Goal: Information Seeking & Learning: Learn about a topic

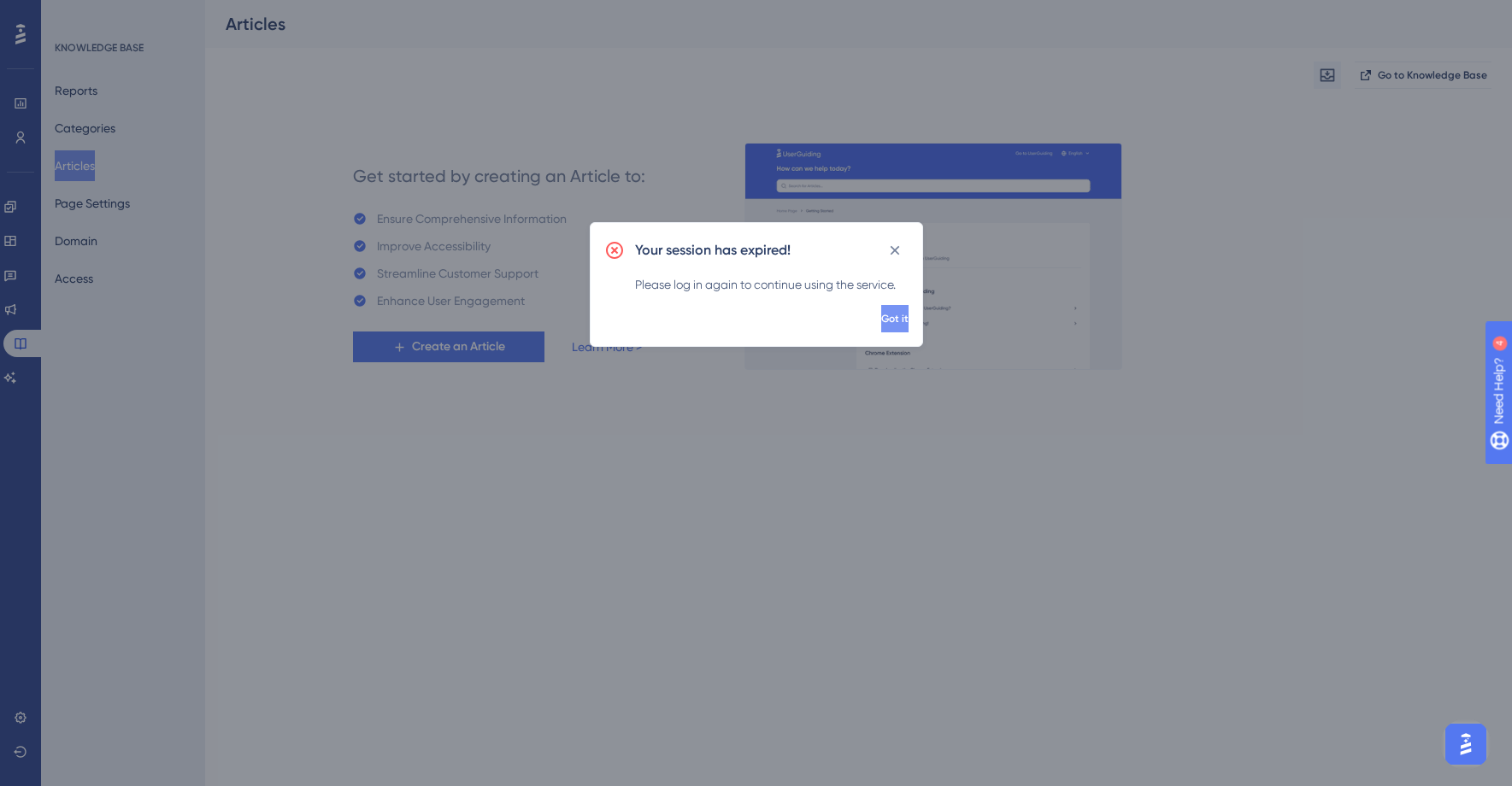
click at [885, 331] on button "Got it" at bounding box center [895, 318] width 27 height 27
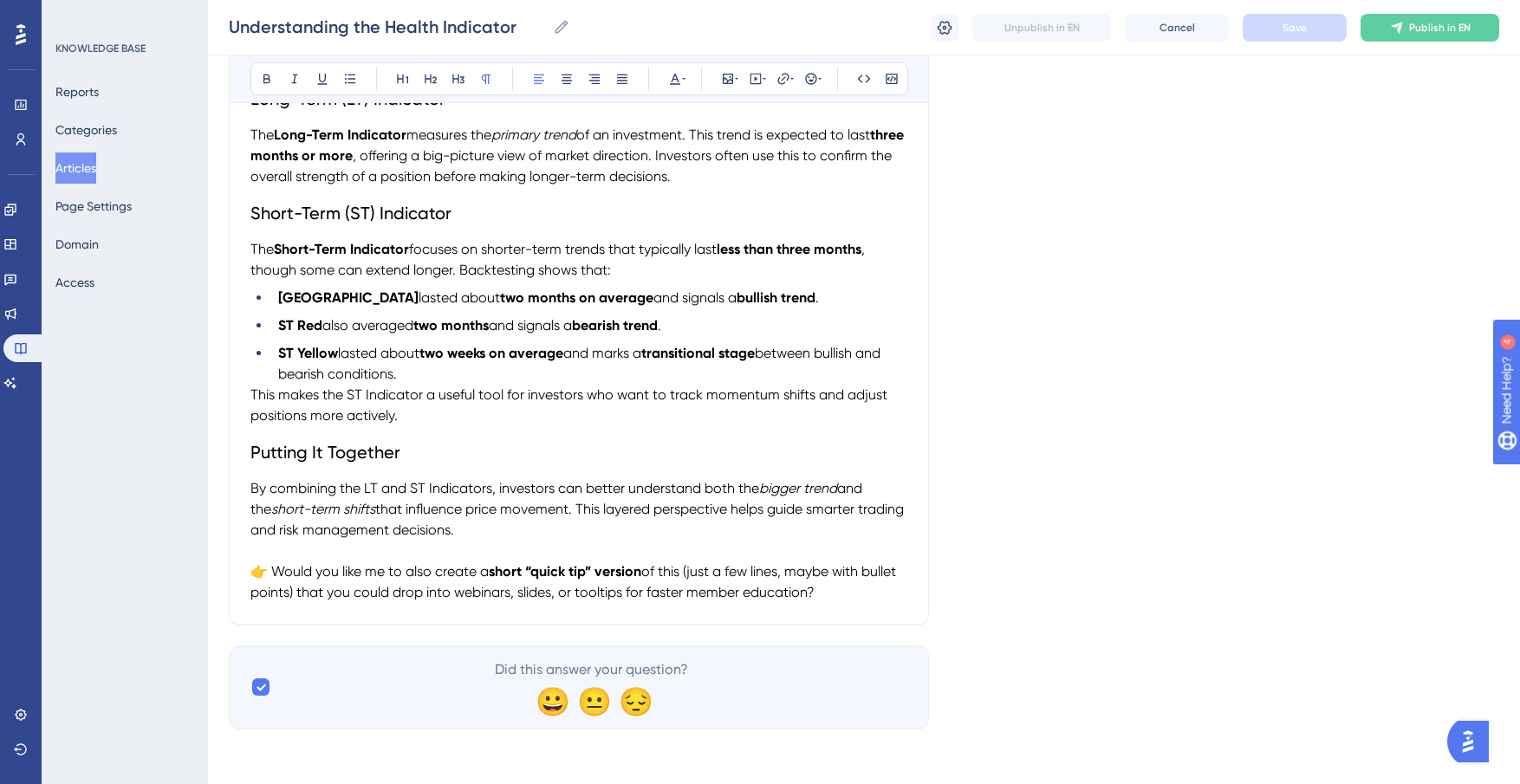
scroll to position [420, 0]
click at [860, 592] on p "👉 Would you like me to also create a short “quick tip” version of this (just a …" at bounding box center [579, 582] width 657 height 42
drag, startPoint x: 850, startPoint y: 593, endPoint x: 239, endPoint y: 565, distance: 611.6
click at [239, 565] on div "Understanding the Health Indicator Bold Italic Underline Bullet Point Heading 1…" at bounding box center [578, 201] width 700 height 847
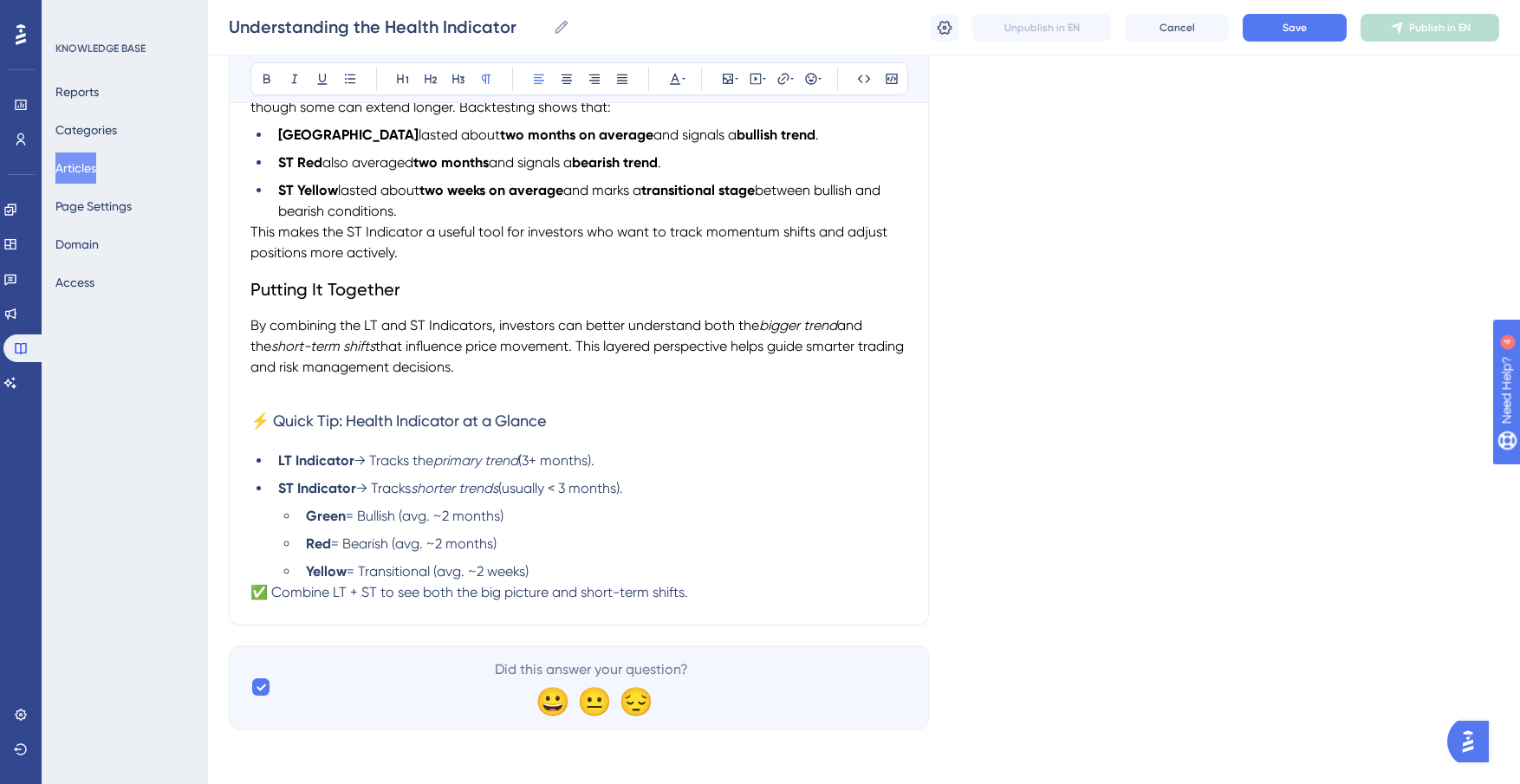
scroll to position [585, 0]
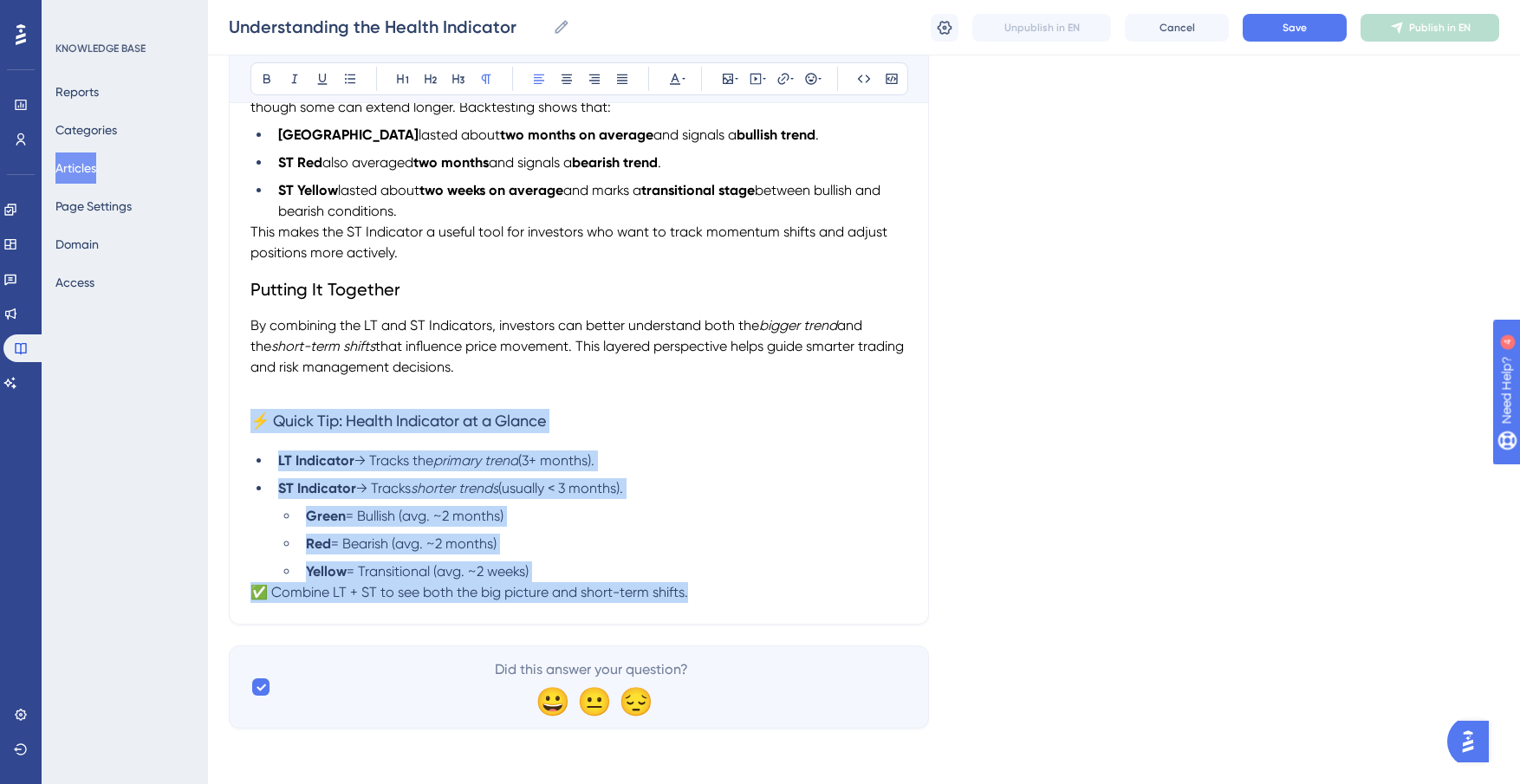
drag, startPoint x: 658, startPoint y: 603, endPoint x: 229, endPoint y: 410, distance: 470.4
click at [229, 410] on div "Understanding the Health Indicator Bold Italic Underline Bullet Point Heading 1…" at bounding box center [578, 120] width 700 height 1011
click at [675, 86] on button at bounding box center [674, 78] width 24 height 24
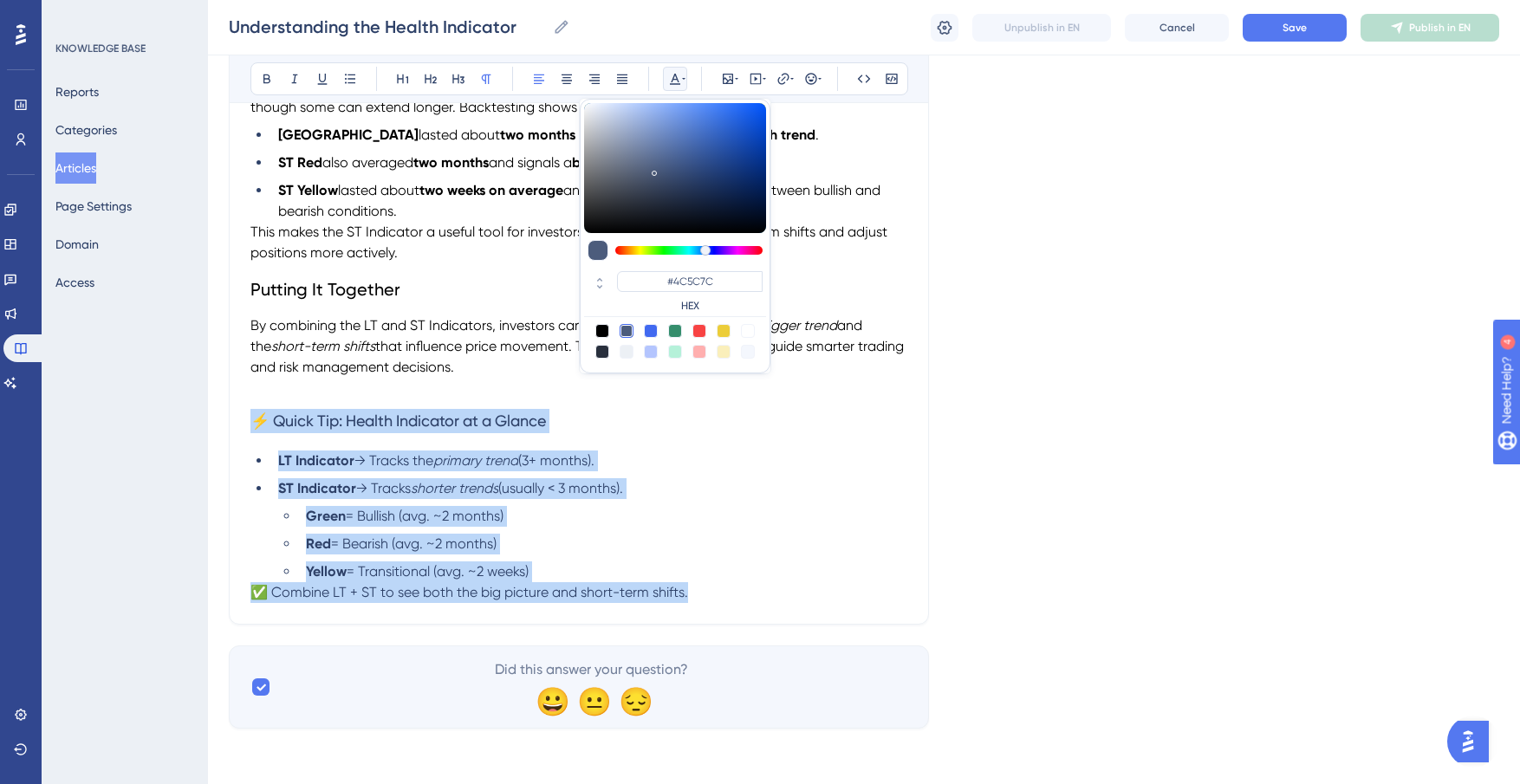
click at [603, 327] on div at bounding box center [602, 331] width 14 height 14
type input "#000000"
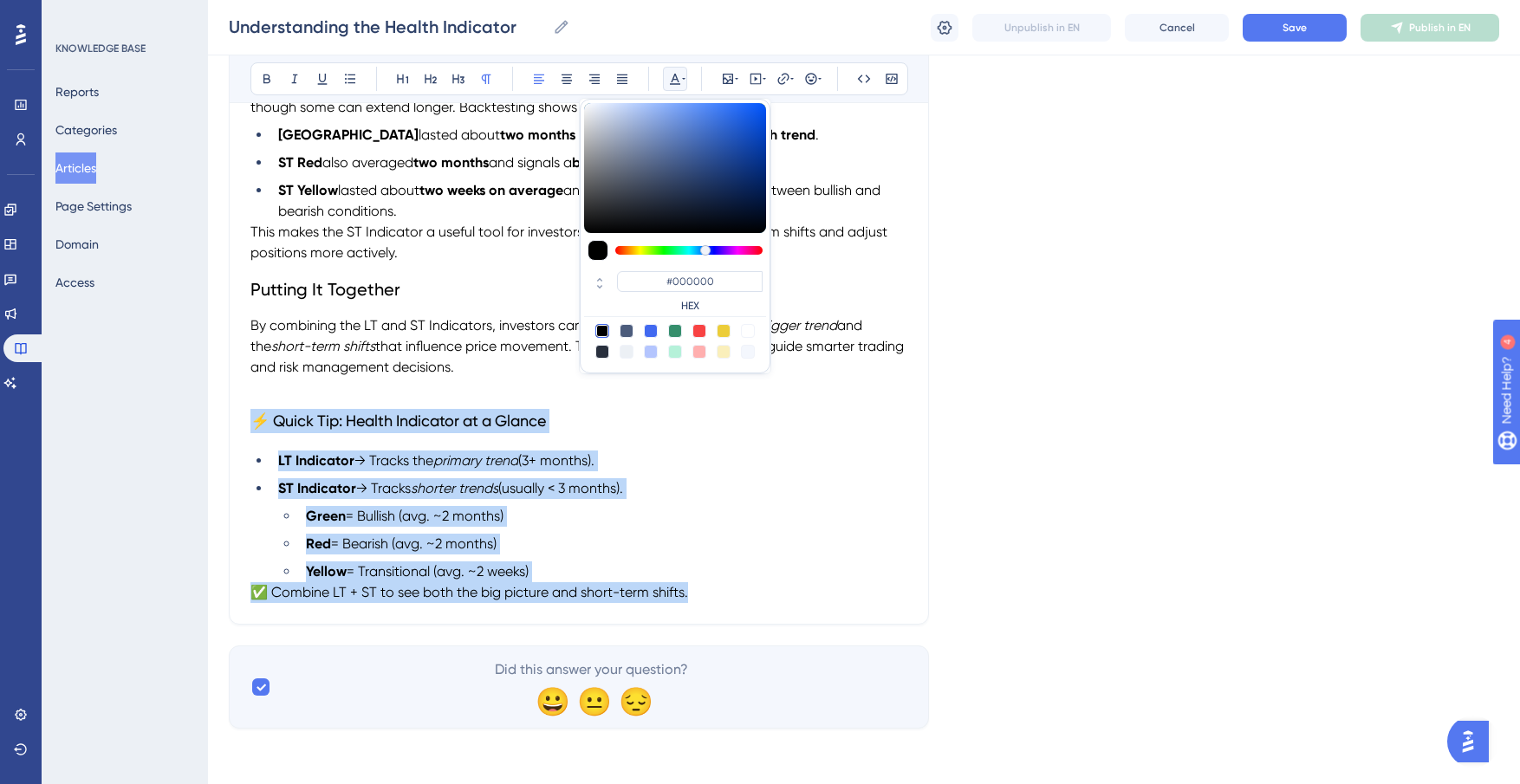
click at [707, 502] on ul "LT Indicator → Tracks the primary trend (3+ months). ST Indicator → Tracks shor…" at bounding box center [579, 516] width 657 height 132
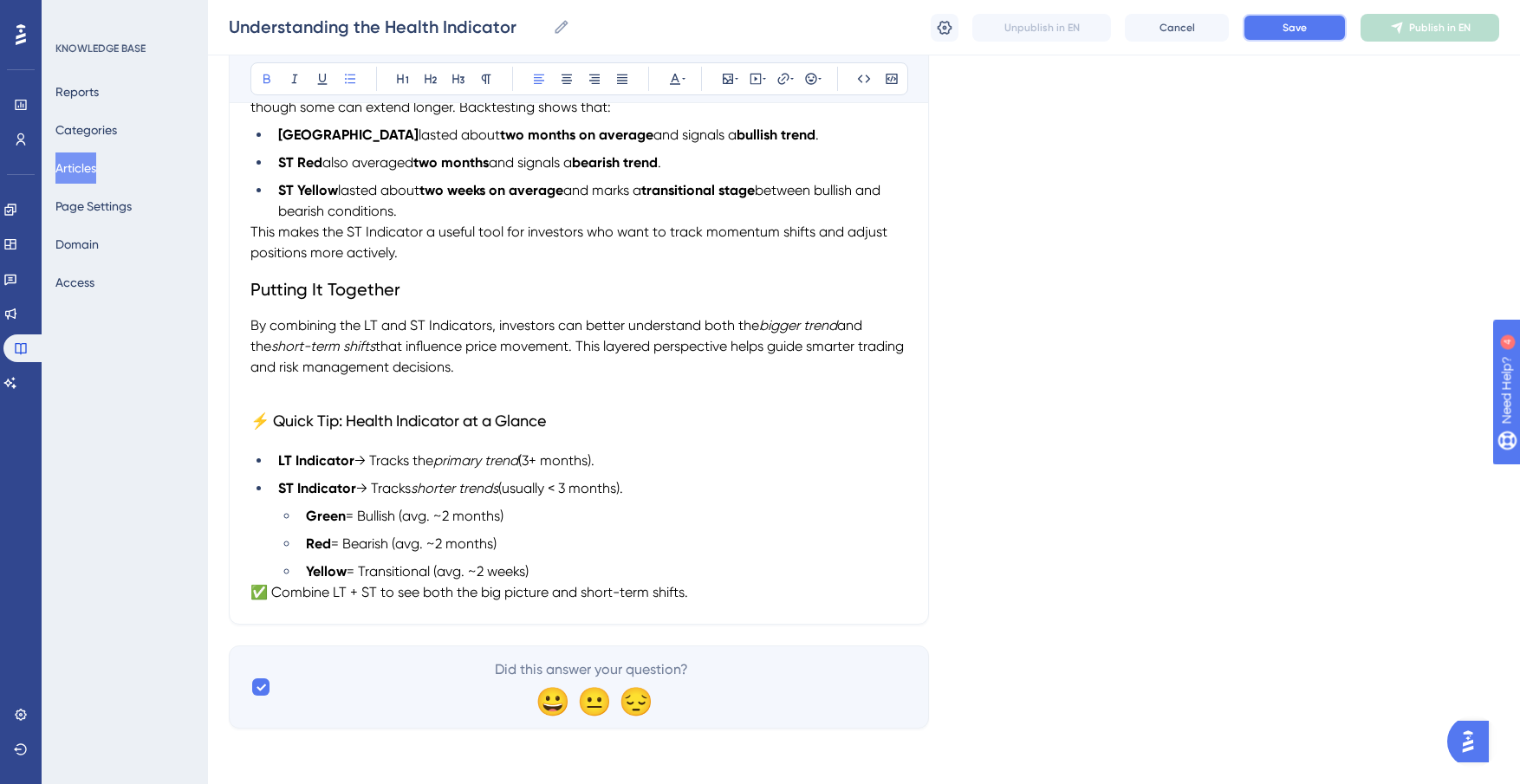
click at [1317, 25] on button "Save" at bounding box center [1294, 28] width 104 height 28
click at [603, 562] on li "Yellow = Transitional (avg. ~2 weeks)" at bounding box center [603, 572] width 608 height 21
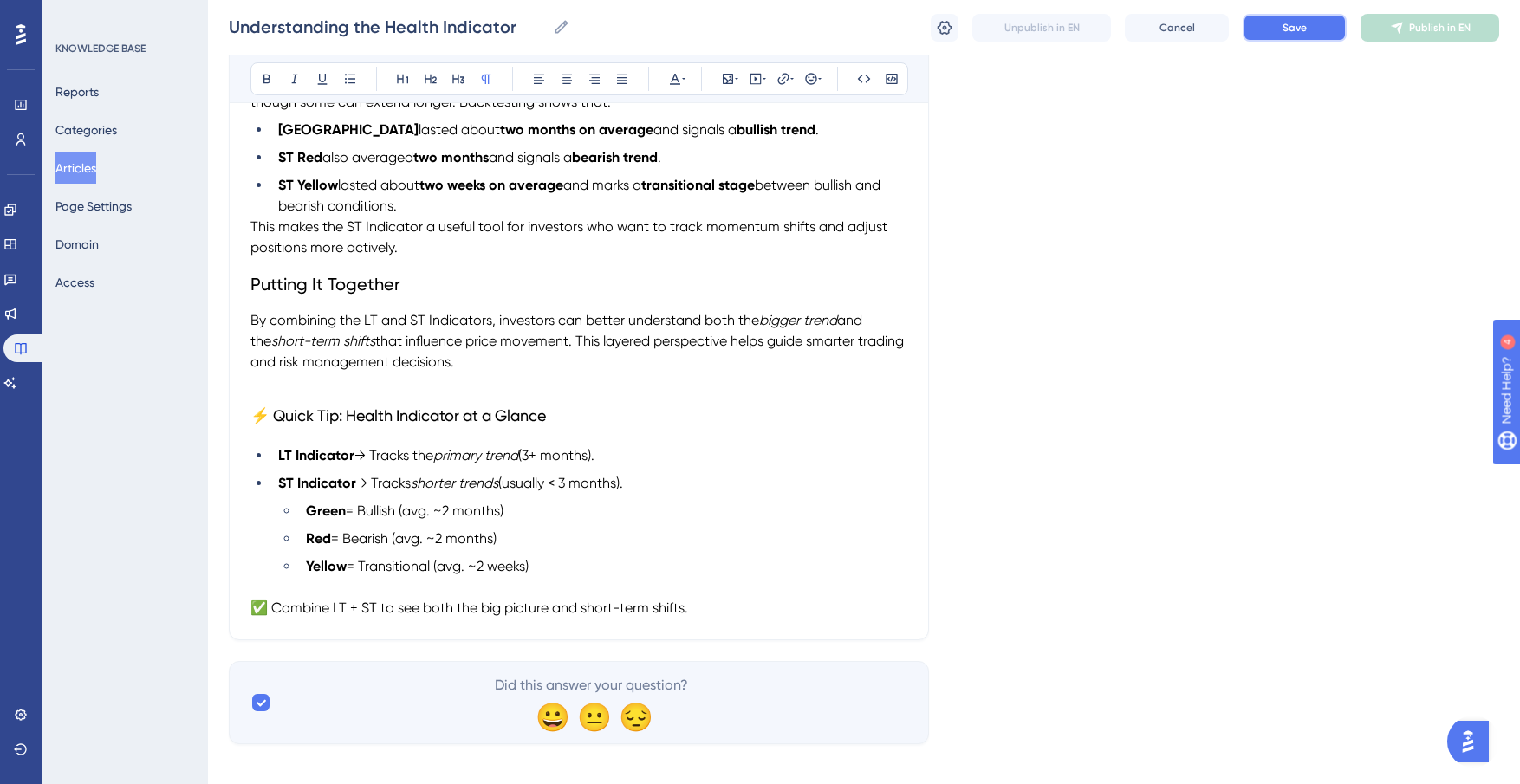
click at [1309, 16] on button "Save" at bounding box center [1294, 28] width 104 height 28
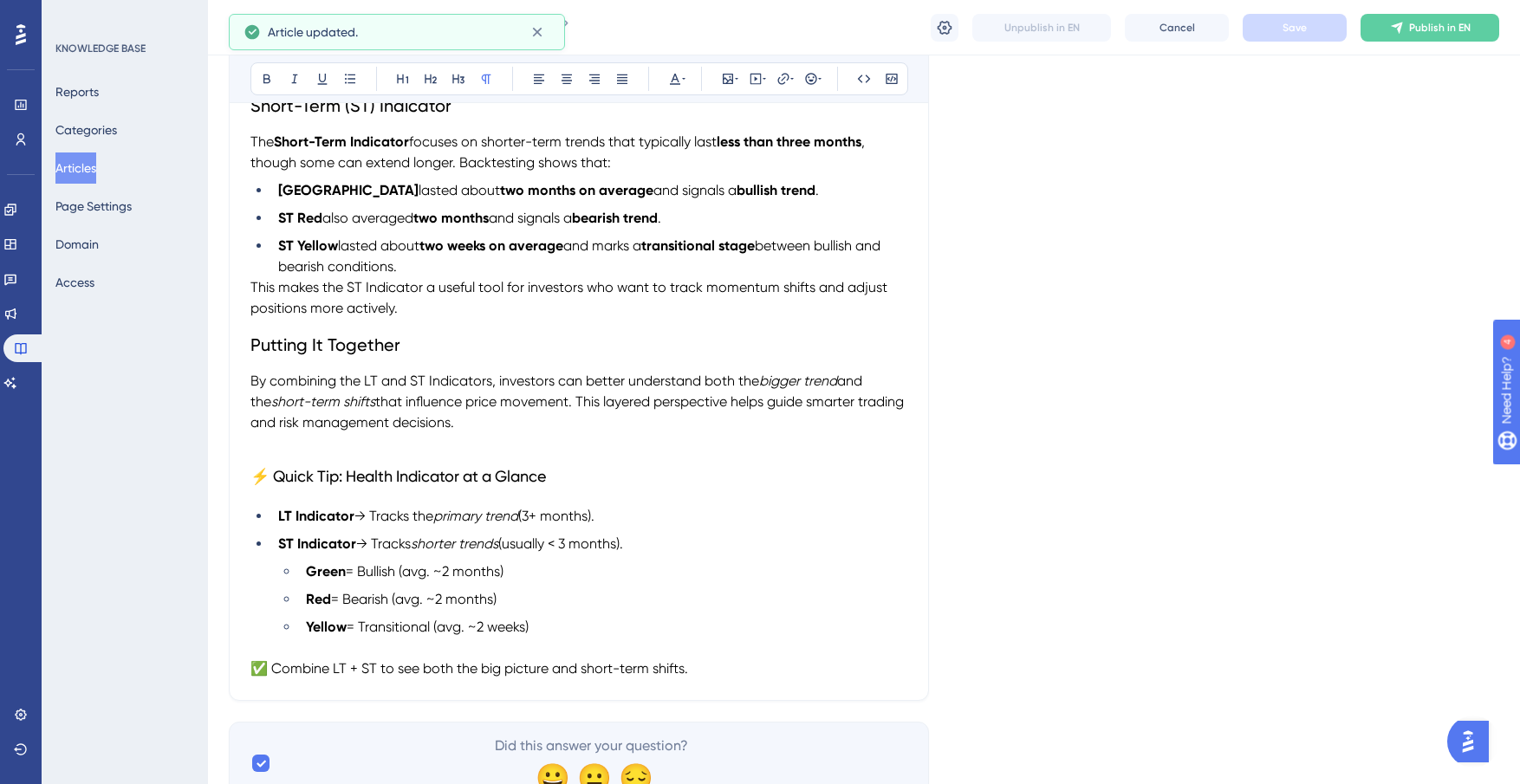
scroll to position [606, 0]
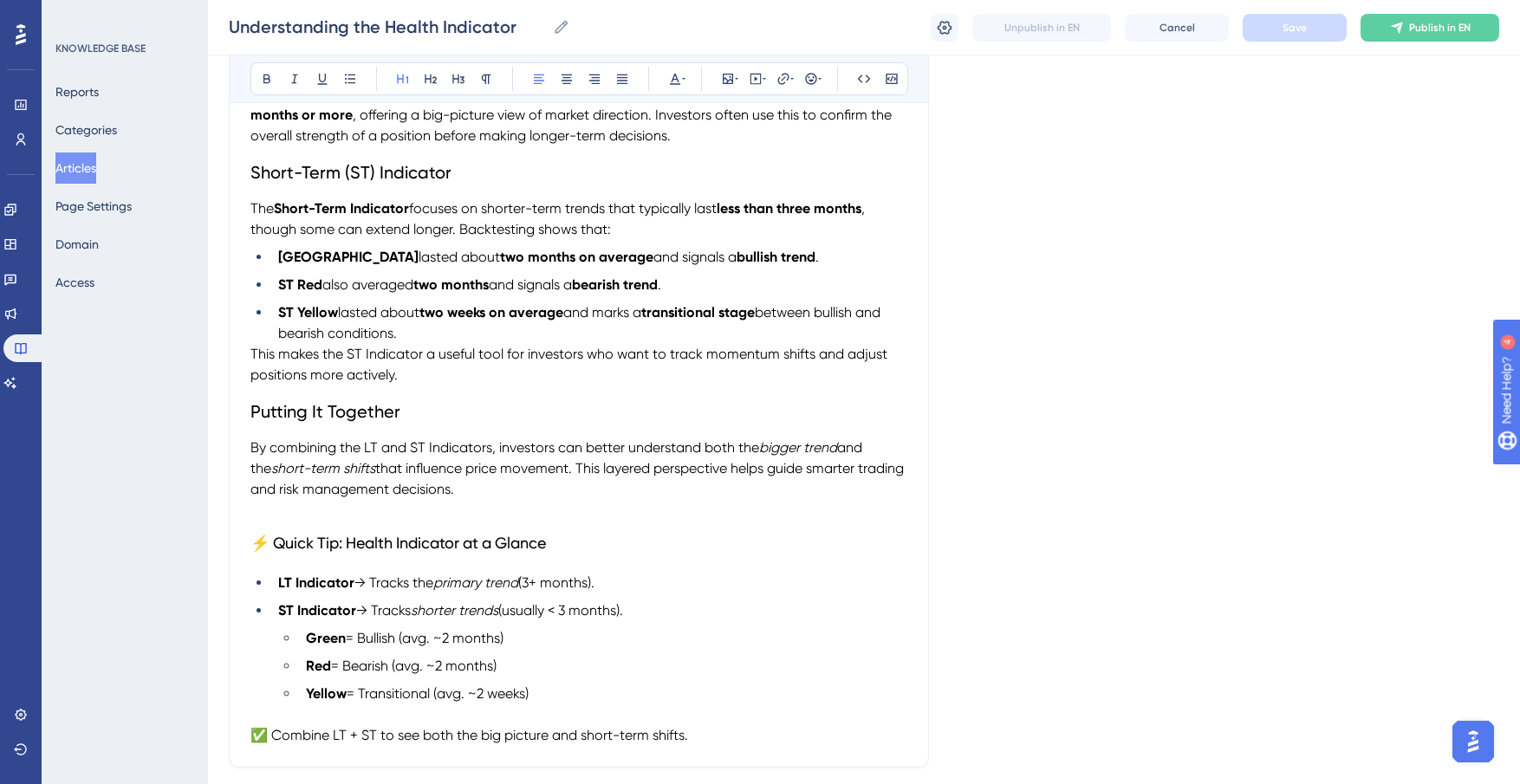
scroll to position [606, 0]
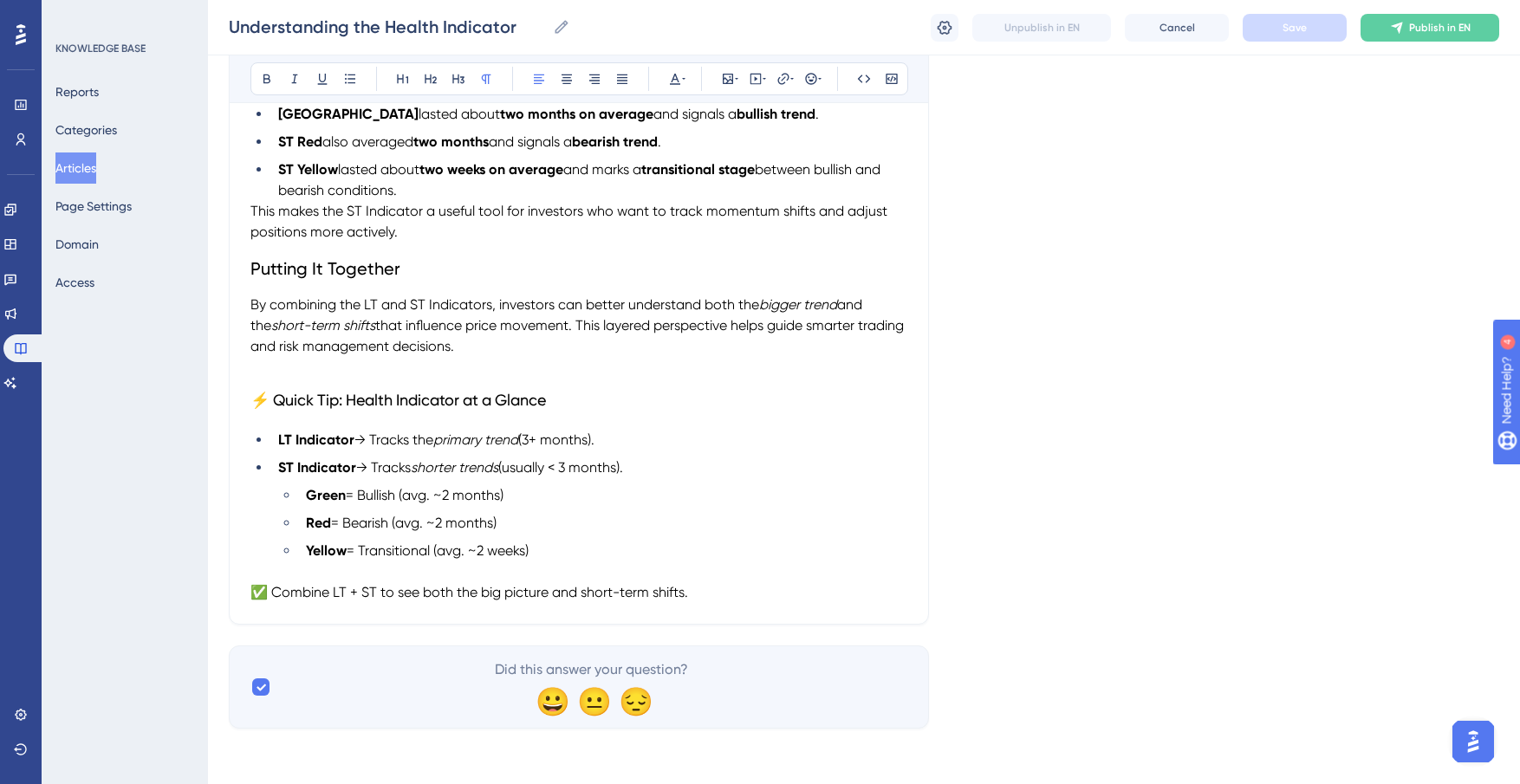
click at [718, 592] on p "✅ Combine LT + ST to see both the big picture and short-term shifts." at bounding box center [579, 592] width 657 height 21
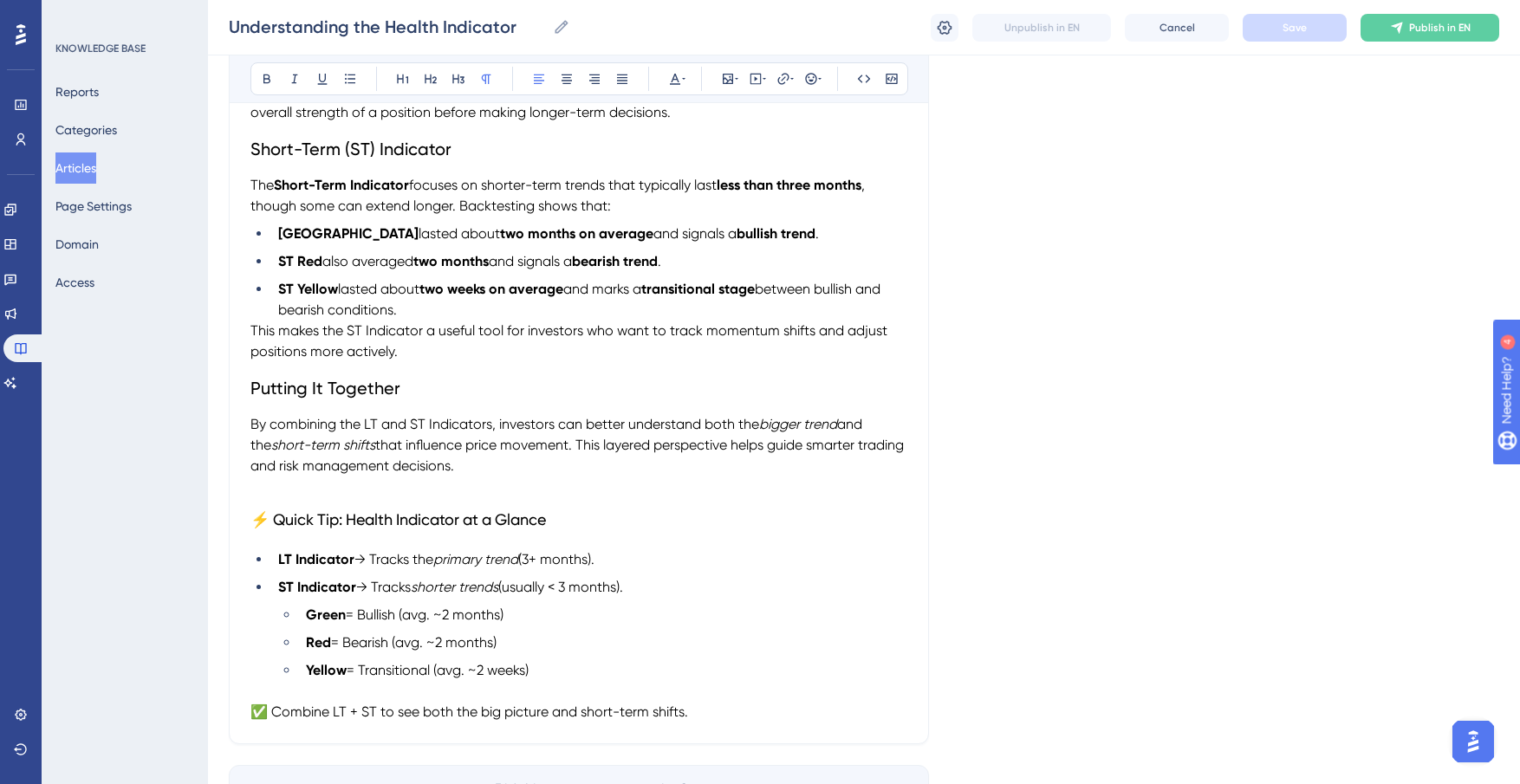
scroll to position [439, 0]
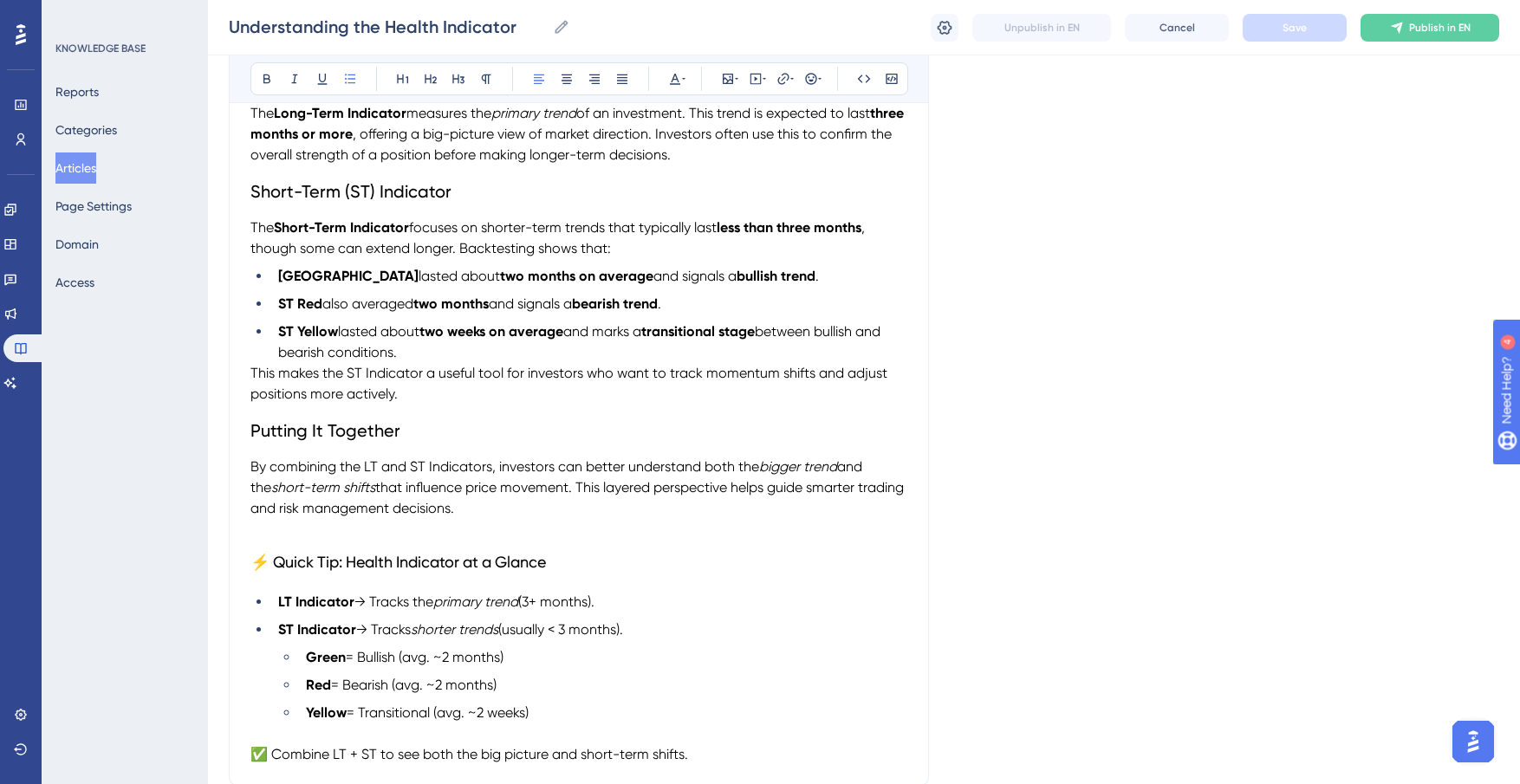
click at [475, 350] on li "ST Yellow lasted about two weeks on average and marks a transitional stage betw…" at bounding box center [589, 342] width 636 height 42
click at [251, 370] on span "This makes the ST Indicator a useful tool for investors who want to track momen…" at bounding box center [571, 384] width 640 height 37
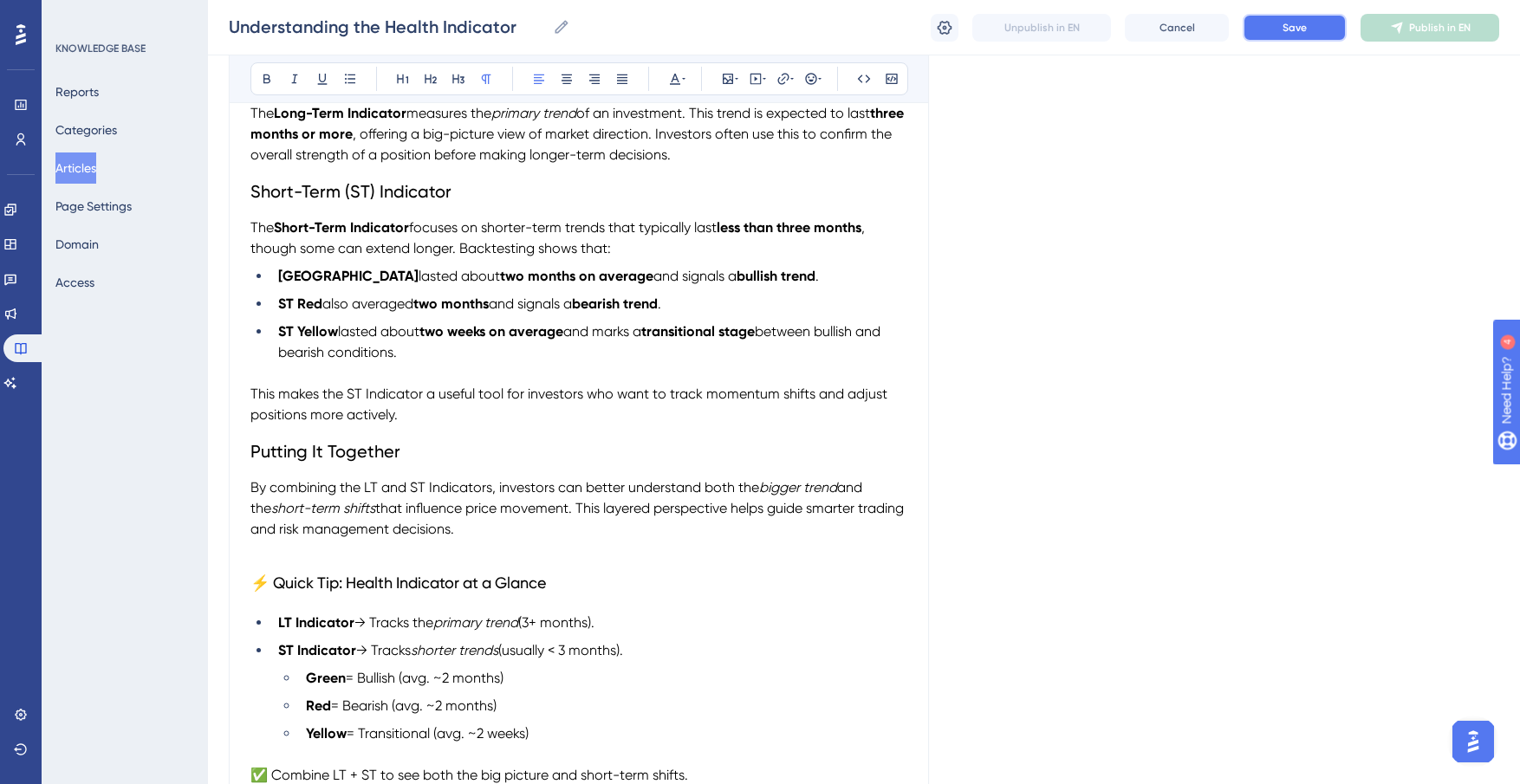
click at [1306, 29] on button "Save" at bounding box center [1294, 28] width 104 height 28
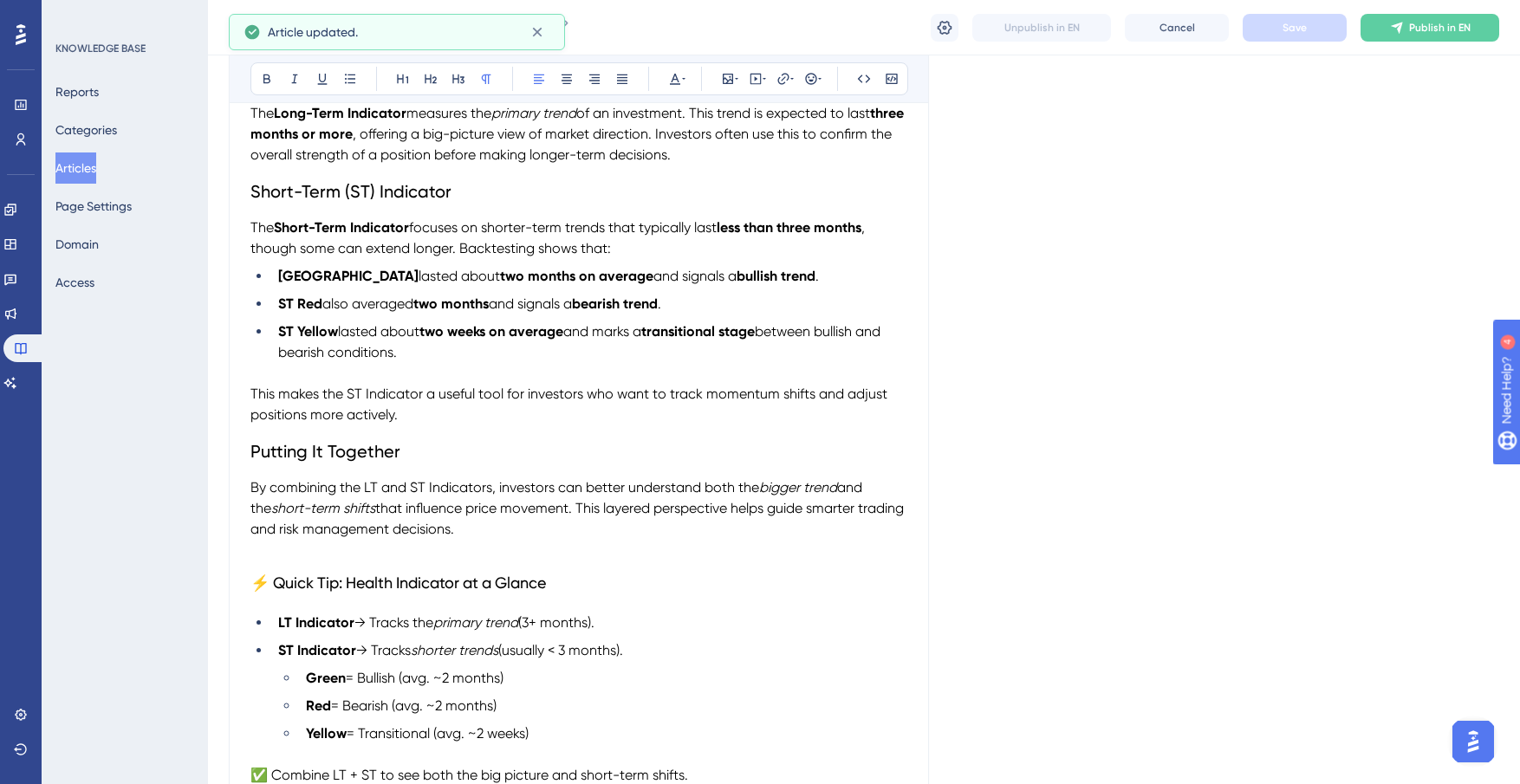
click at [357, 398] on span "This makes the ST Indicator a useful tool for investors who want to track momen…" at bounding box center [571, 404] width 640 height 37
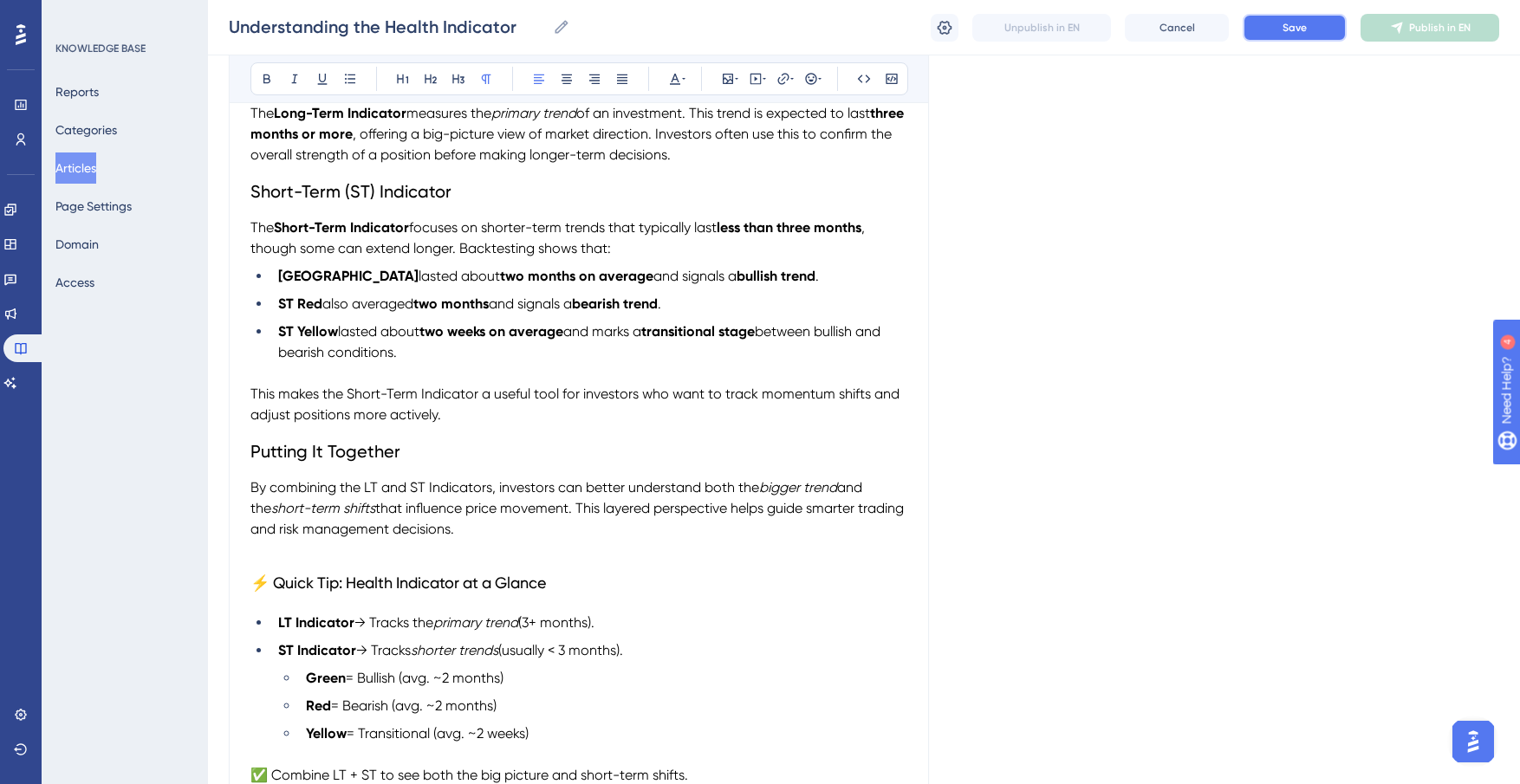
click at [1289, 34] on span "Save" at bounding box center [1294, 28] width 24 height 14
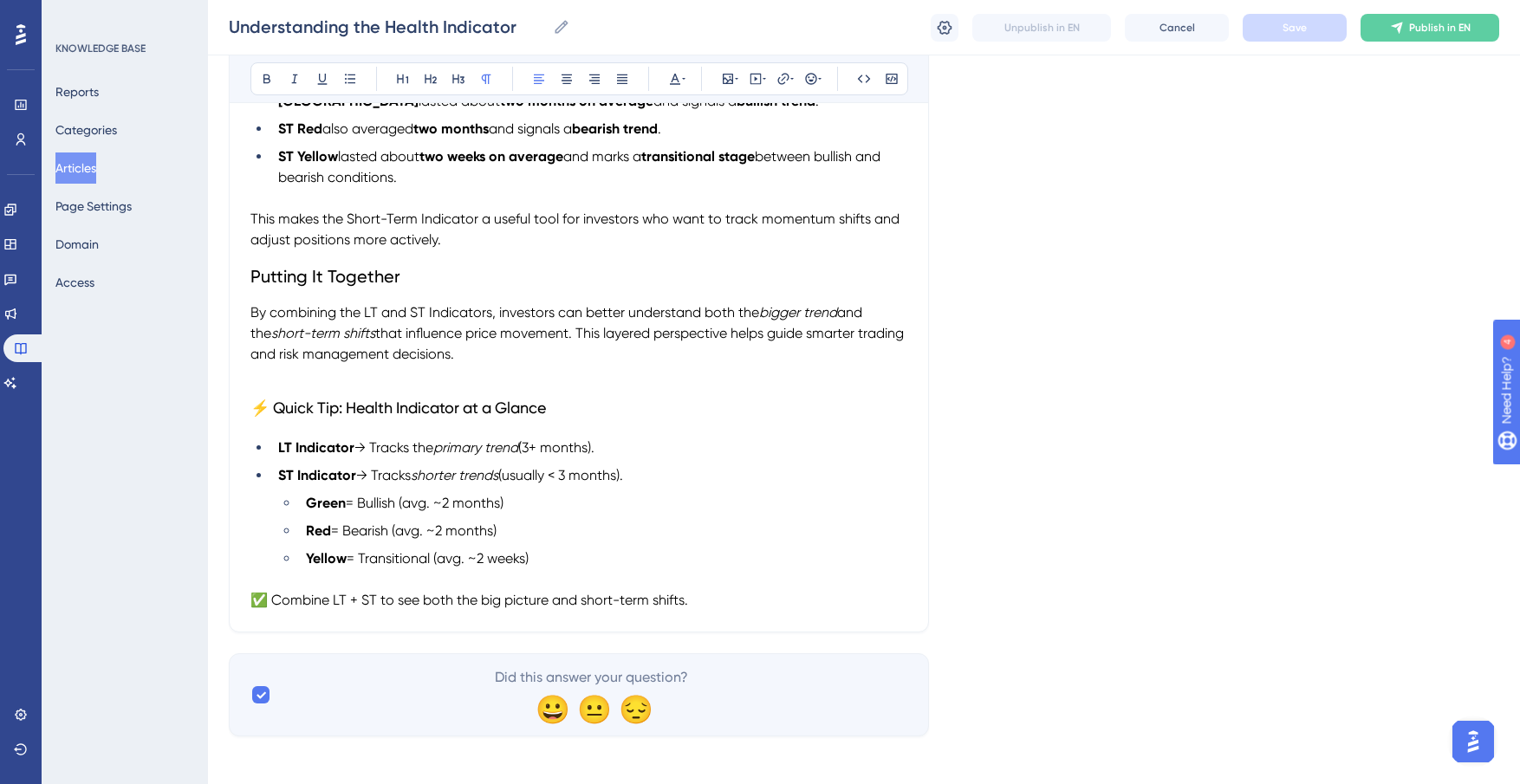
scroll to position [626, 0]
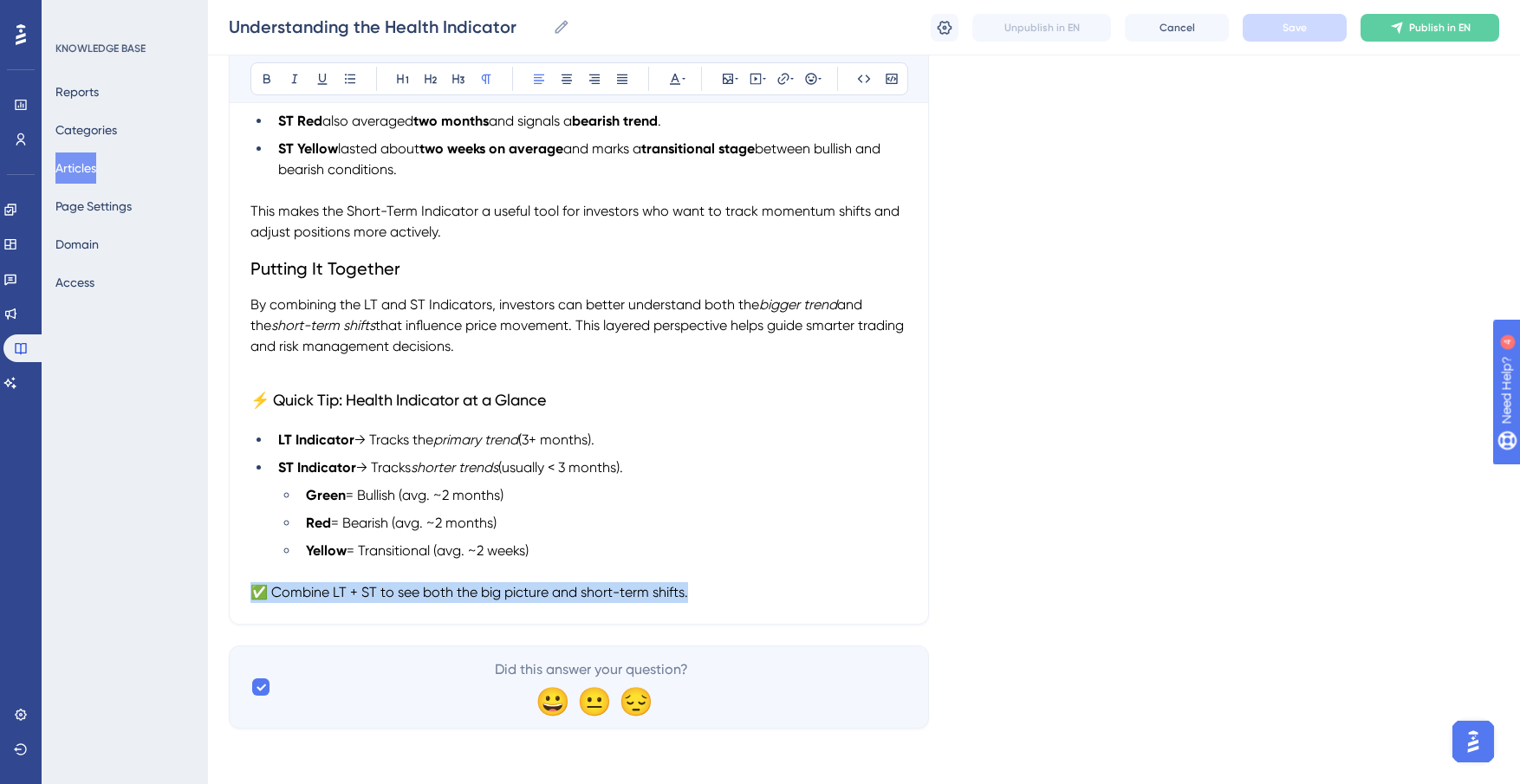
drag, startPoint x: 710, startPoint y: 601, endPoint x: 249, endPoint y: 587, distance: 461.2
click at [249, 587] on div "Understanding the Health Indicator Bold Italic Underline Bullet Point Heading 1…" at bounding box center [578, 98] width 700 height 1052
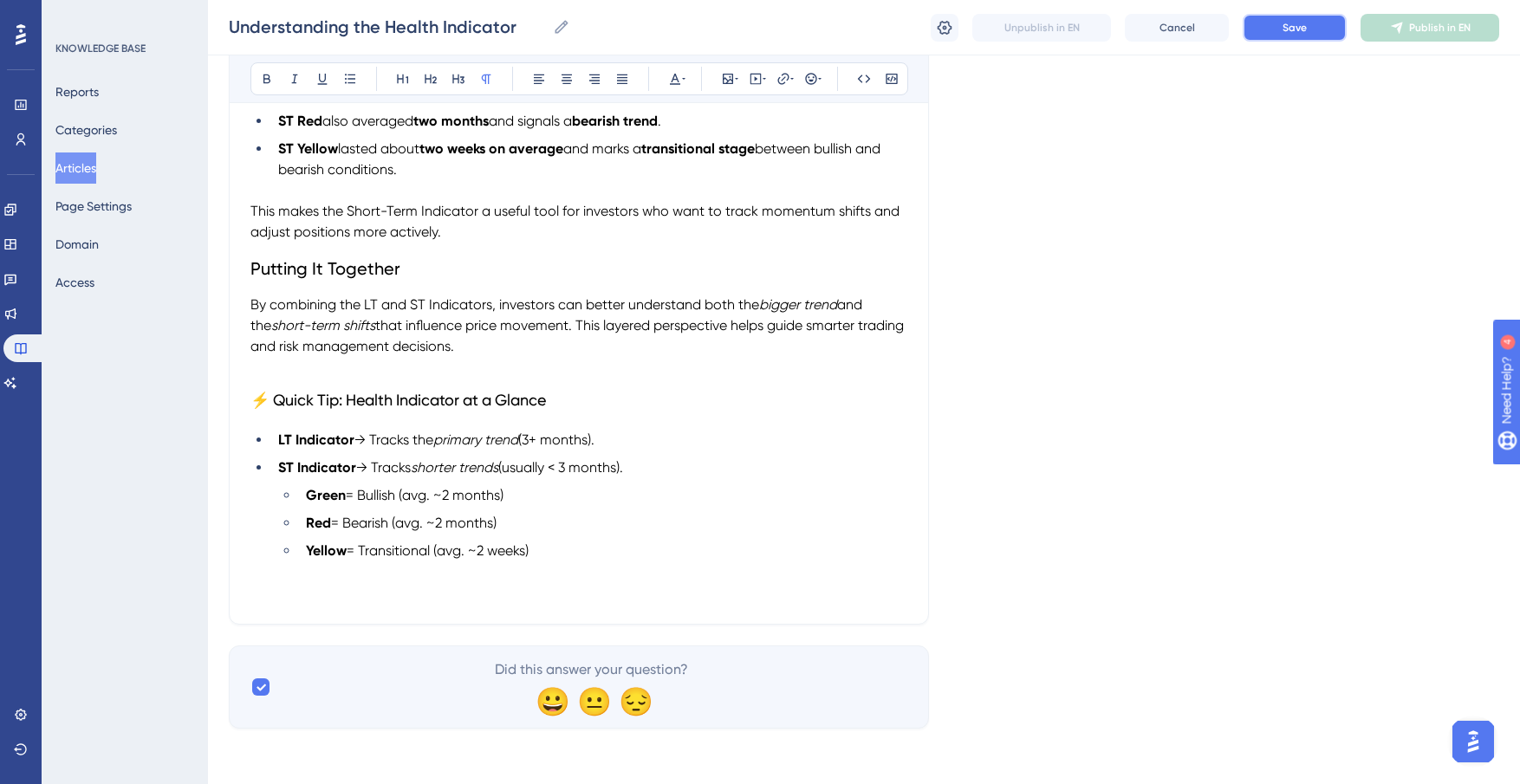
click at [1273, 24] on button "Save" at bounding box center [1294, 28] width 104 height 28
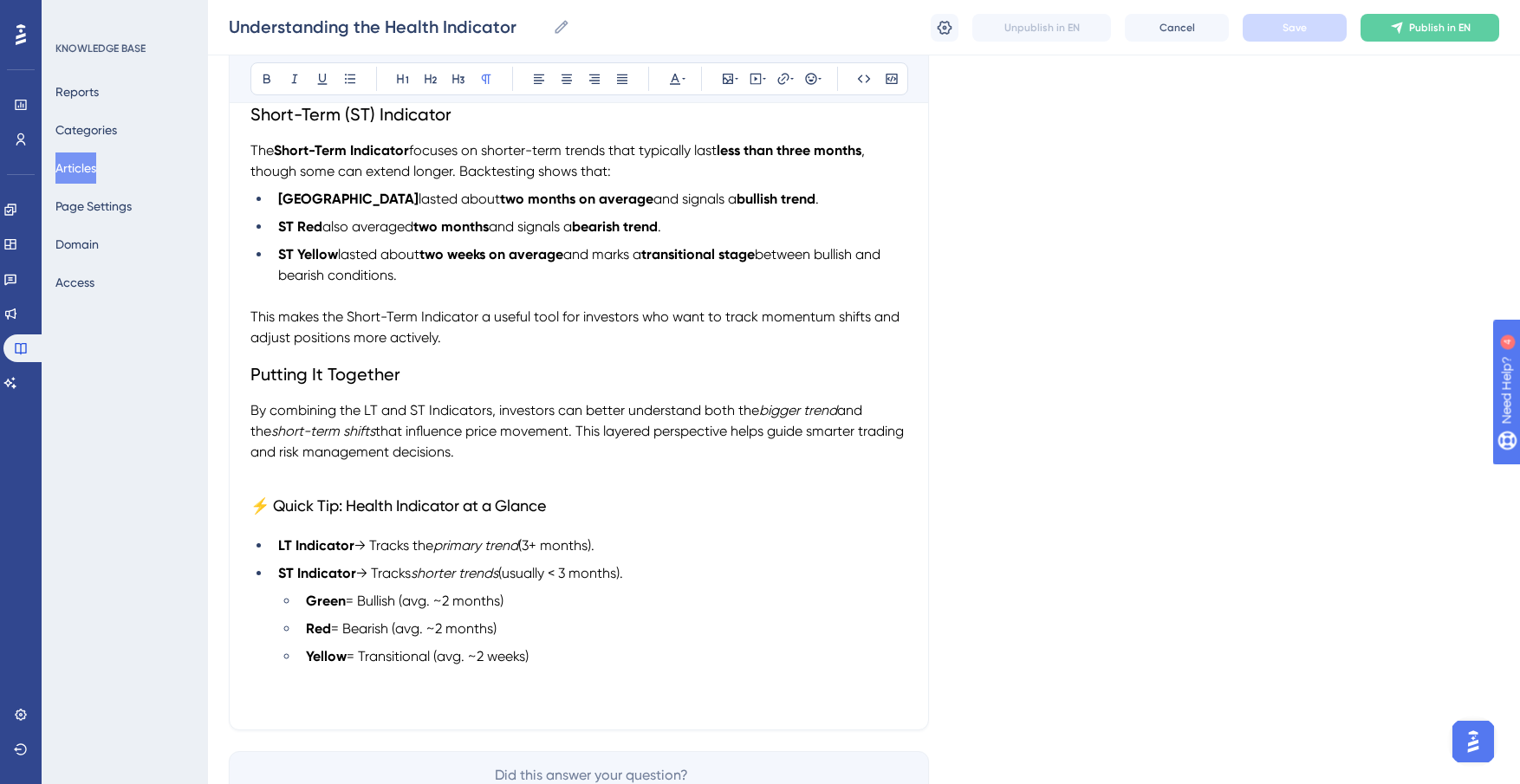
scroll to position [511, 0]
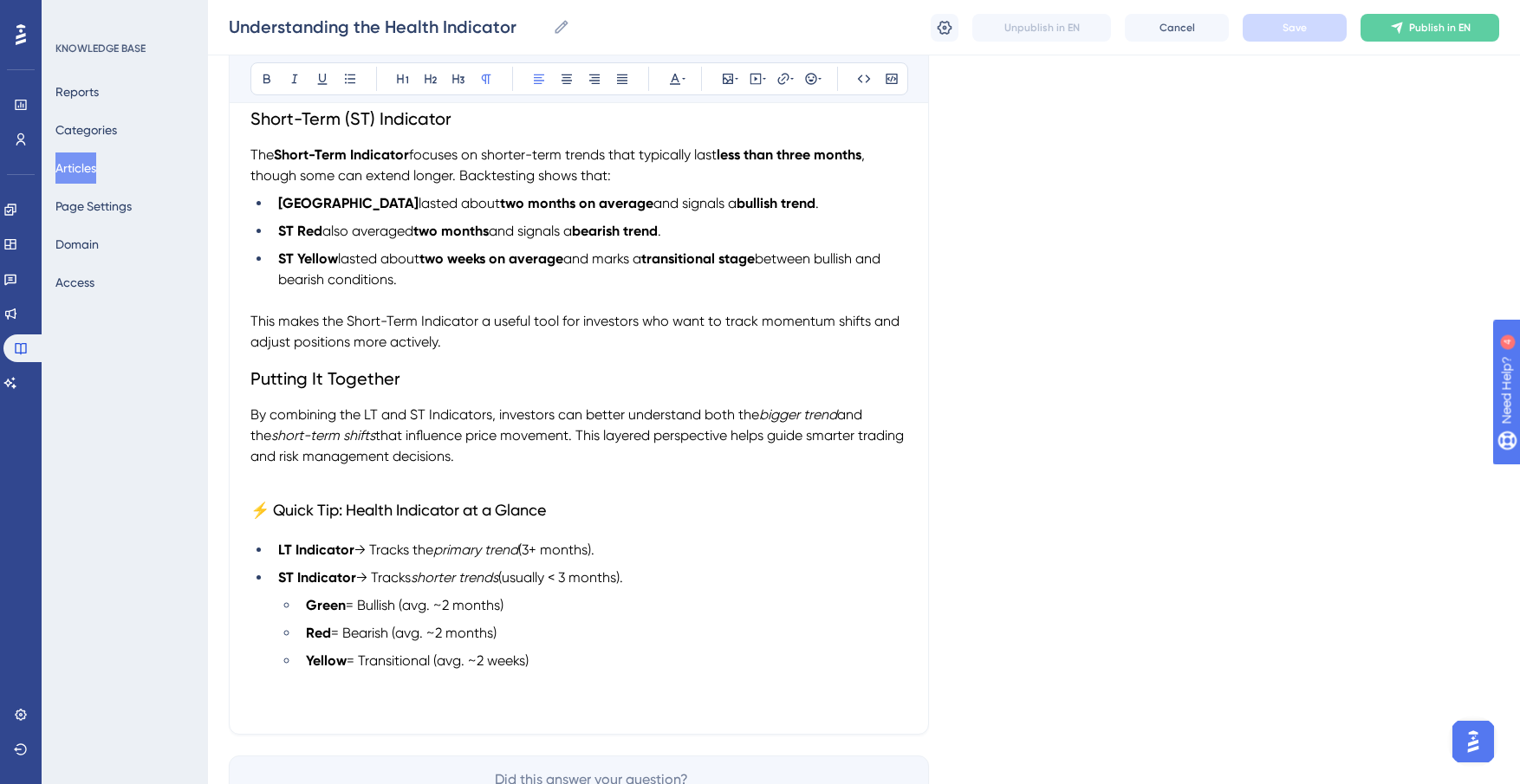
click at [503, 340] on p "This makes the Short-Term Indicator a useful tool for investors who want to tra…" at bounding box center [579, 332] width 657 height 42
click at [493, 285] on li "ST Yellow lasted about two weeks on average and marks a transitional stage betw…" at bounding box center [589, 269] width 636 height 42
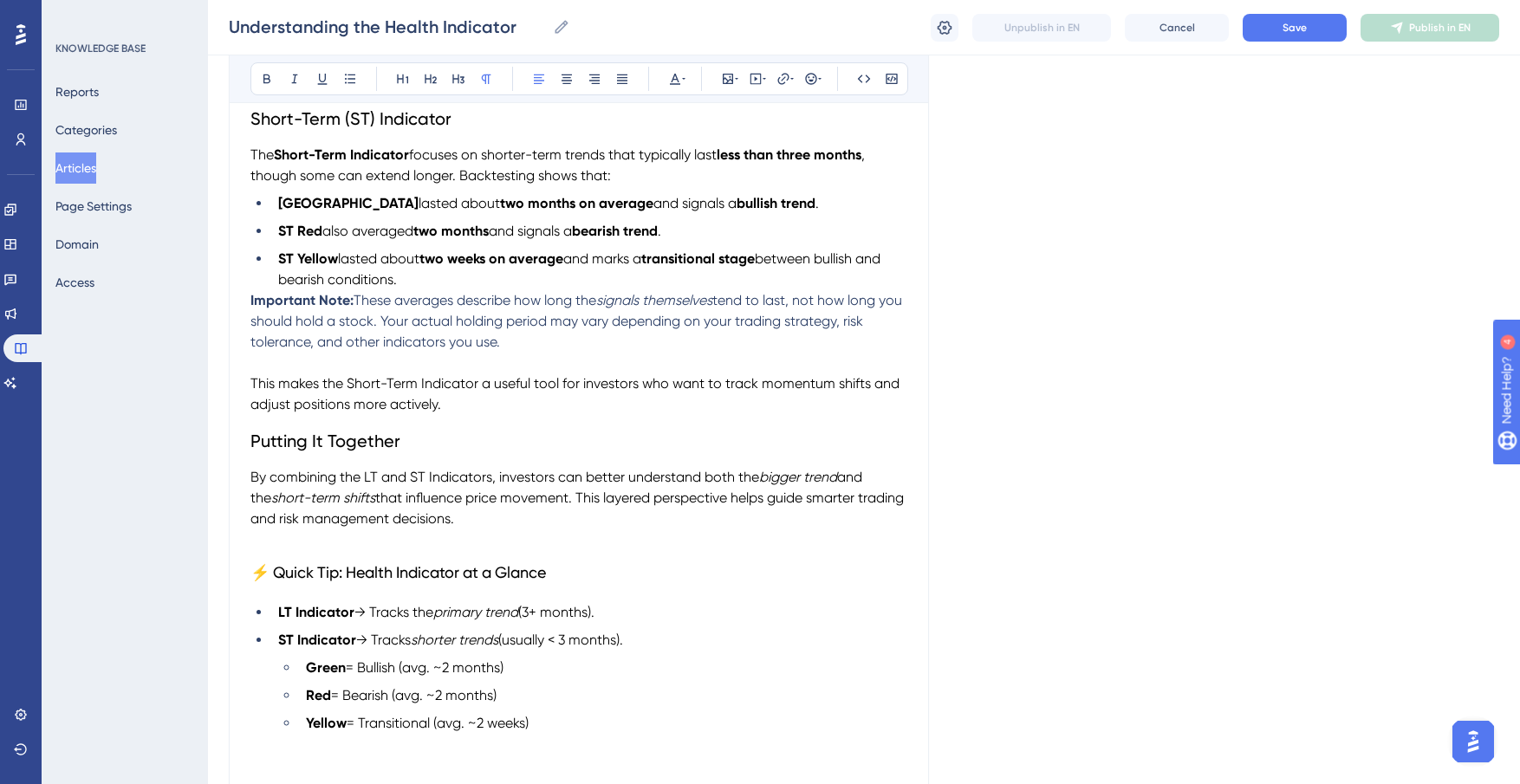
click at [410, 290] on li "ST Yellow lasted about two weeks on average and marks a transitional stage betw…" at bounding box center [589, 269] width 636 height 42
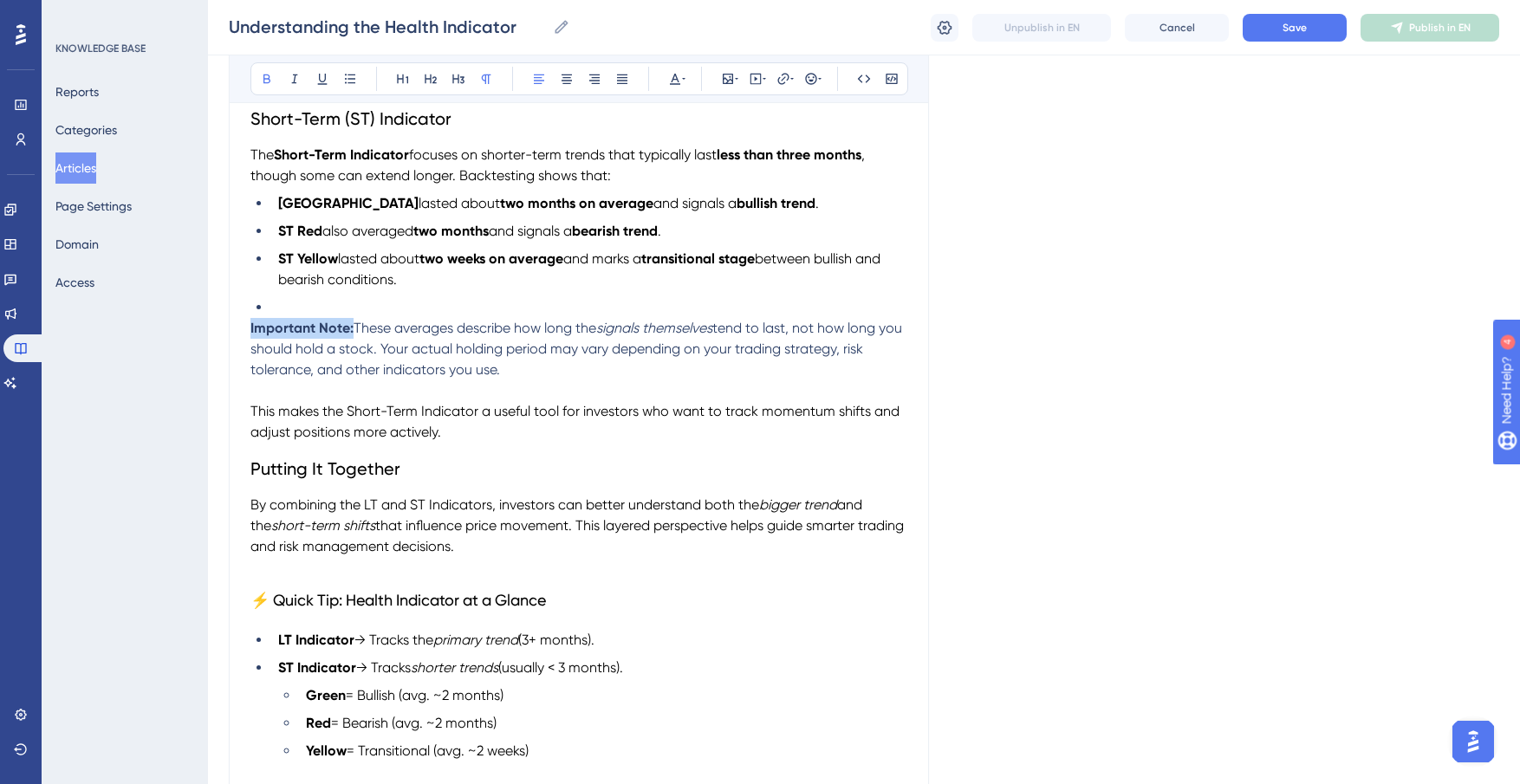
drag, startPoint x: 351, startPoint y: 333, endPoint x: 236, endPoint y: 326, distance: 115.2
click at [236, 326] on div "Understanding the Health Indicator Bold Italic Underline Bullet Point Heading 1…" at bounding box center [578, 253] width 700 height 1142
click at [300, 351] on span "tend to last, not how long you should hold a stock. Your actual holding period …" at bounding box center [578, 348] width 655 height 58
drag, startPoint x: 249, startPoint y: 329, endPoint x: 560, endPoint y: 380, distance: 315.2
click at [566, 381] on div "Understanding the Health Indicator Bold Italic Underline Bullet Point Heading 1…" at bounding box center [578, 253] width 700 height 1142
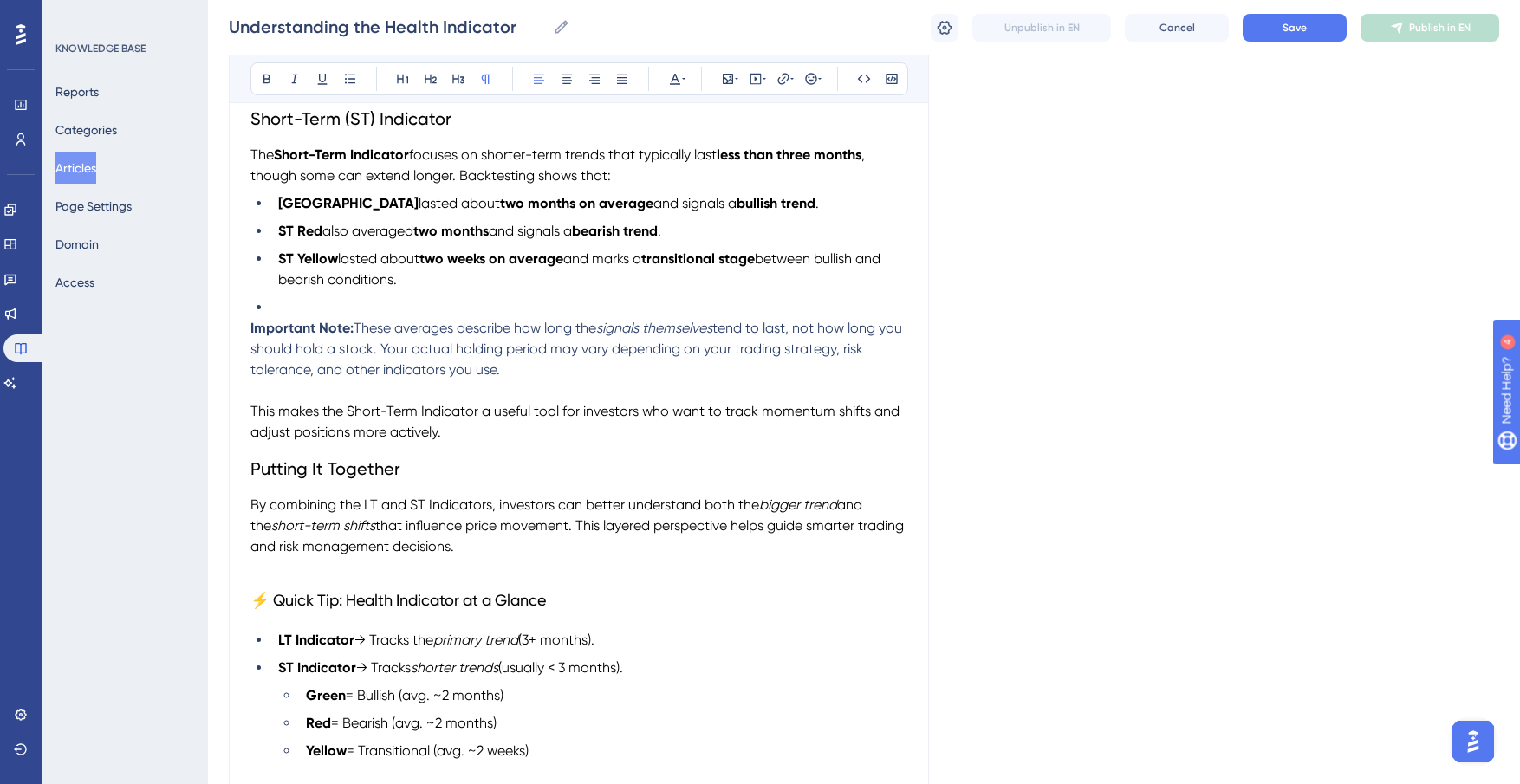
drag, startPoint x: 471, startPoint y: 378, endPoint x: 239, endPoint y: 324, distance: 238.2
click at [239, 324] on div "Understanding the Health Indicator Bold Italic Underline Bullet Point Heading 1…" at bounding box center [578, 253] width 700 height 1142
click at [682, 81] on icon at bounding box center [675, 79] width 14 height 14
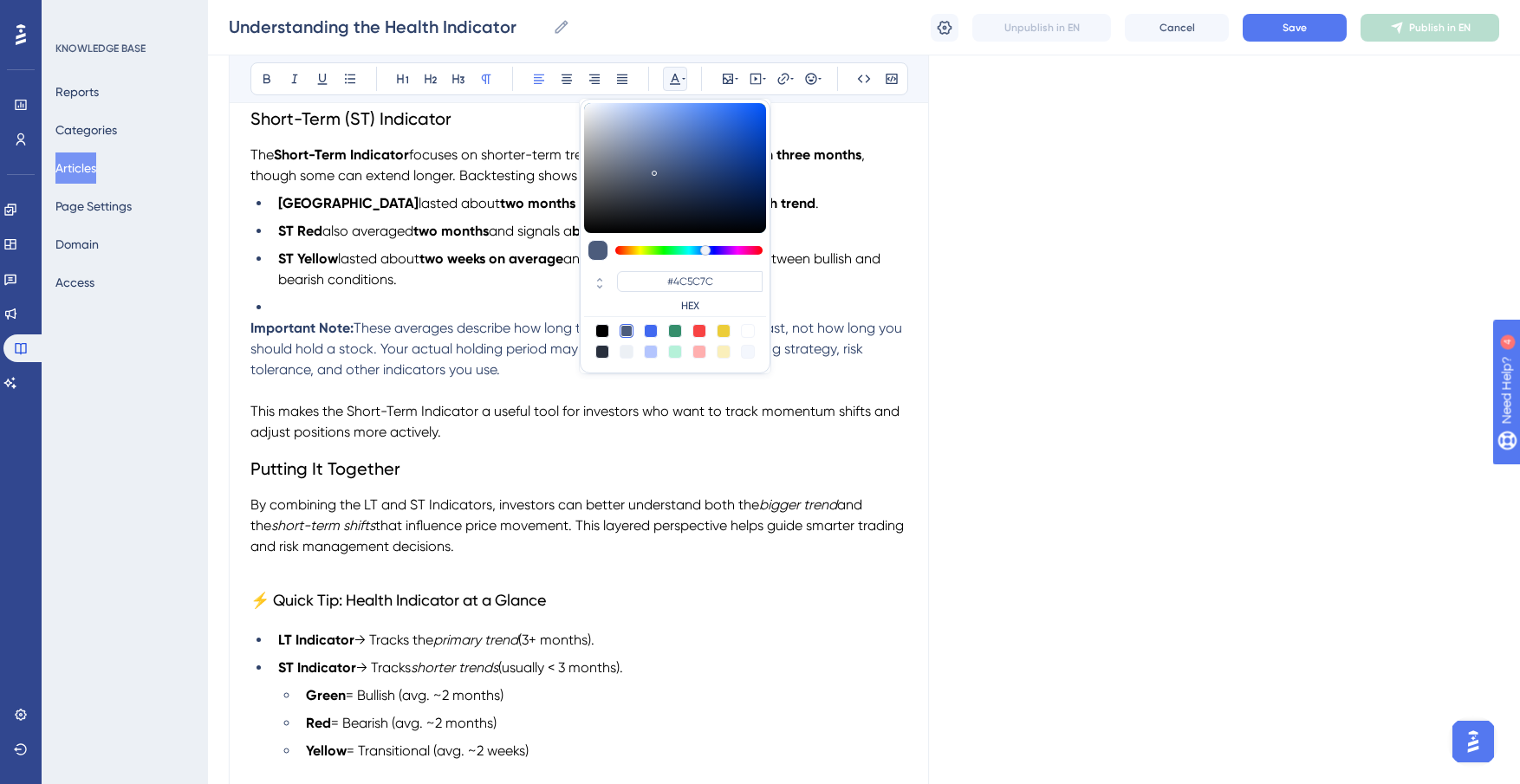
click at [602, 326] on div at bounding box center [602, 331] width 14 height 14
type input "#000000"
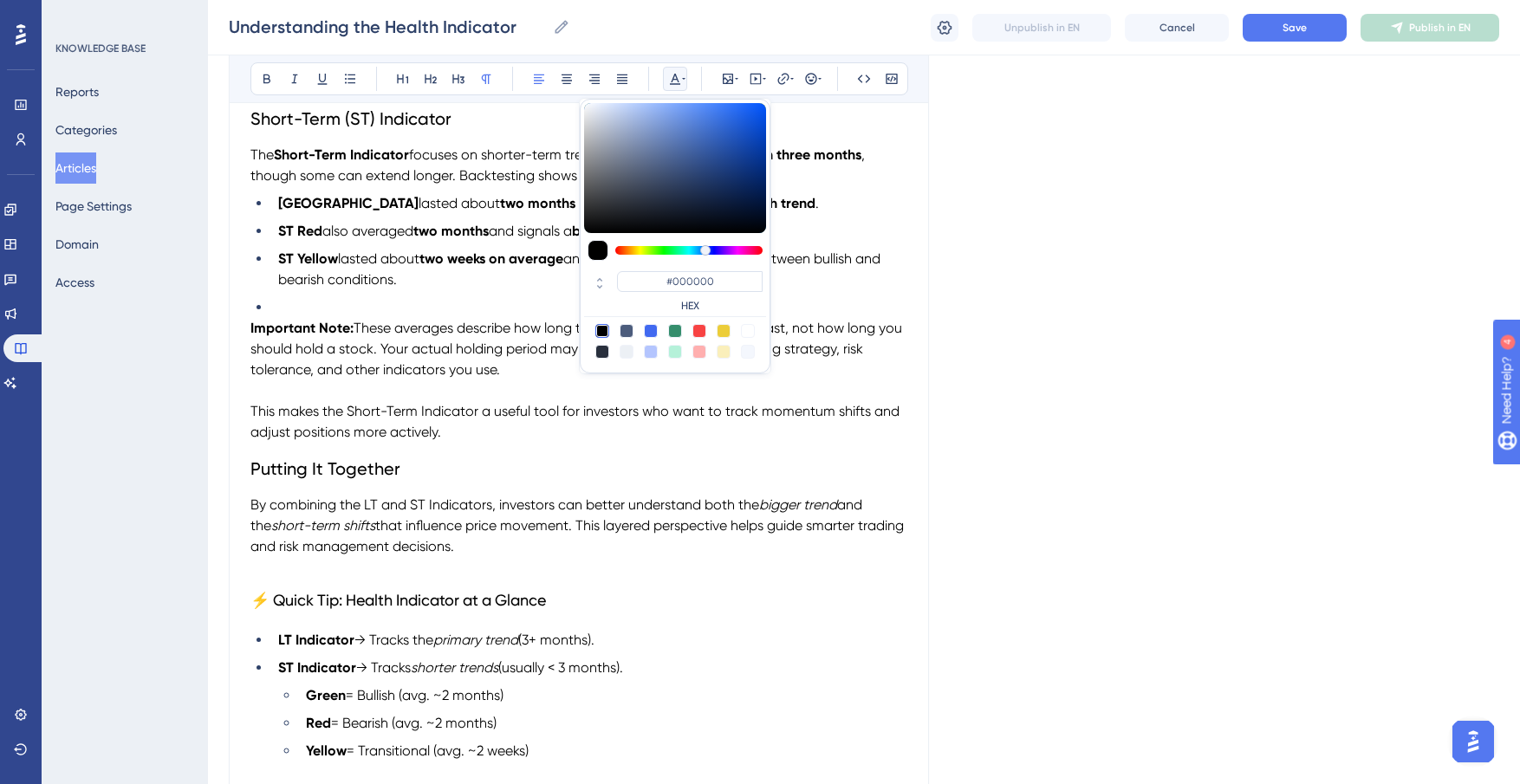
click at [326, 305] on li at bounding box center [589, 307] width 636 height 21
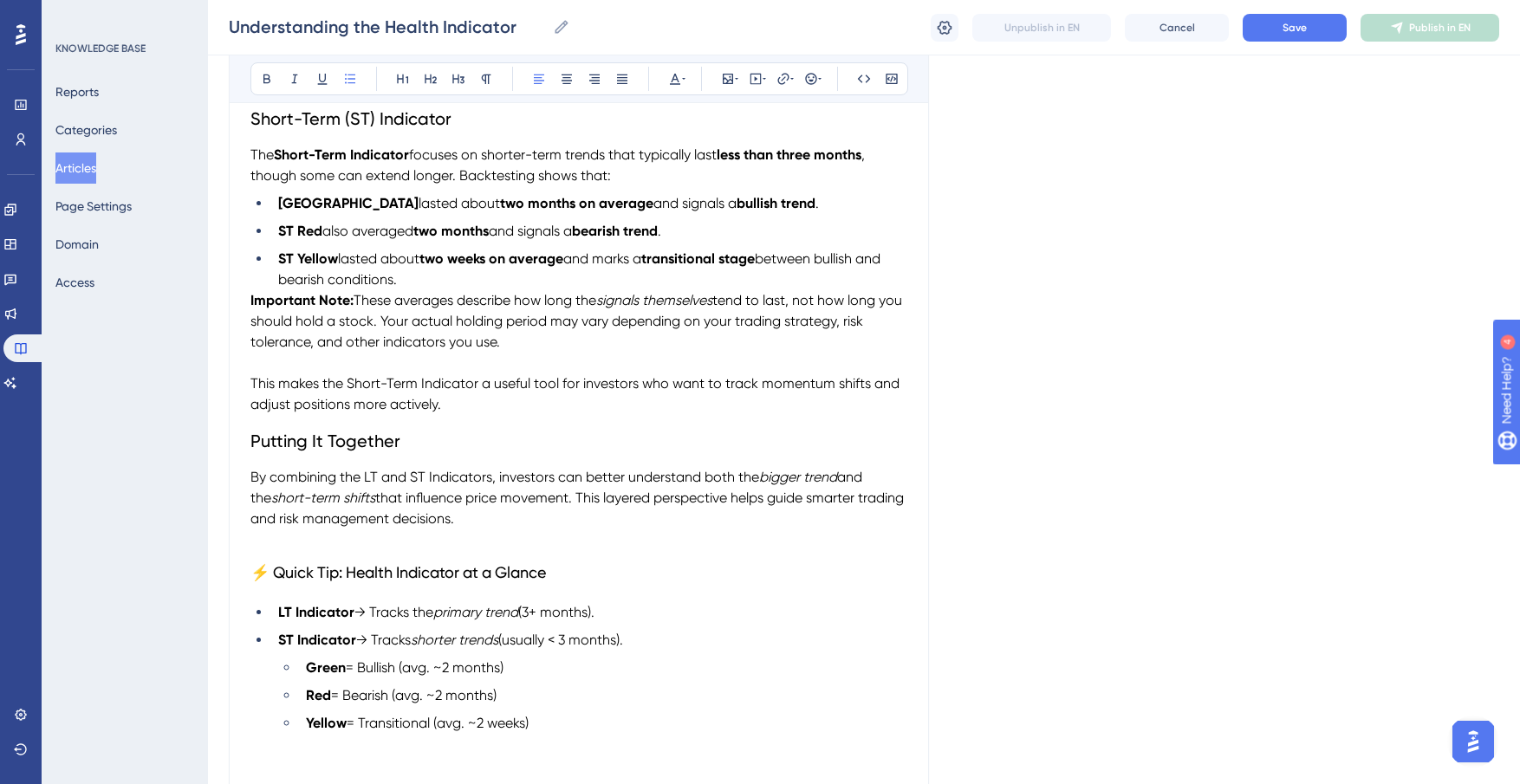
click at [251, 304] on strong "Important Note:" at bounding box center [302, 300] width 103 height 16
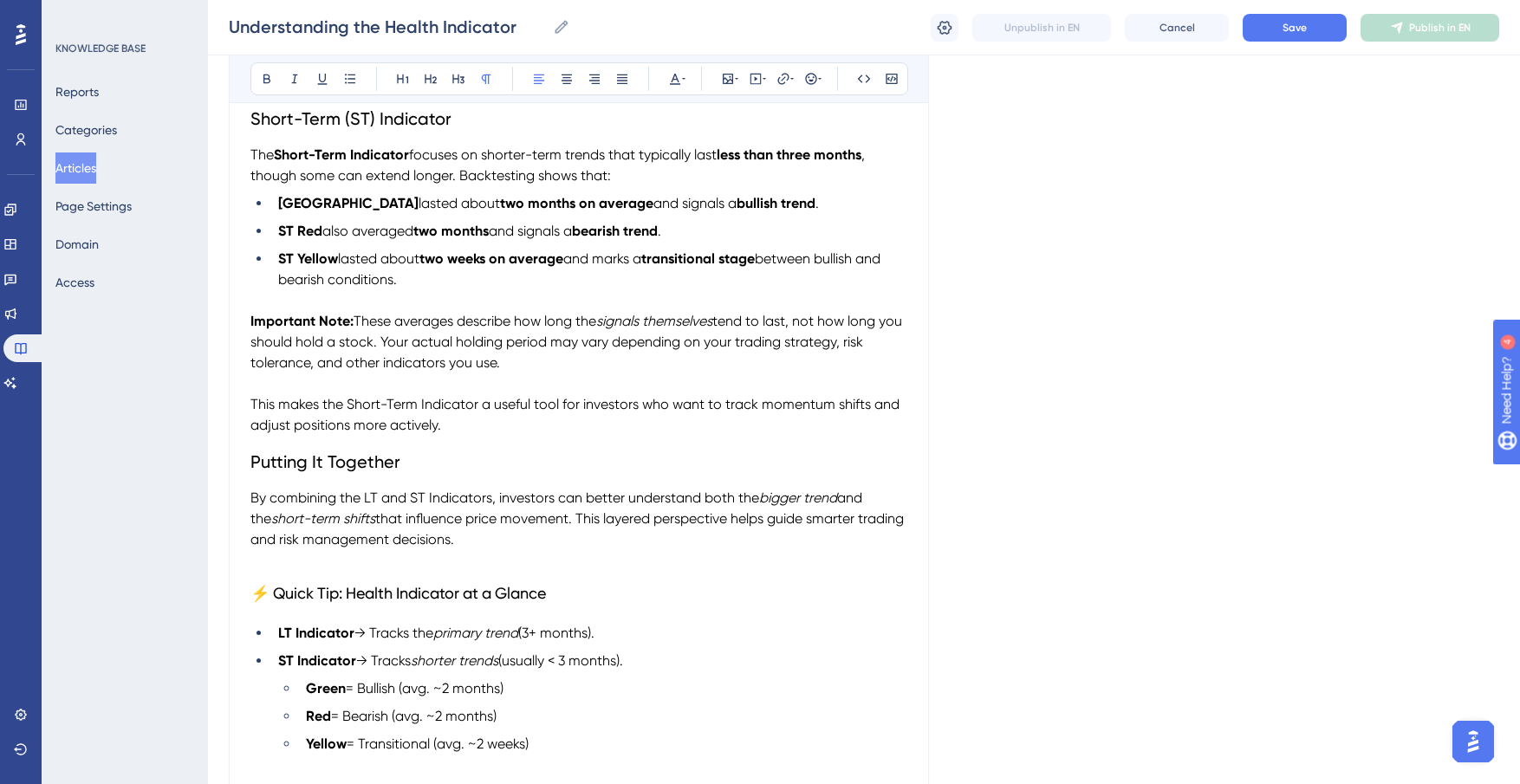
drag, startPoint x: 475, startPoint y: 426, endPoint x: 466, endPoint y: 426, distance: 9.0
click at [466, 426] on p "This makes the Short-Term Indicator a useful tool for investors who want to tra…" at bounding box center [579, 415] width 657 height 42
click at [1283, 21] on span "Save" at bounding box center [1294, 28] width 24 height 14
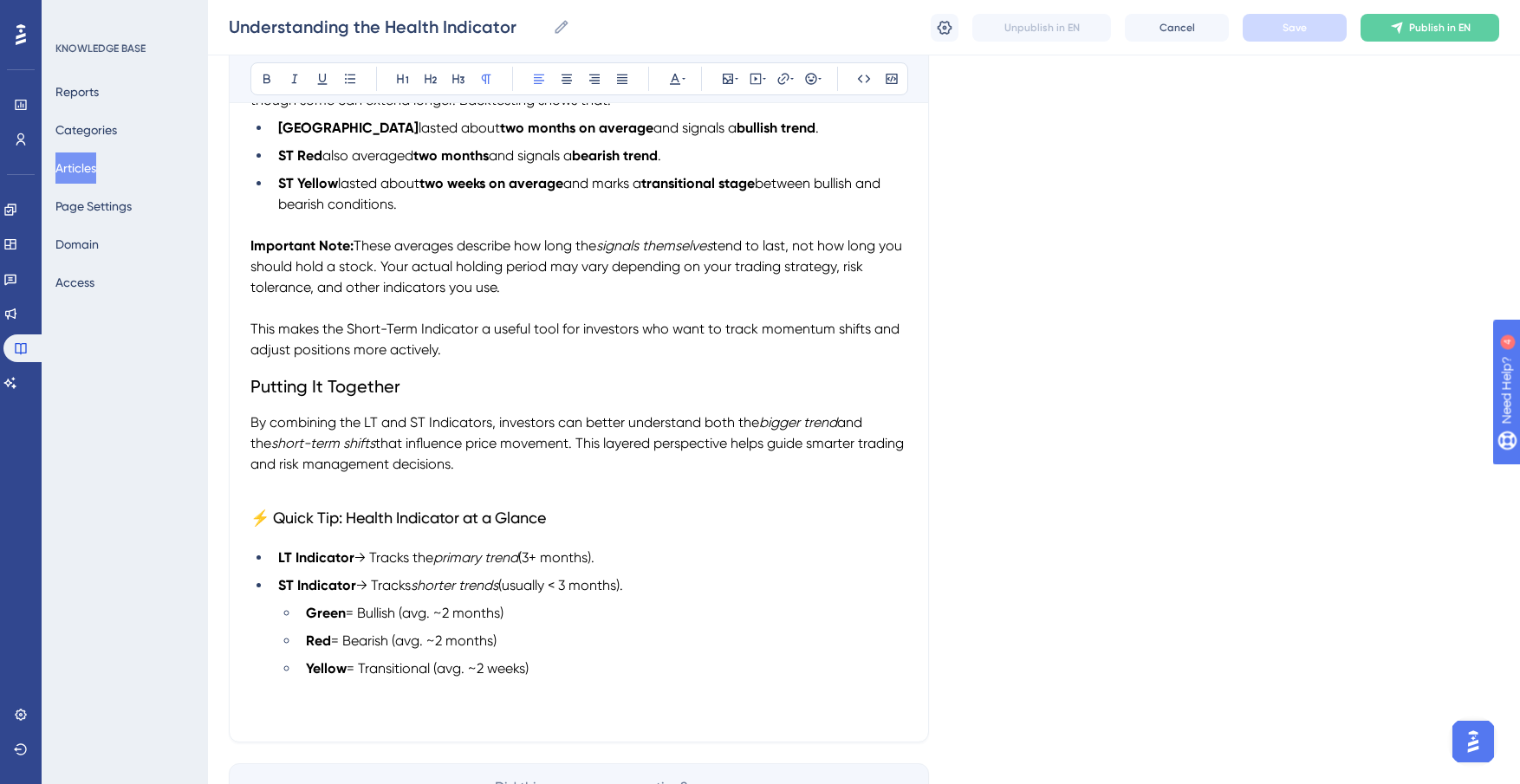
scroll to position [590, 0]
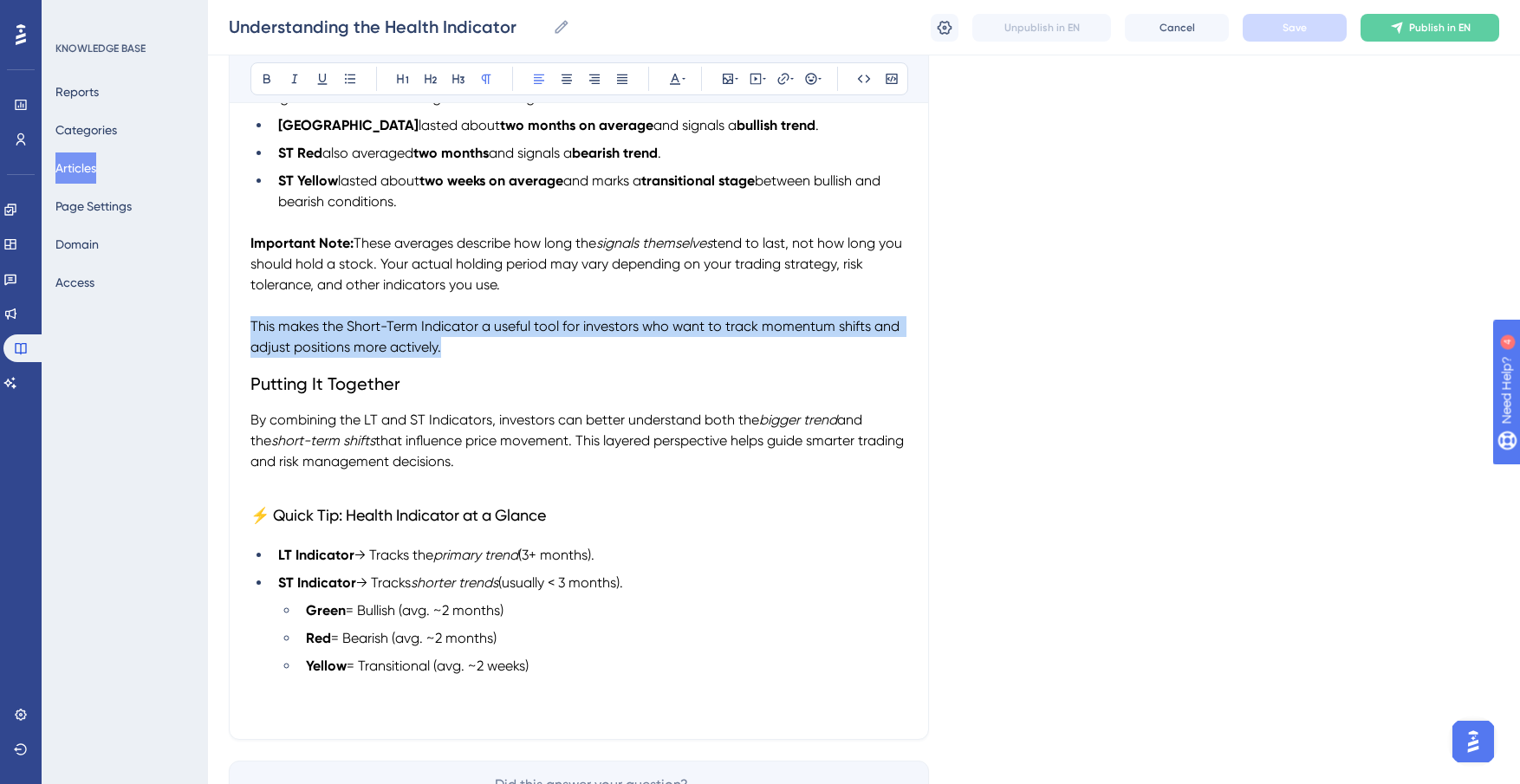
drag, startPoint x: 450, startPoint y: 353, endPoint x: 260, endPoint y: 322, distance: 192.5
click at [228, 319] on div "Understanding the Health Indicator Bold Italic Underline Bullet Point Heading 1…" at bounding box center [578, 172] width 700 height 1135
copy span "This makes the Short-Term Indicator a useful tool for investors who want to tra…"
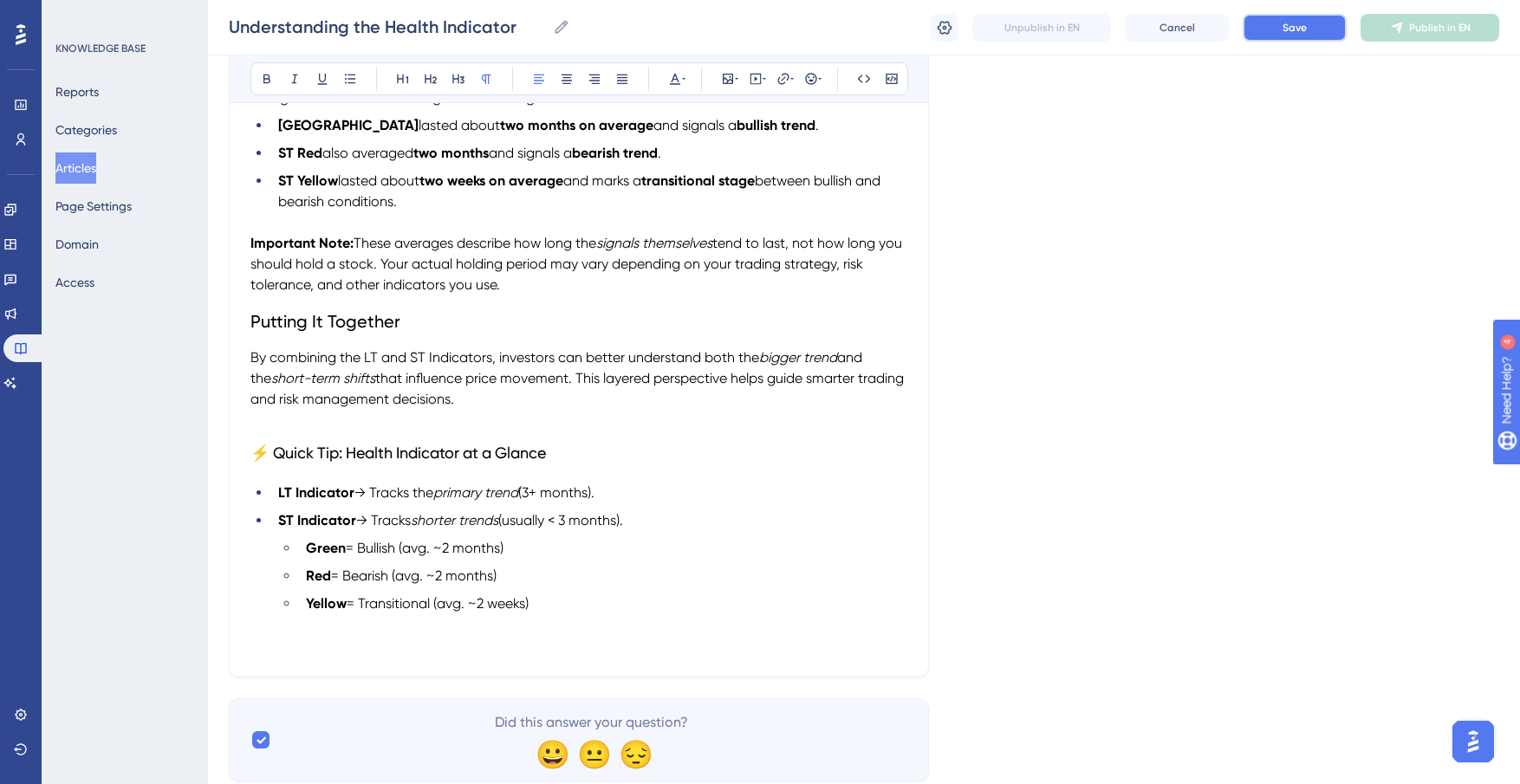
click at [1295, 26] on span "Save" at bounding box center [1294, 28] width 24 height 14
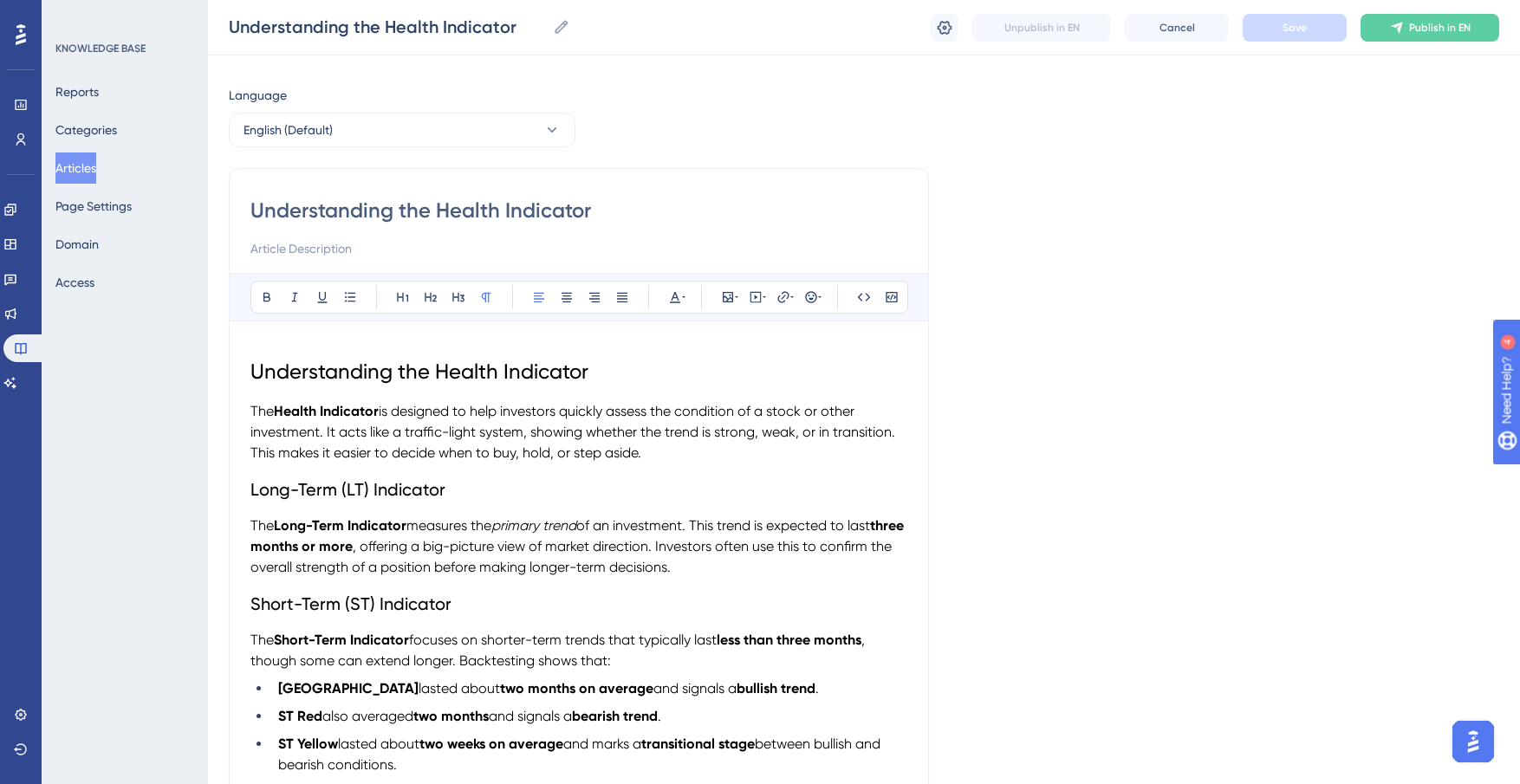
scroll to position [0, 0]
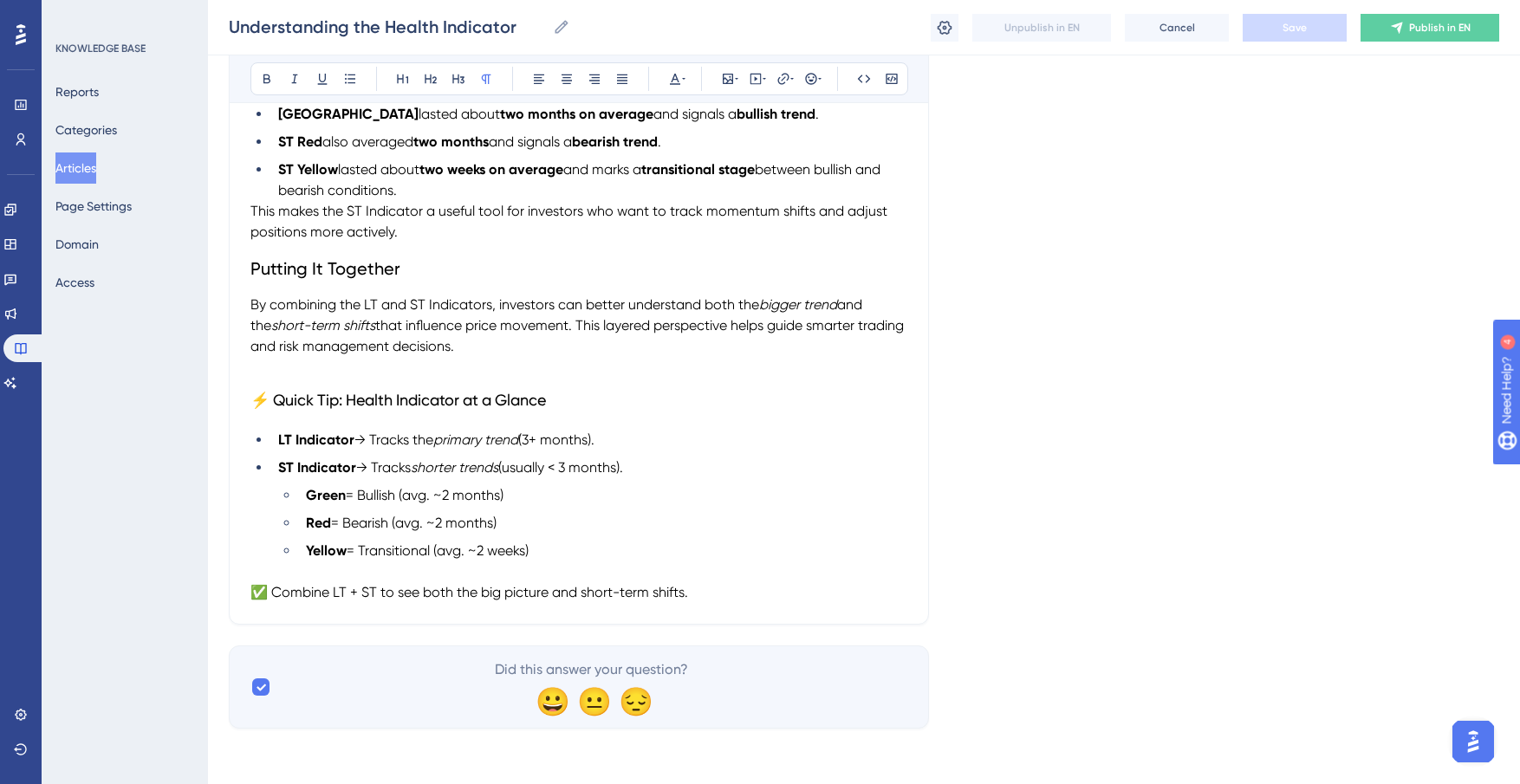
click at [707, 592] on p "✅ Combine LT + ST to see both the big picture and short-term shifts." at bounding box center [579, 592] width 657 height 21
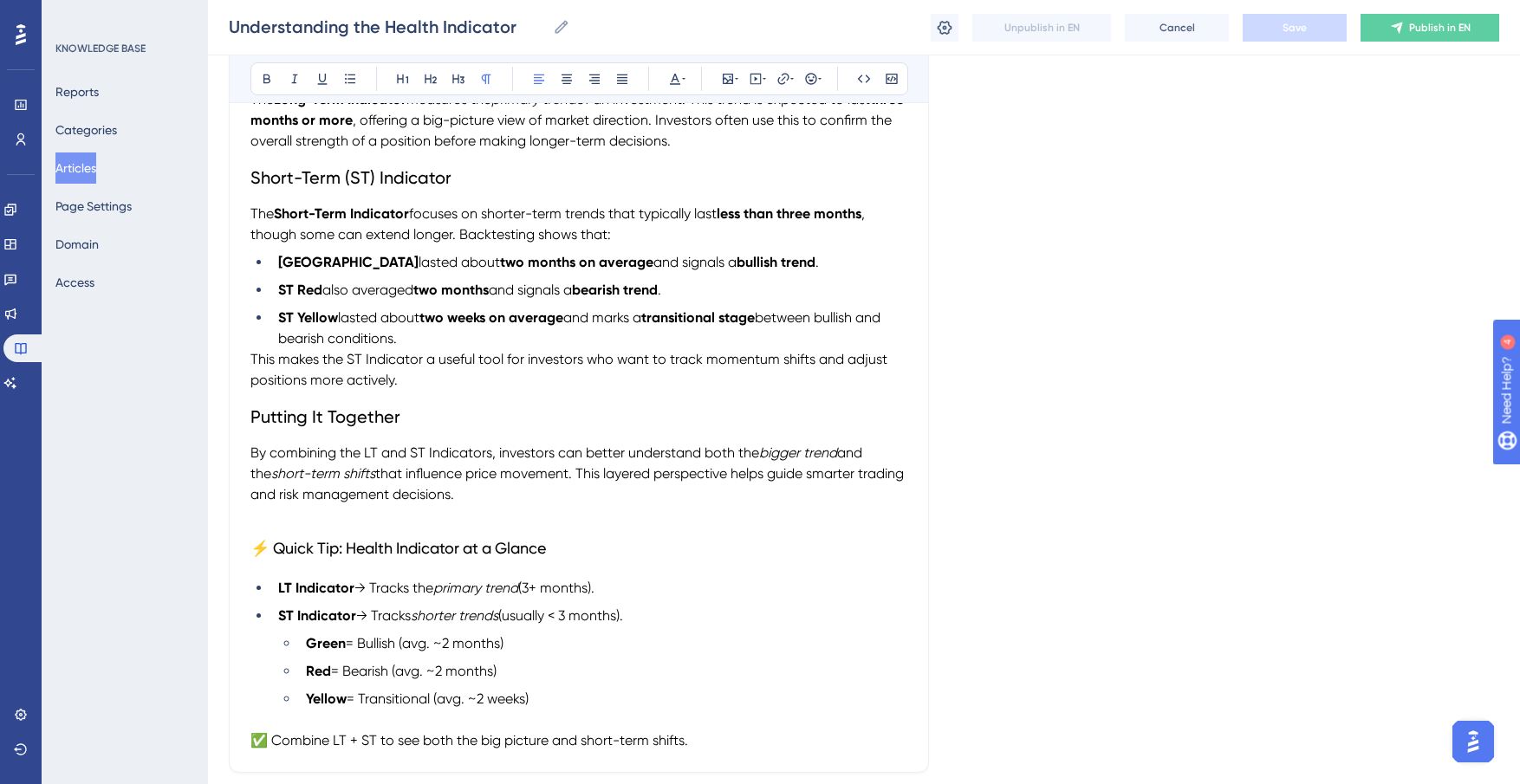
scroll to position [82, 0]
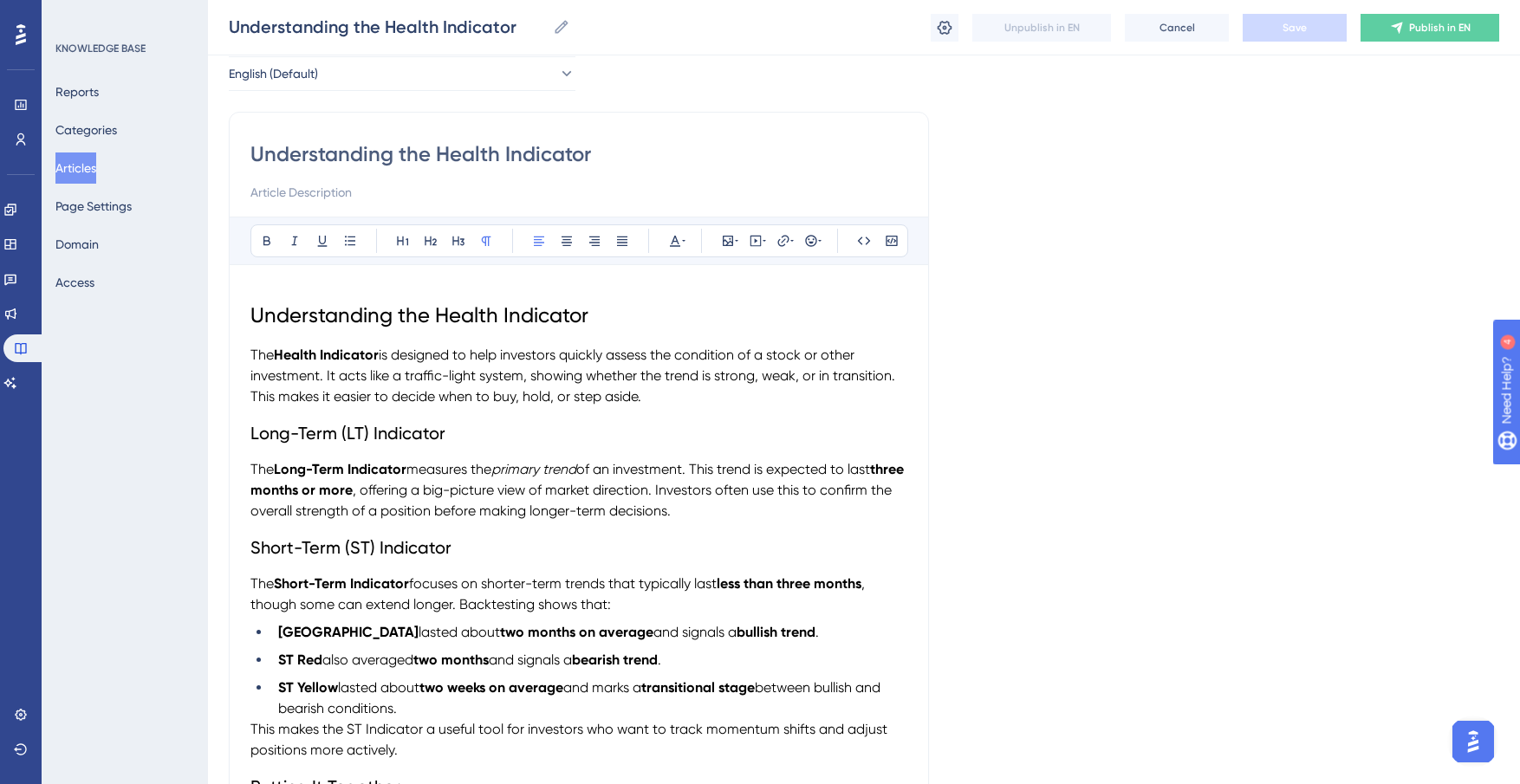
click at [778, 504] on p "The Long-Term Indicator measures the primary trend of an investment. This trend…" at bounding box center [579, 491] width 657 height 62
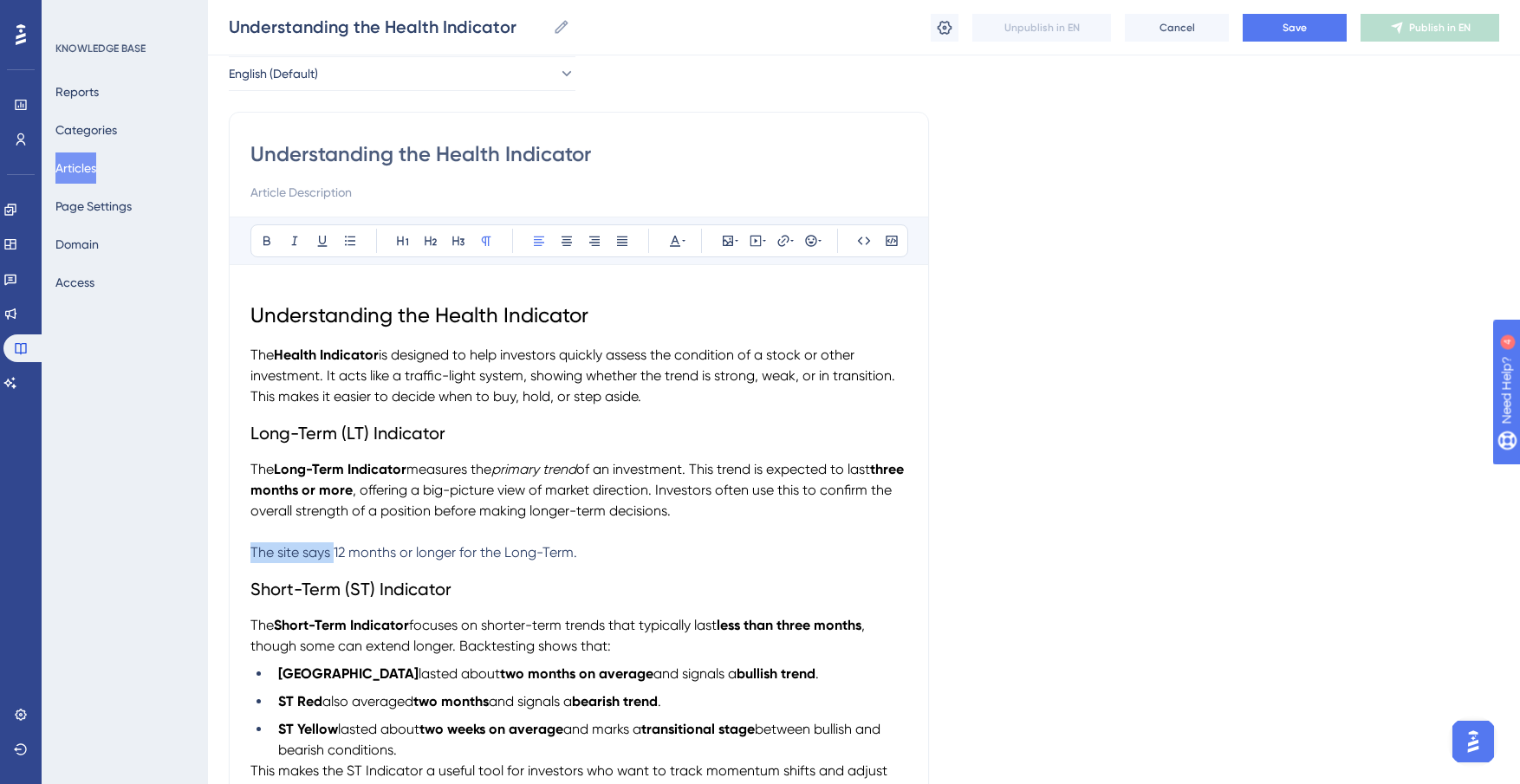
drag, startPoint x: 332, startPoint y: 556, endPoint x: 202, endPoint y: 548, distance: 130.2
click at [208, 548] on div "Performance Users Engagement Widgets Feedback Product Updates Knowledge Base AI…" at bounding box center [863, 617] width 1312 height 1399
drag, startPoint x: 472, startPoint y: 552, endPoint x: 231, endPoint y: 538, distance: 241.4
click at [231, 538] on div "Understanding the Health Indicator Bold Italic Underline Bullet Point Heading 1…" at bounding box center [578, 648] width 700 height 1073
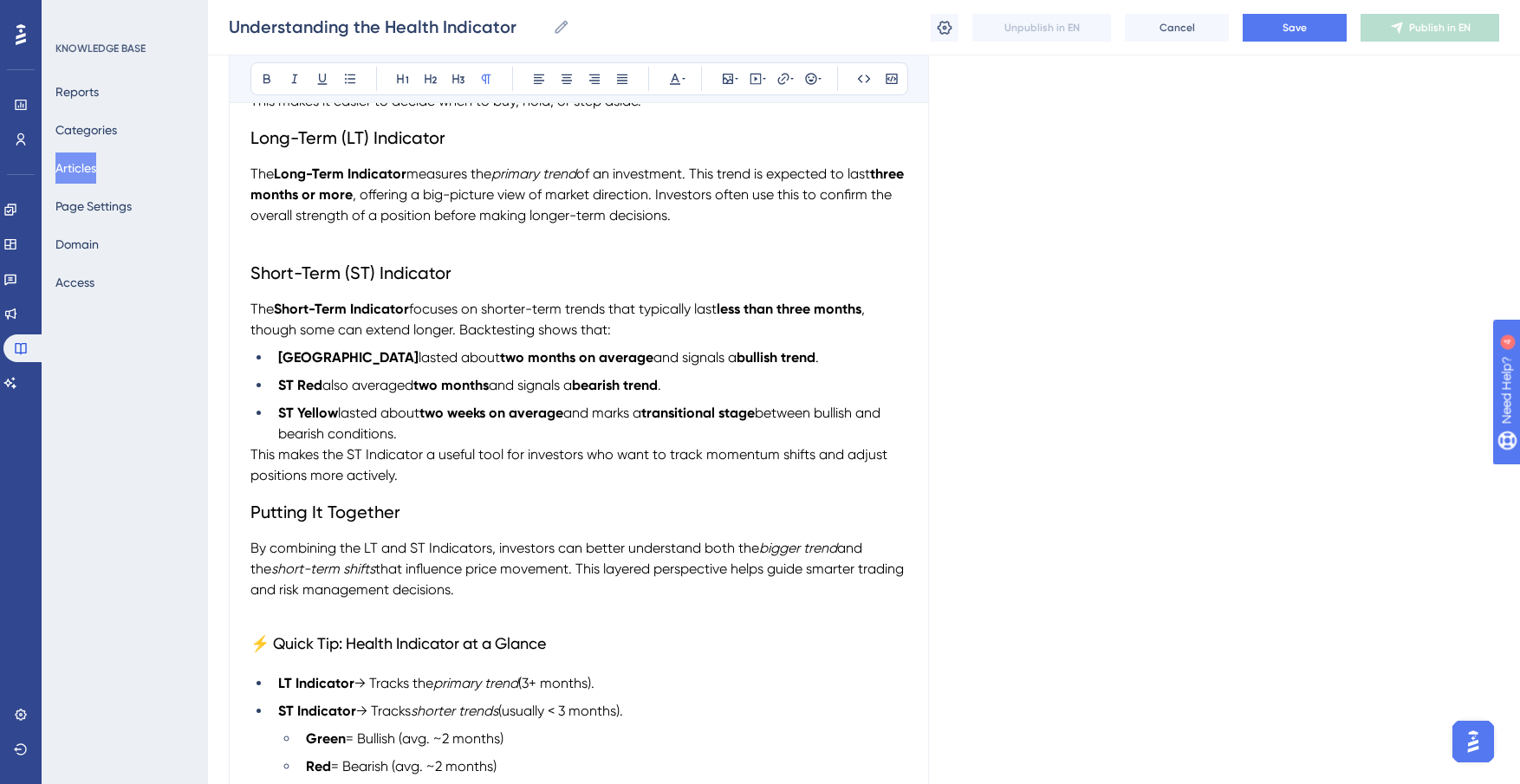
scroll to position [384, 0]
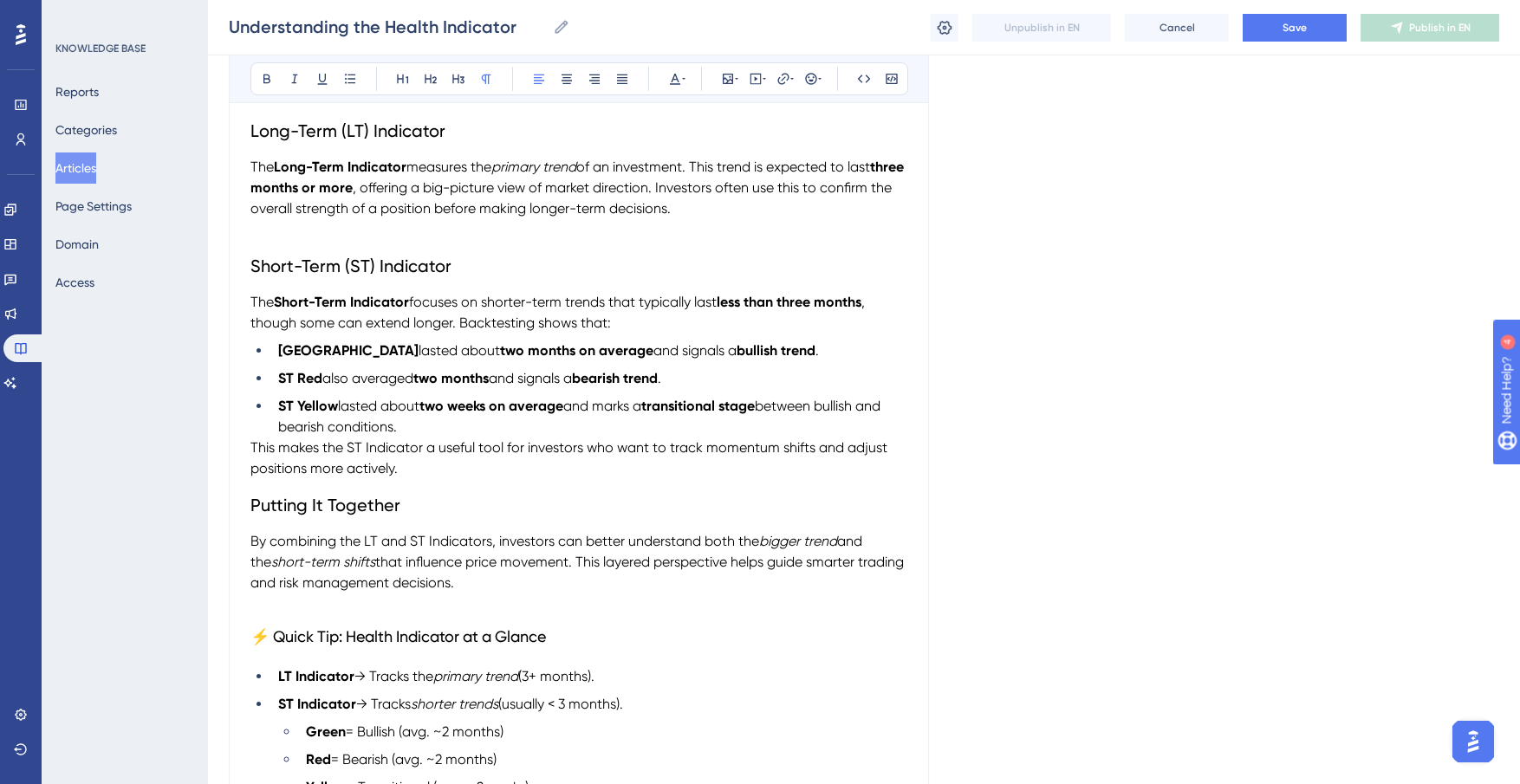
click at [253, 453] on span "This makes the ST Indicator a useful tool for investors who want to track momen…" at bounding box center [571, 458] width 640 height 37
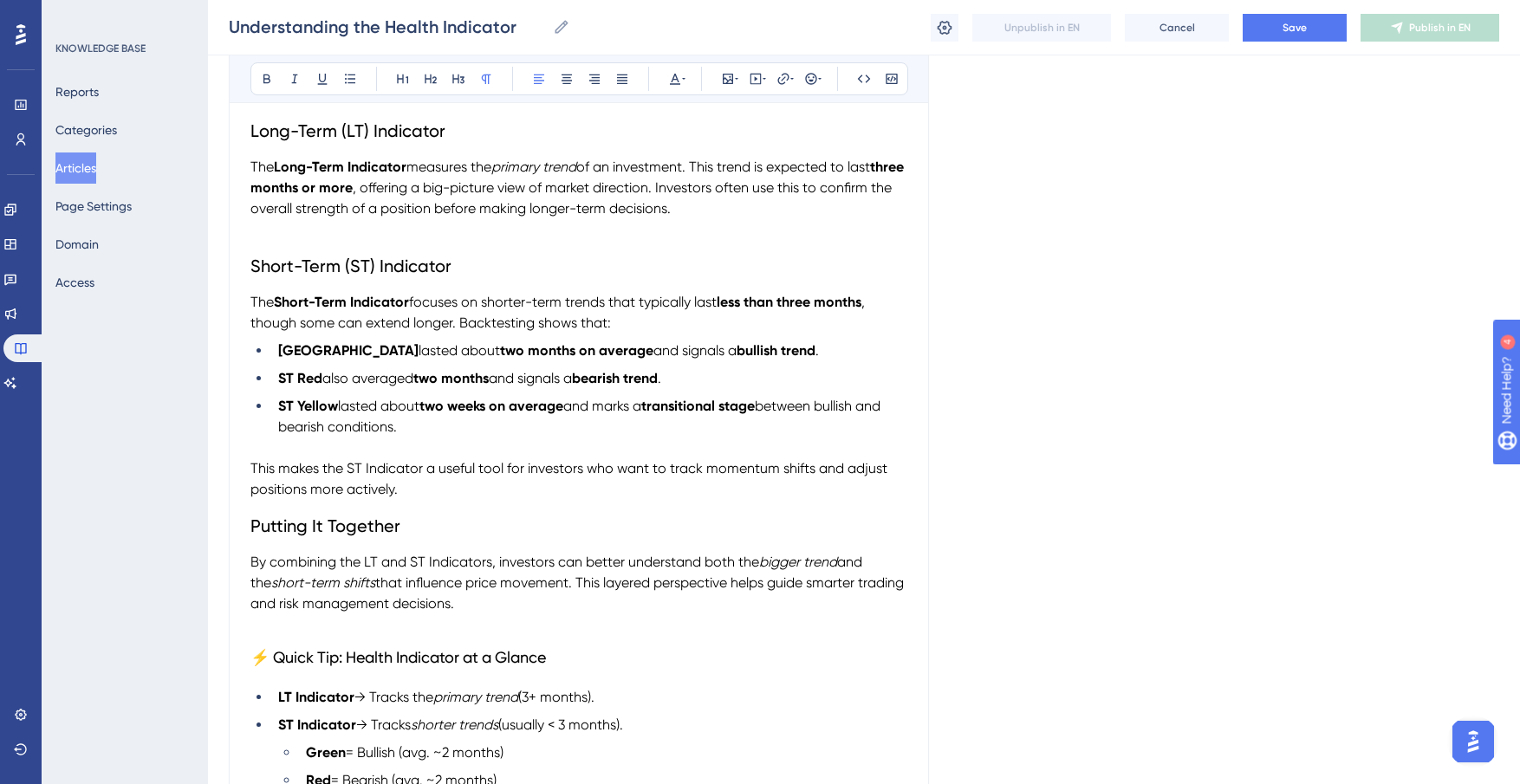
click at [774, 201] on p "The Long-Term Indicator measures the primary trend of an investment. This trend…" at bounding box center [579, 188] width 657 height 62
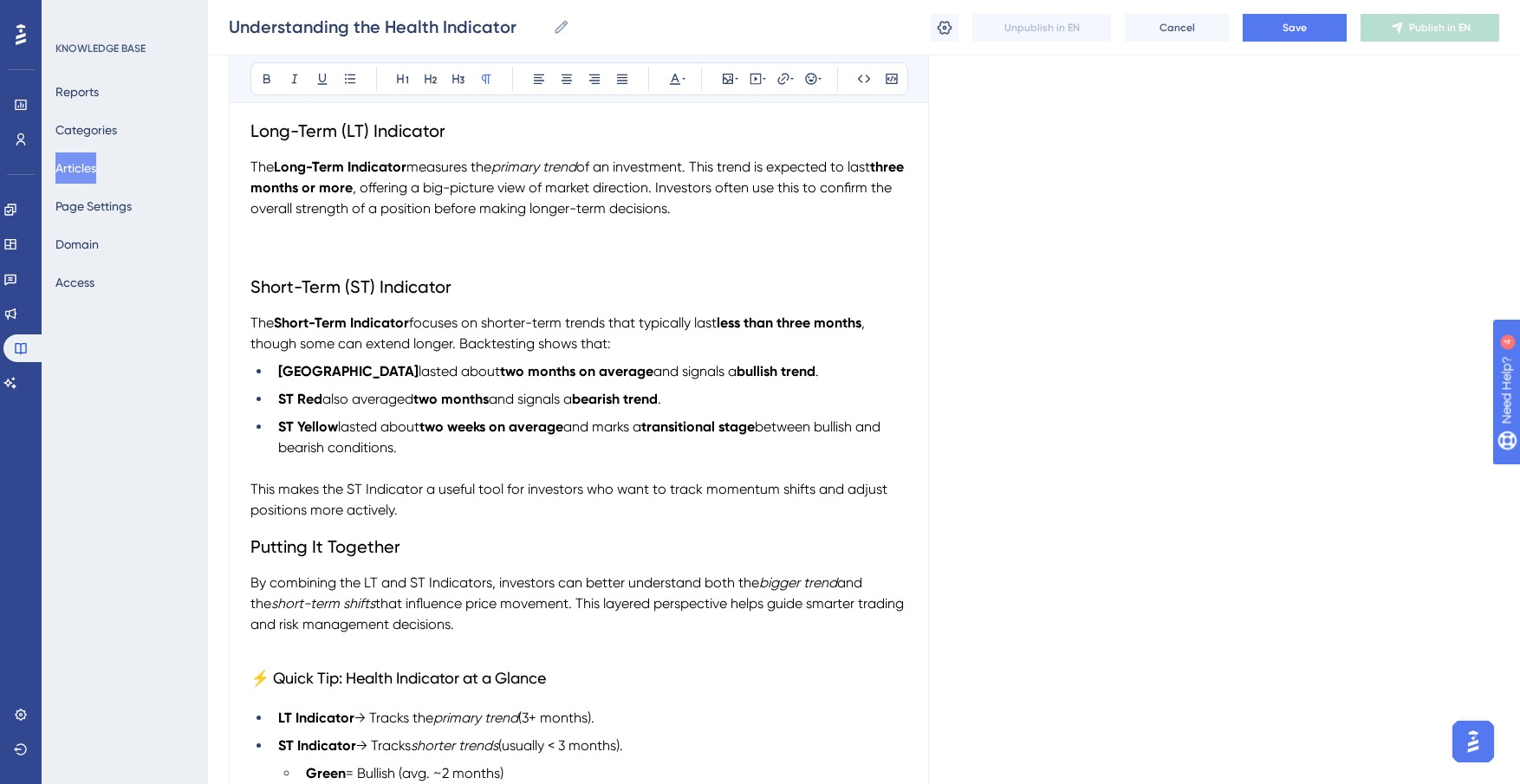
click at [509, 449] on li "ST Yellow lasted about two weeks on average and marks a transitional stage betw…" at bounding box center [589, 437] width 636 height 42
click at [777, 209] on p "The Long-Term Indicator measures the primary trend of an investment. This trend…" at bounding box center [579, 188] width 657 height 62
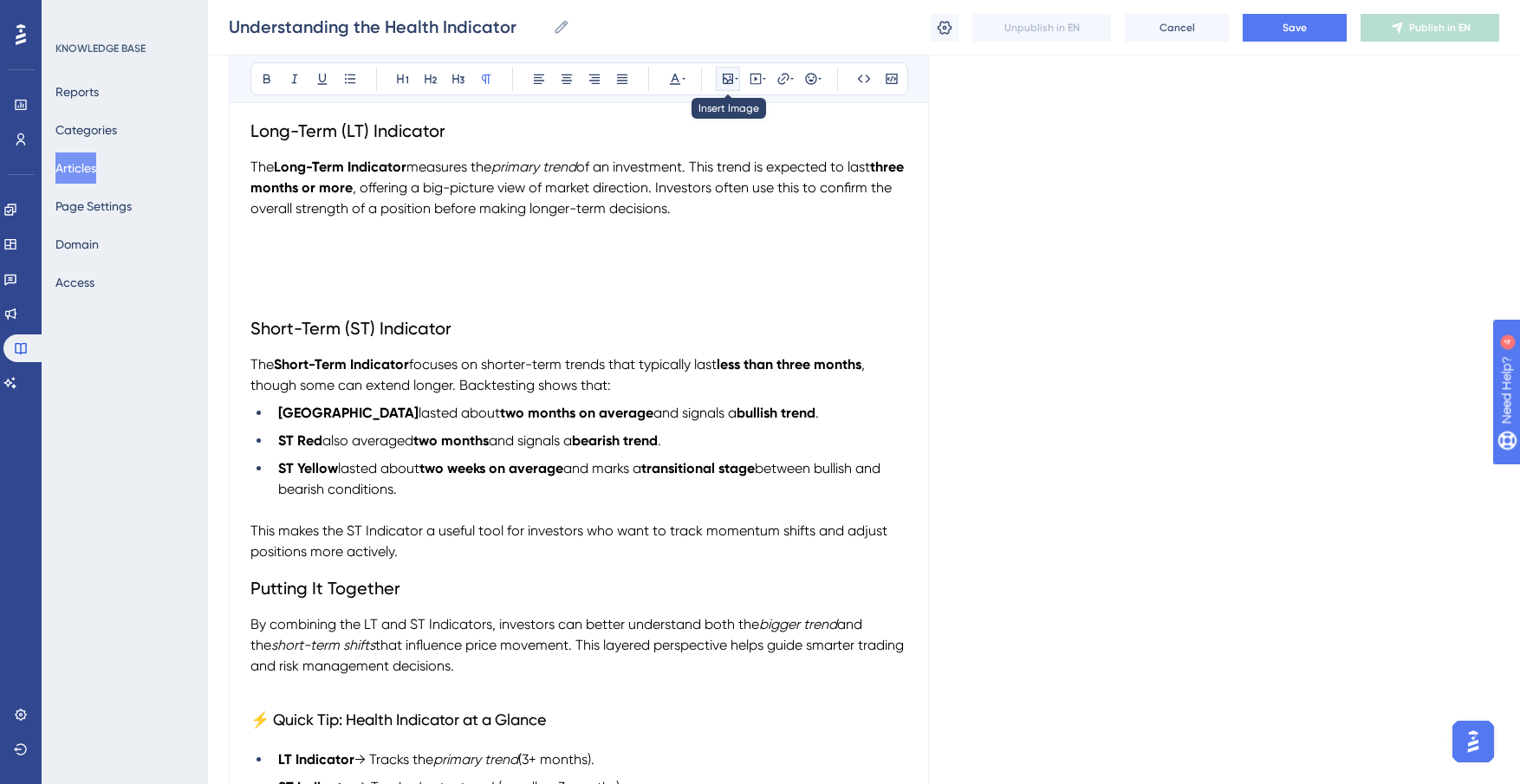
click at [734, 77] on icon at bounding box center [728, 79] width 14 height 14
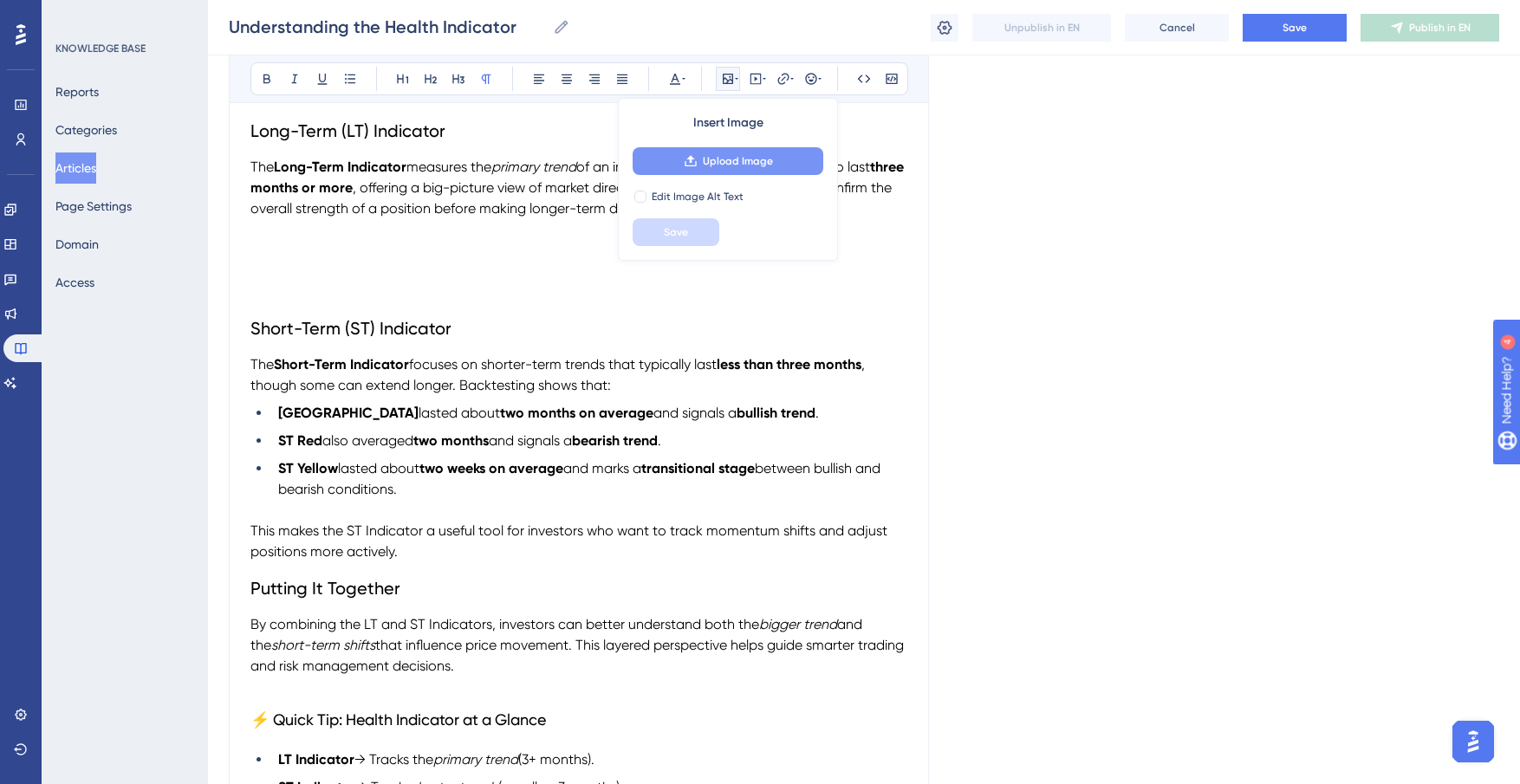
click at [727, 156] on span "Upload Image" at bounding box center [738, 161] width 70 height 14
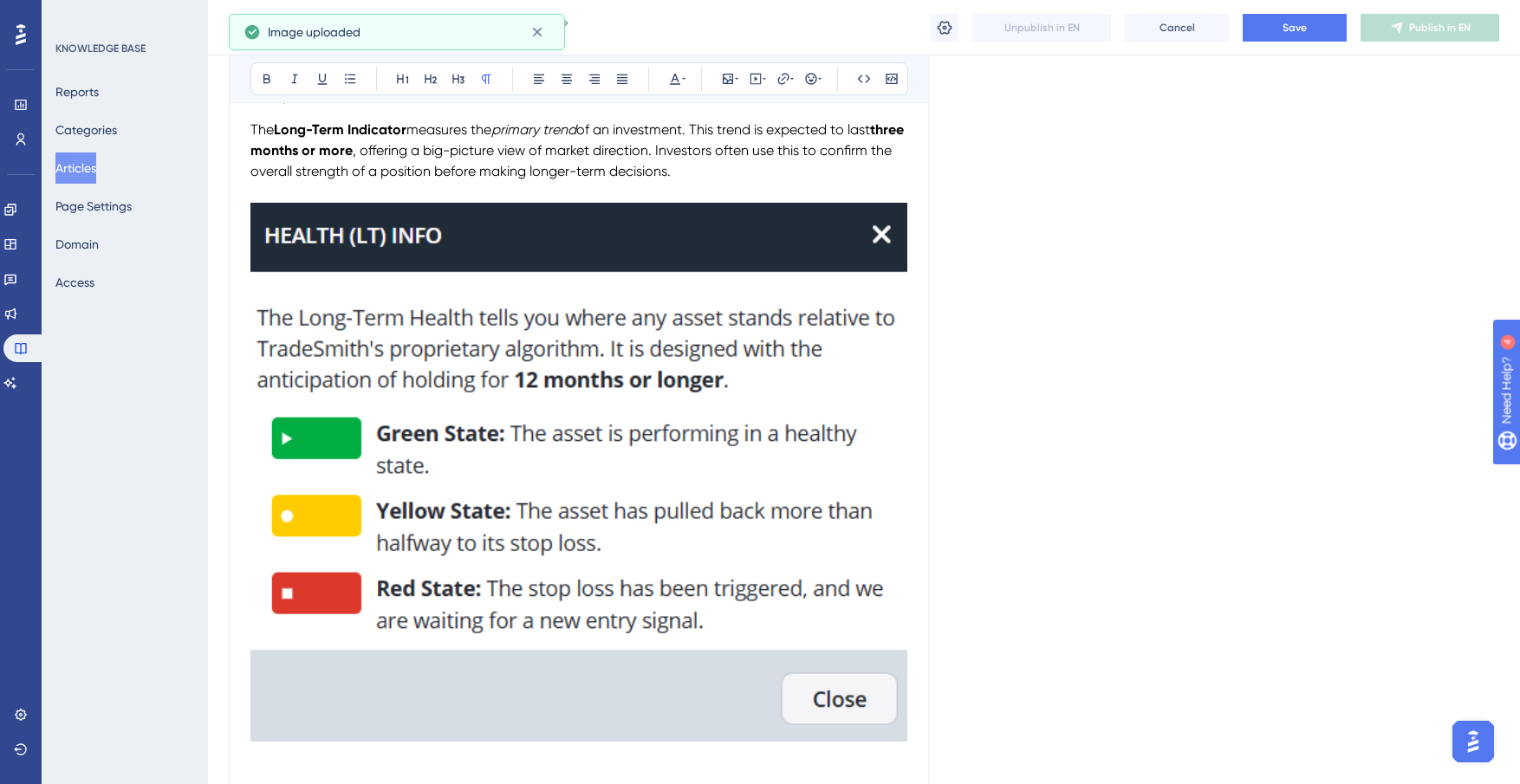
scroll to position [652, 0]
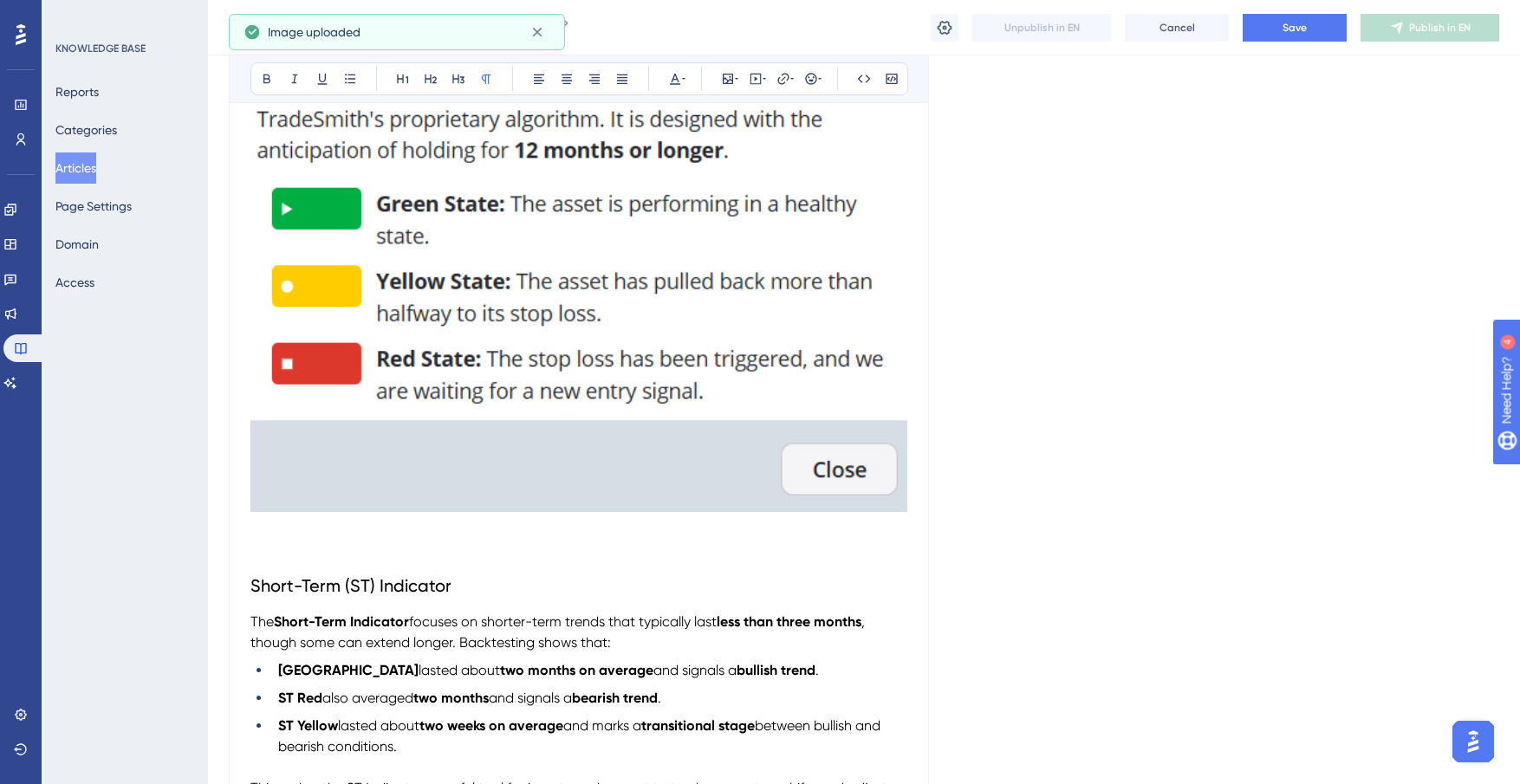
click at [728, 346] on img at bounding box center [579, 243] width 657 height 539
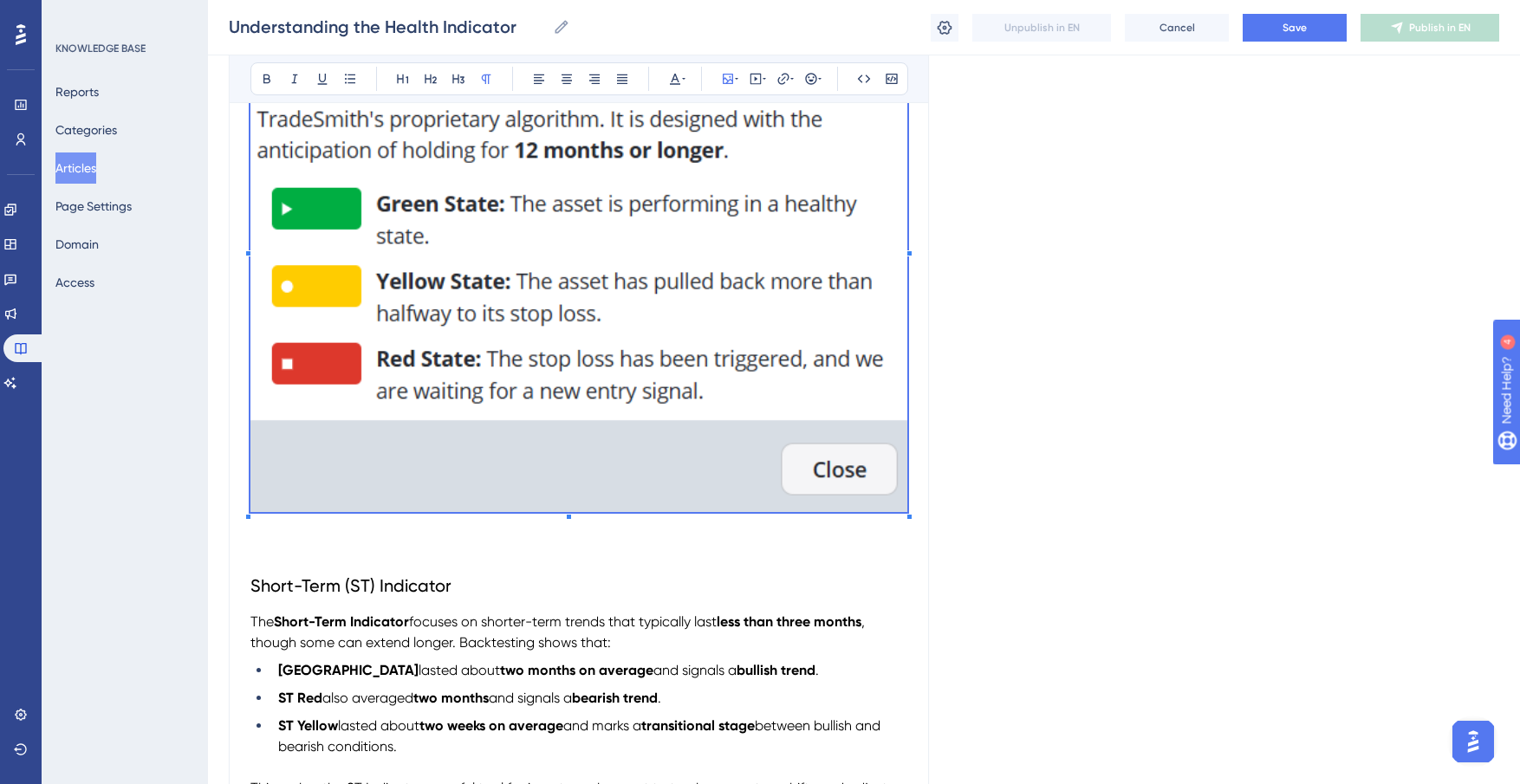
click at [906, 514] on div at bounding box center [579, 245] width 657 height 545
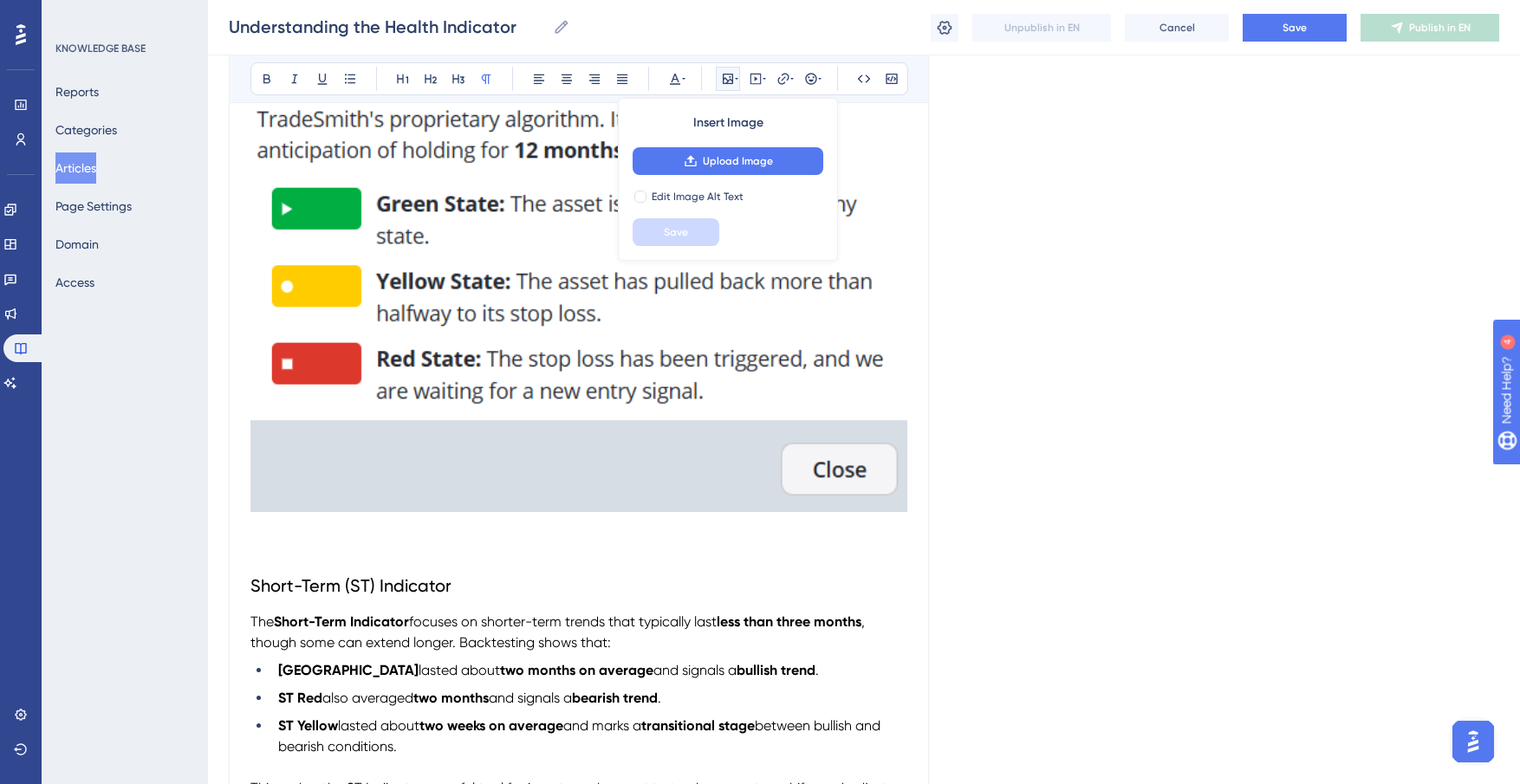
click at [900, 505] on img at bounding box center [579, 243] width 657 height 539
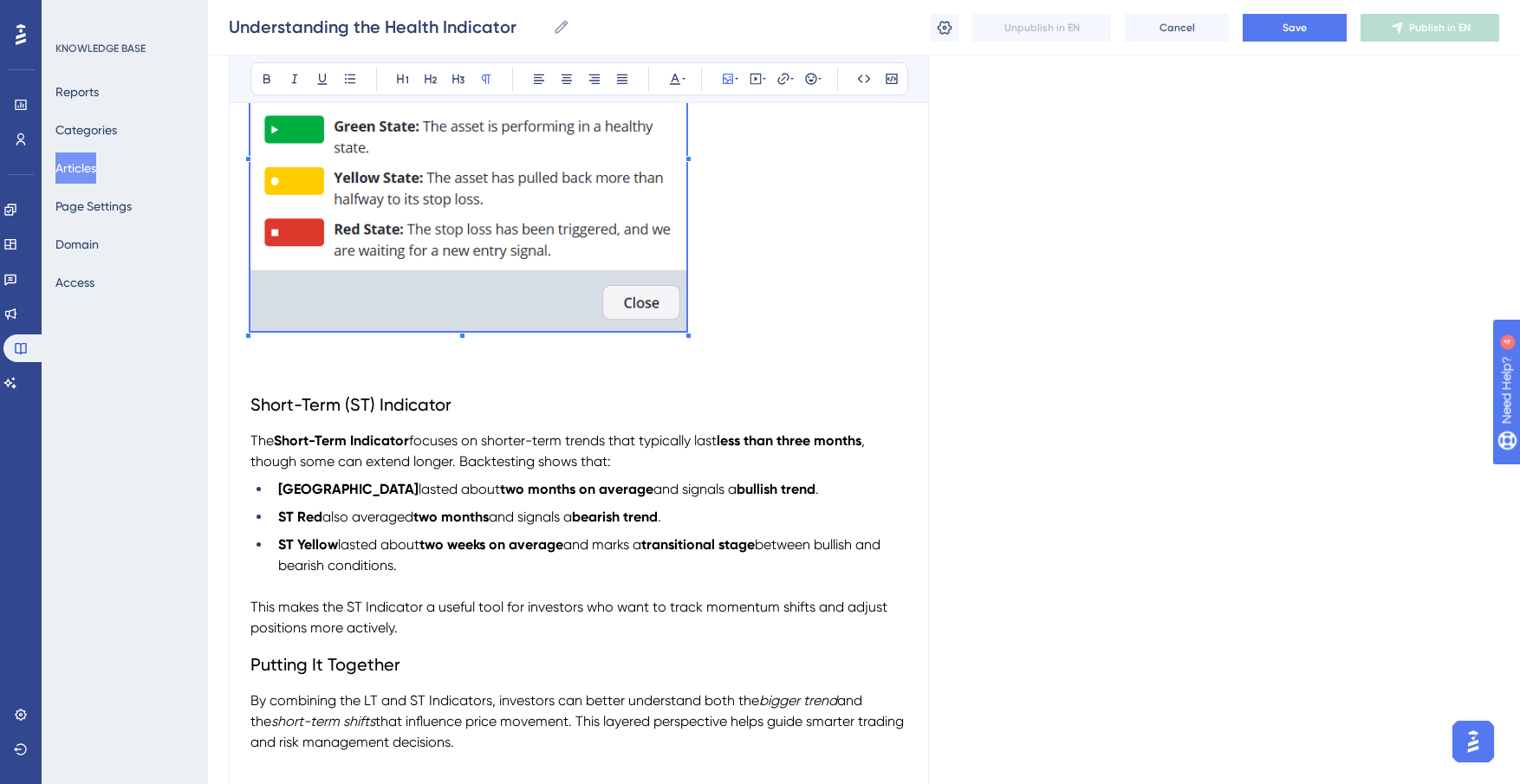
click at [688, 425] on div "Understanding the Health Indicator The Health Indicator is designed to help inv…" at bounding box center [579, 358] width 657 height 1283
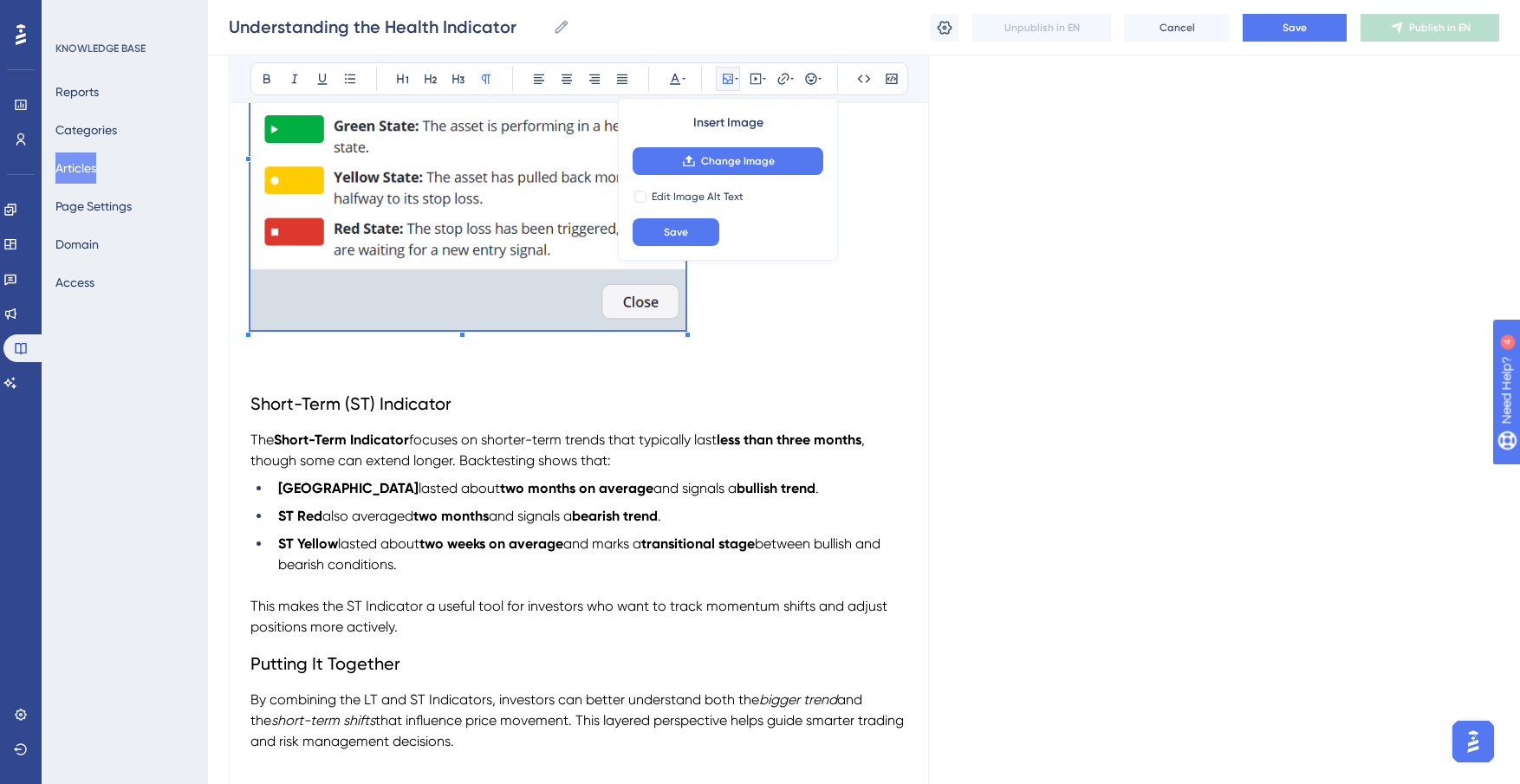
click at [960, 466] on div "Language English (Default) Understanding the Health Indicator Bold Italic Under…" at bounding box center [863, 292] width 1270 height 1664
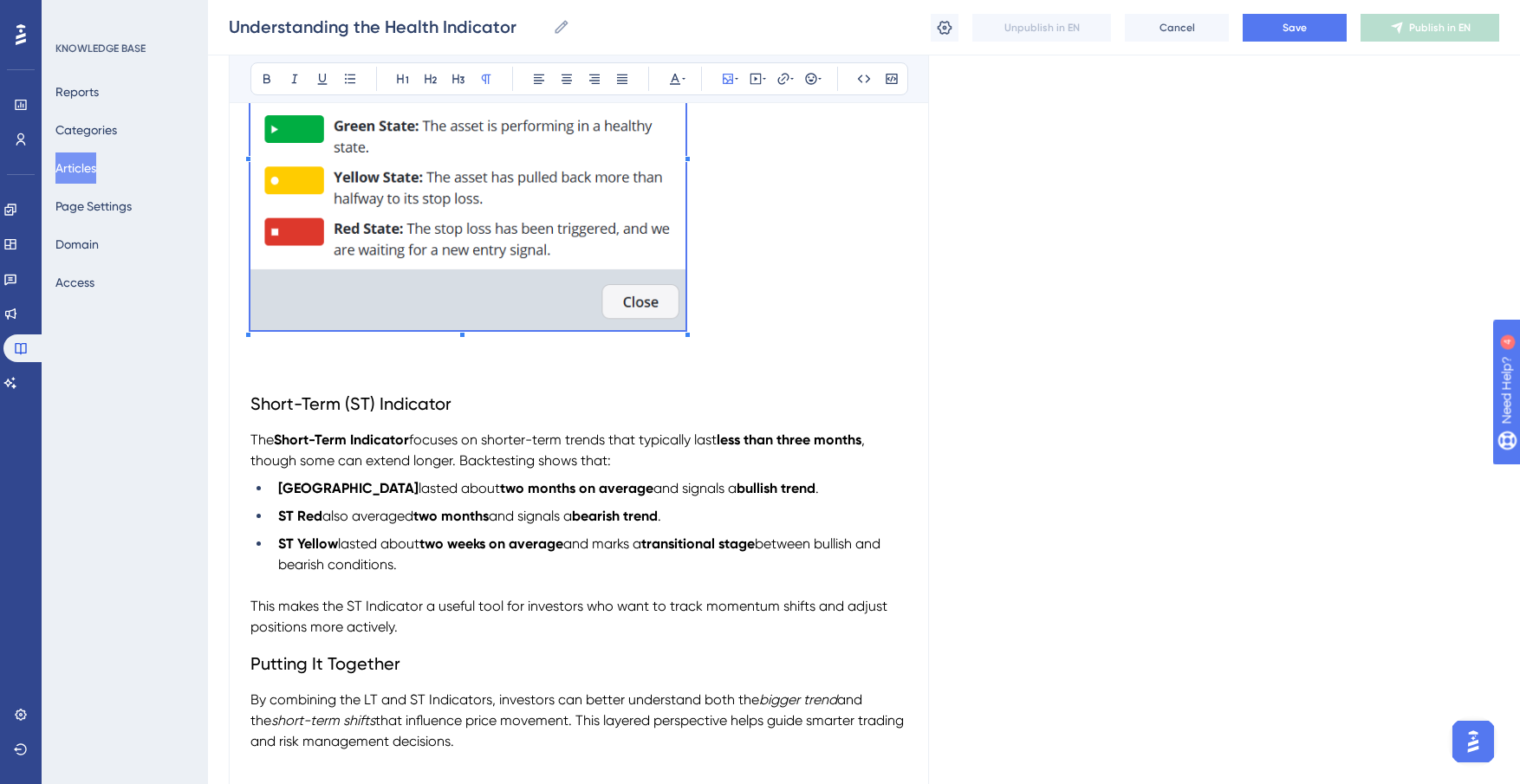
scroll to position [372, 0]
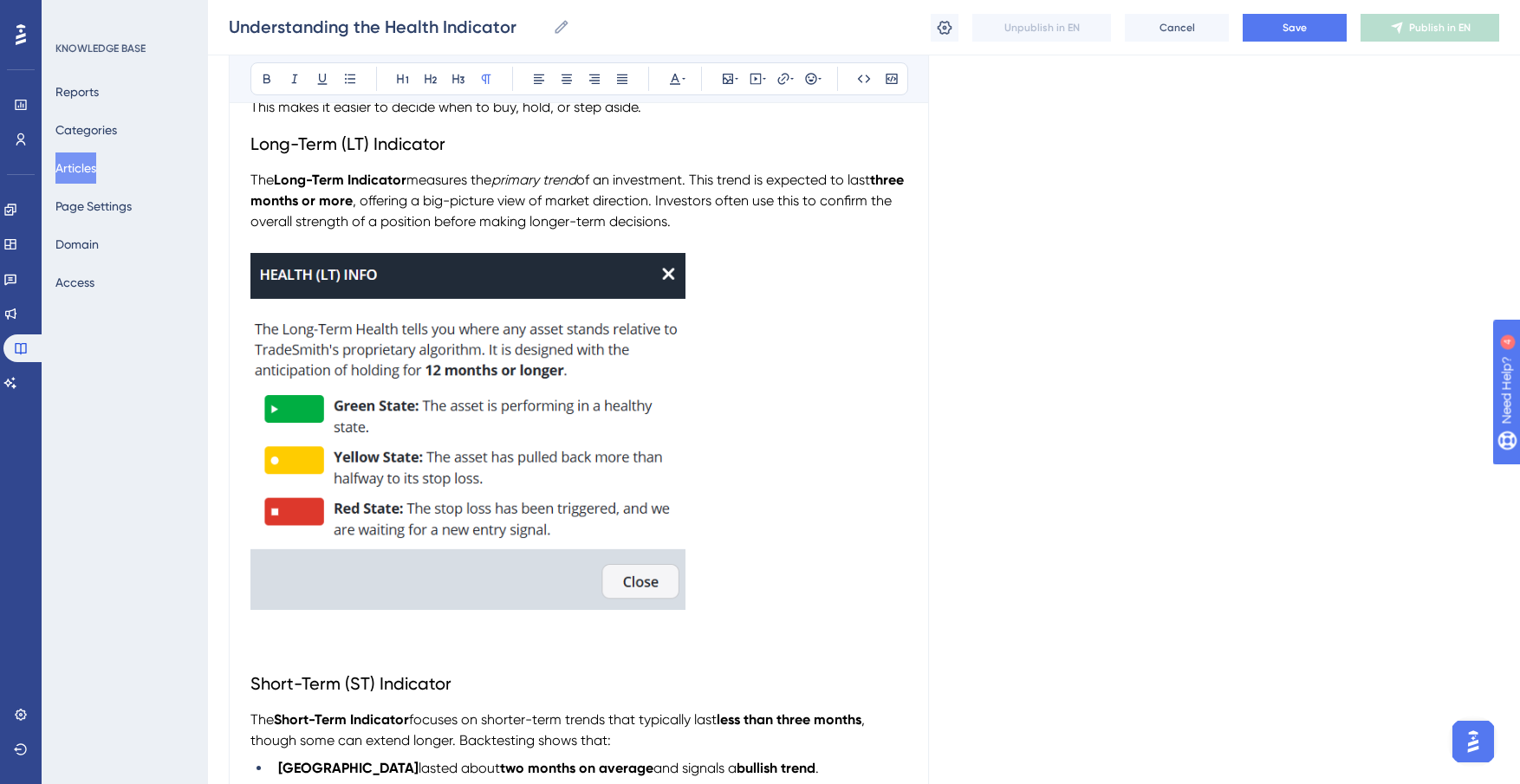
click at [831, 490] on p at bounding box center [579, 434] width 657 height 363
click at [549, 481] on img at bounding box center [468, 432] width 435 height 357
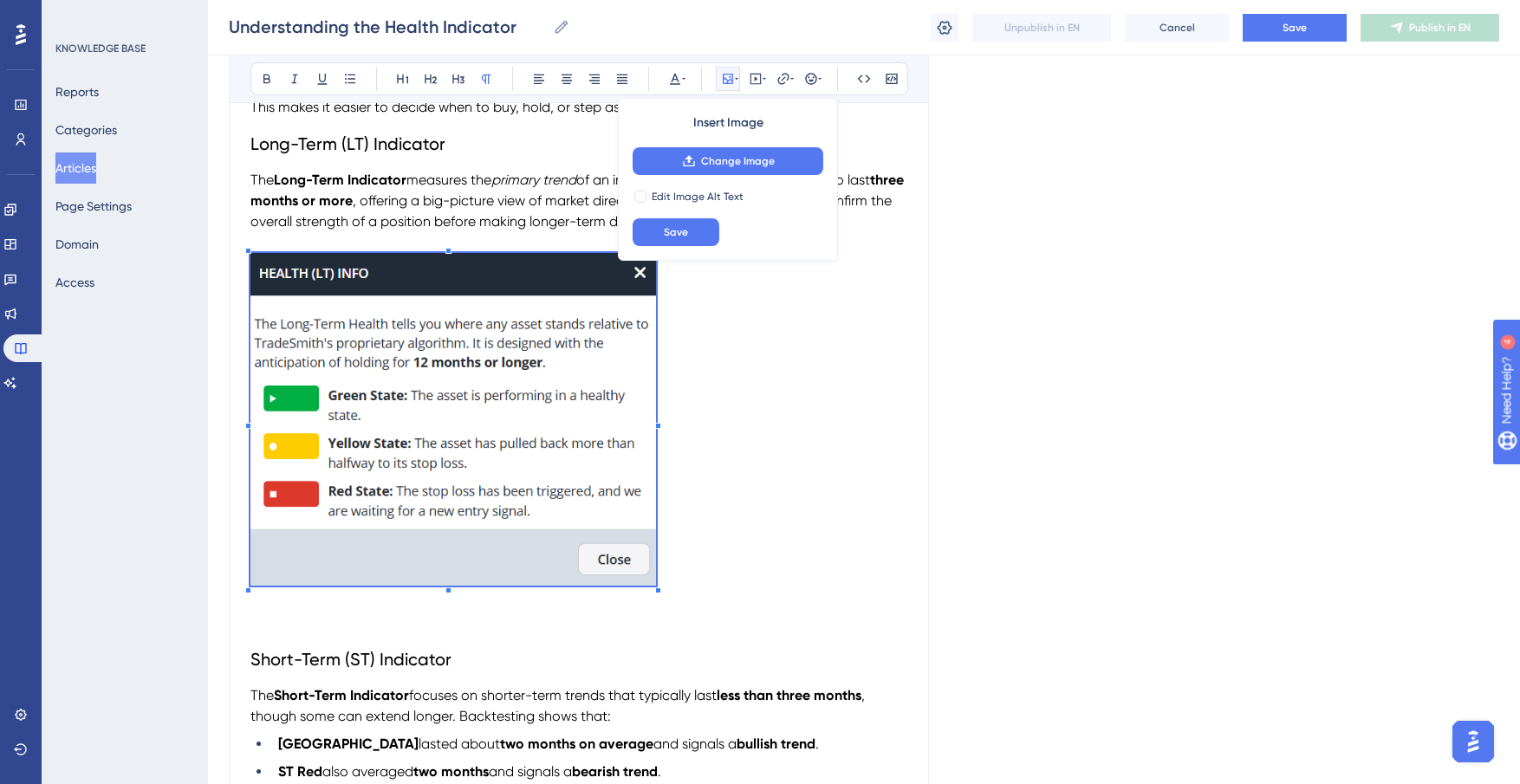
click at [655, 576] on span at bounding box center [453, 423] width 406 height 339
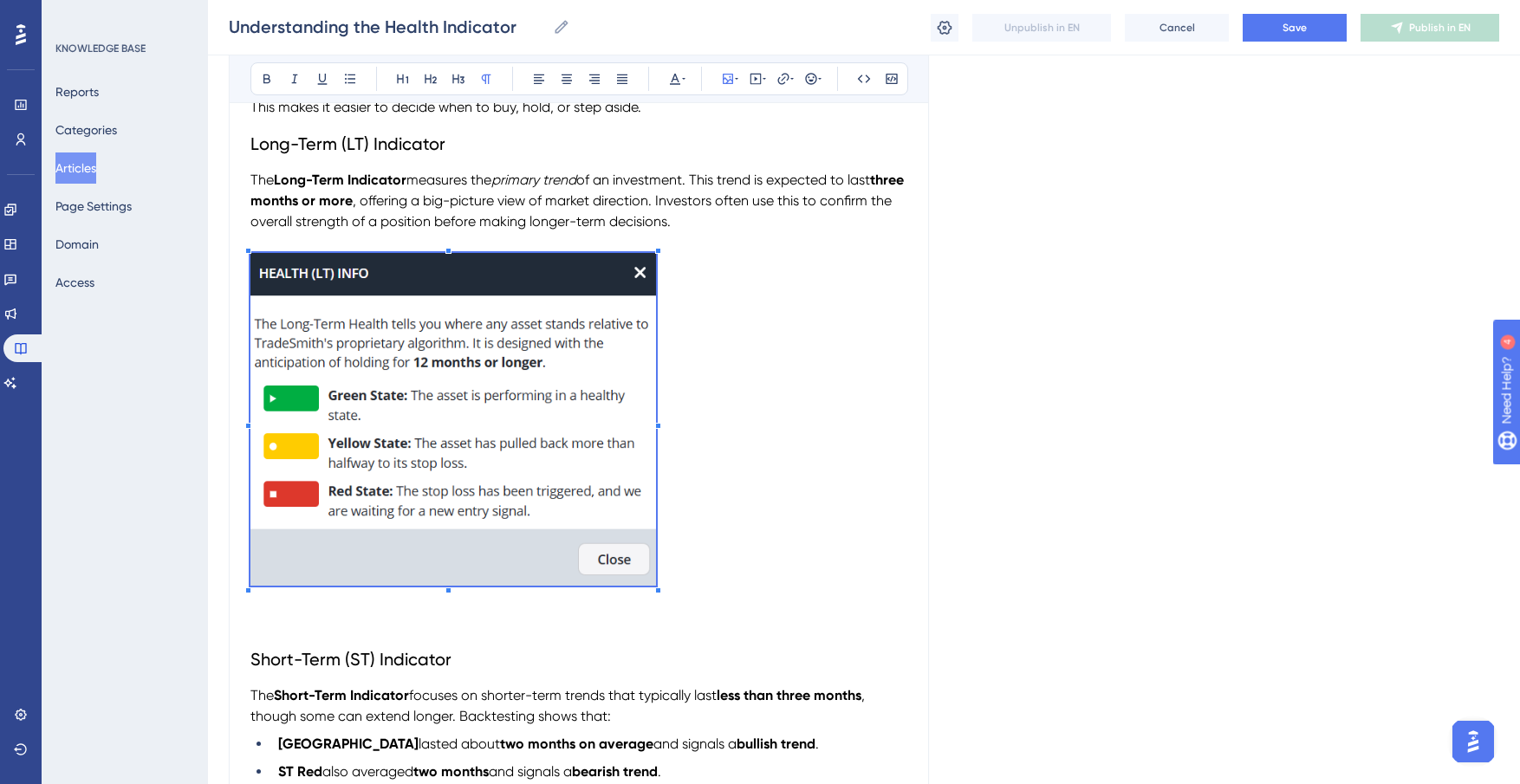
click at [752, 543] on p at bounding box center [579, 423] width 657 height 339
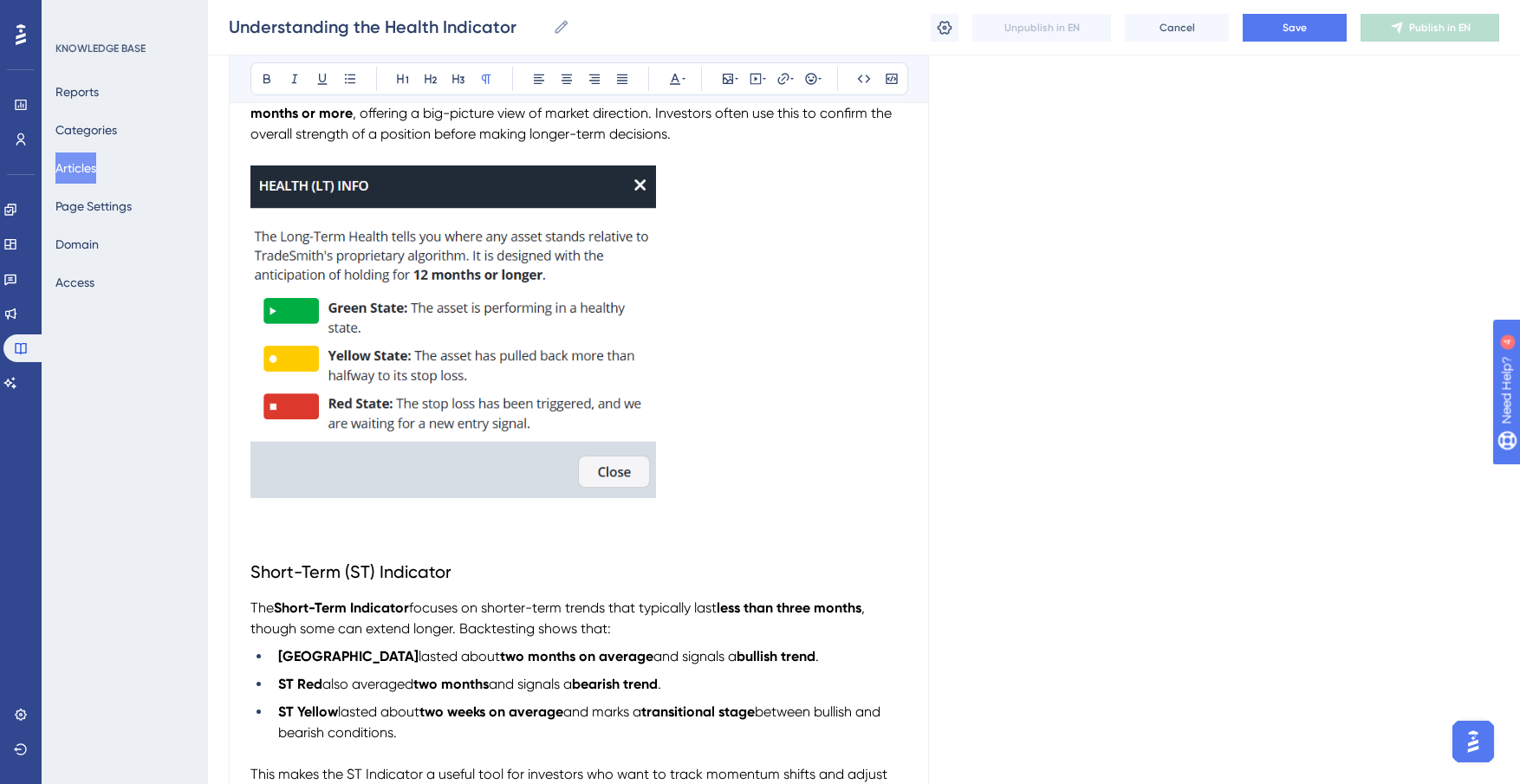
scroll to position [461, 0]
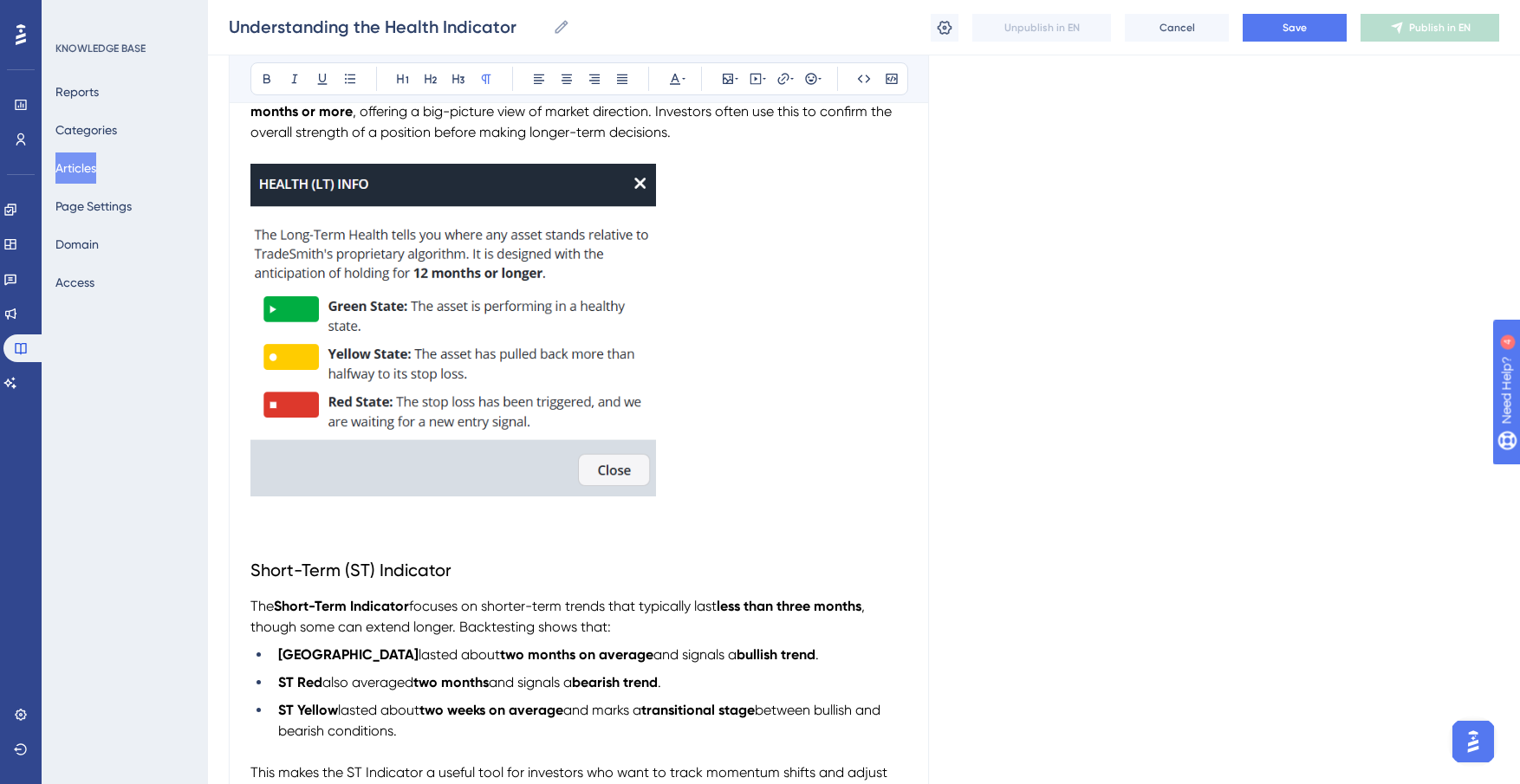
click at [255, 564] on span "Short-Term (ST) Indicator" at bounding box center [351, 570] width 201 height 21
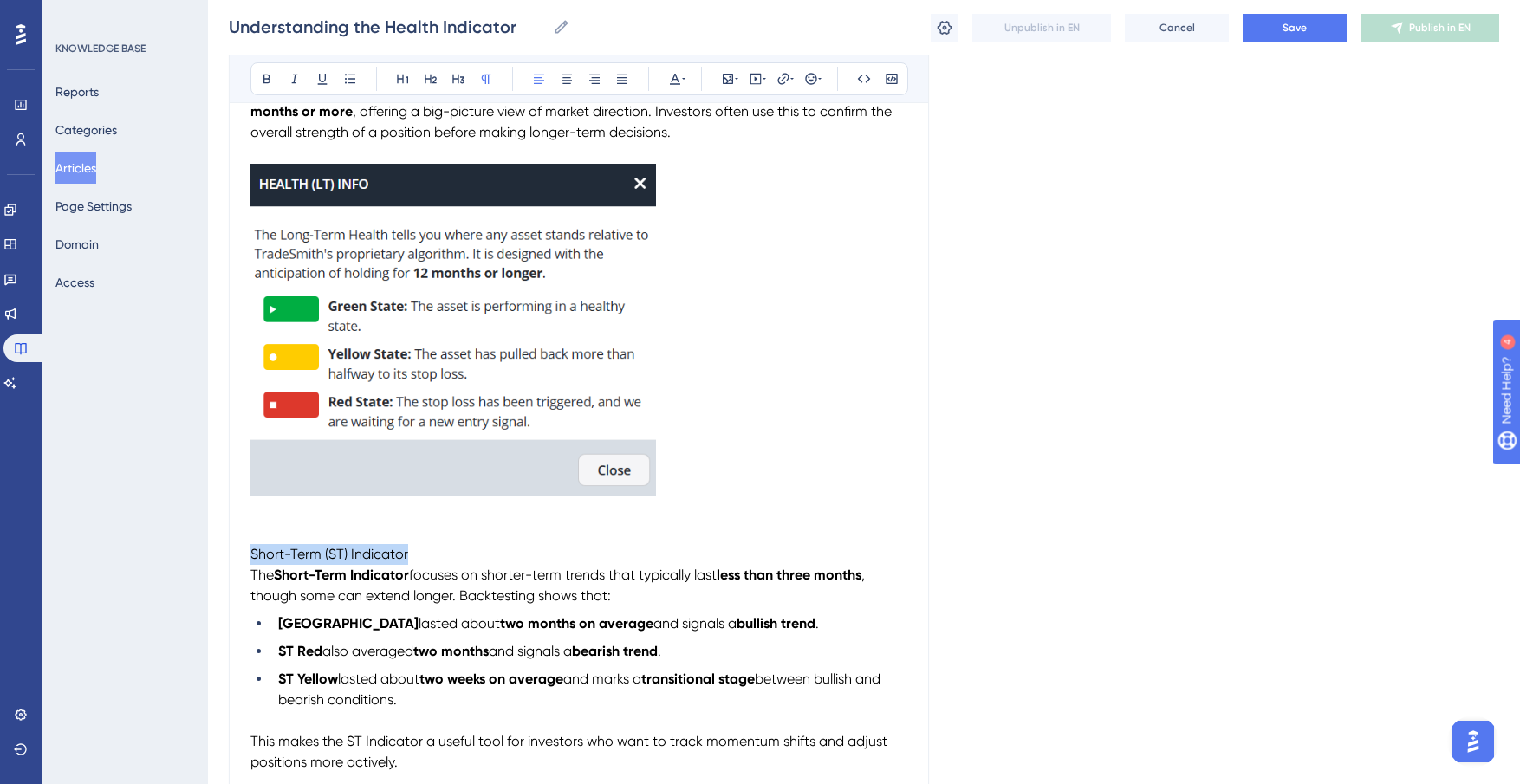
drag, startPoint x: 425, startPoint y: 548, endPoint x: 193, endPoint y: 553, distance: 232.1
click at [208, 553] on div "Performance Users Engagement Widgets Feedback Product Updates Knowledge Base AI…" at bounding box center [863, 412] width 1312 height 1747
click at [676, 69] on button at bounding box center [674, 78] width 24 height 24
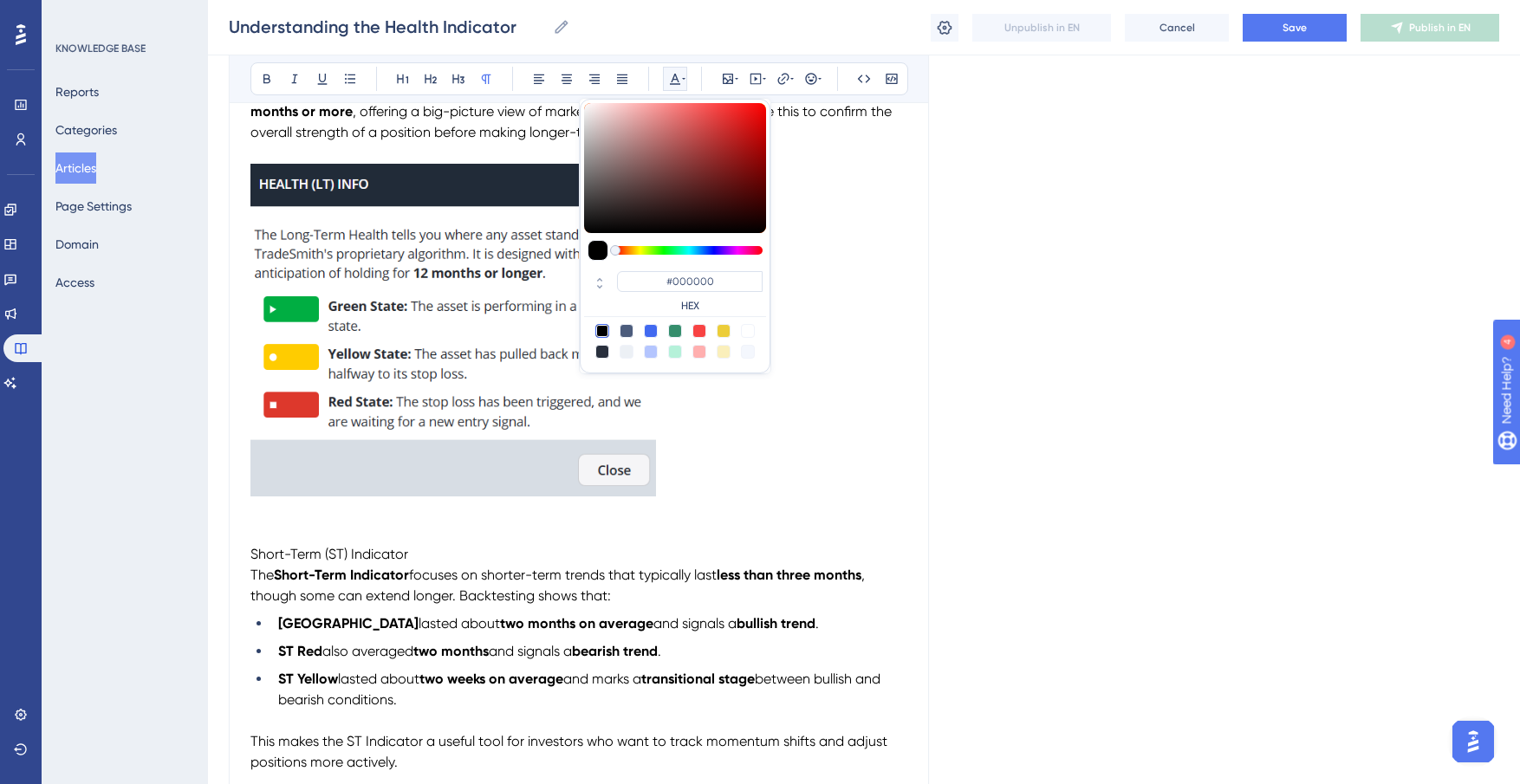
click at [810, 222] on p at bounding box center [579, 334] width 657 height 339
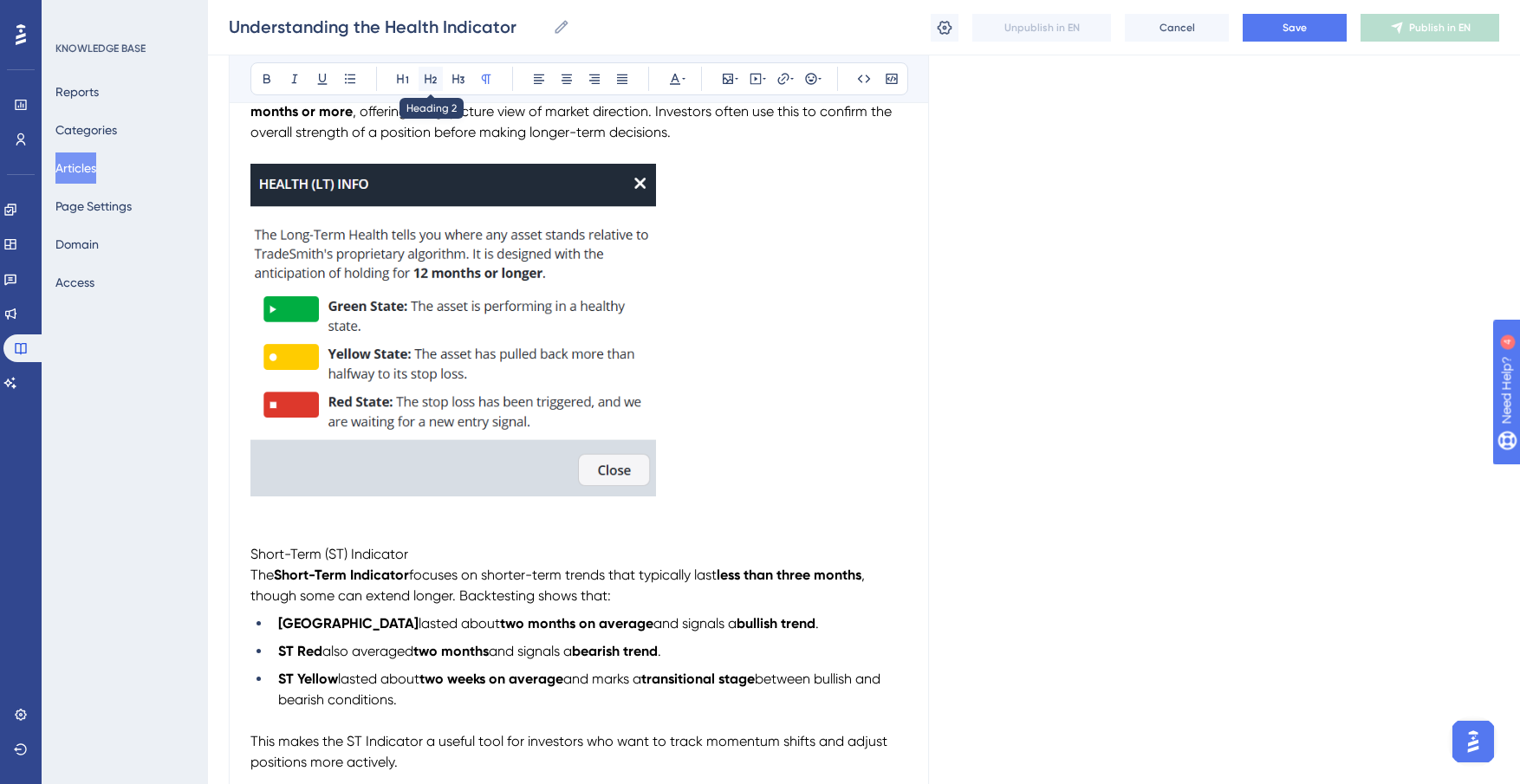
click at [428, 80] on icon at bounding box center [431, 79] width 14 height 14
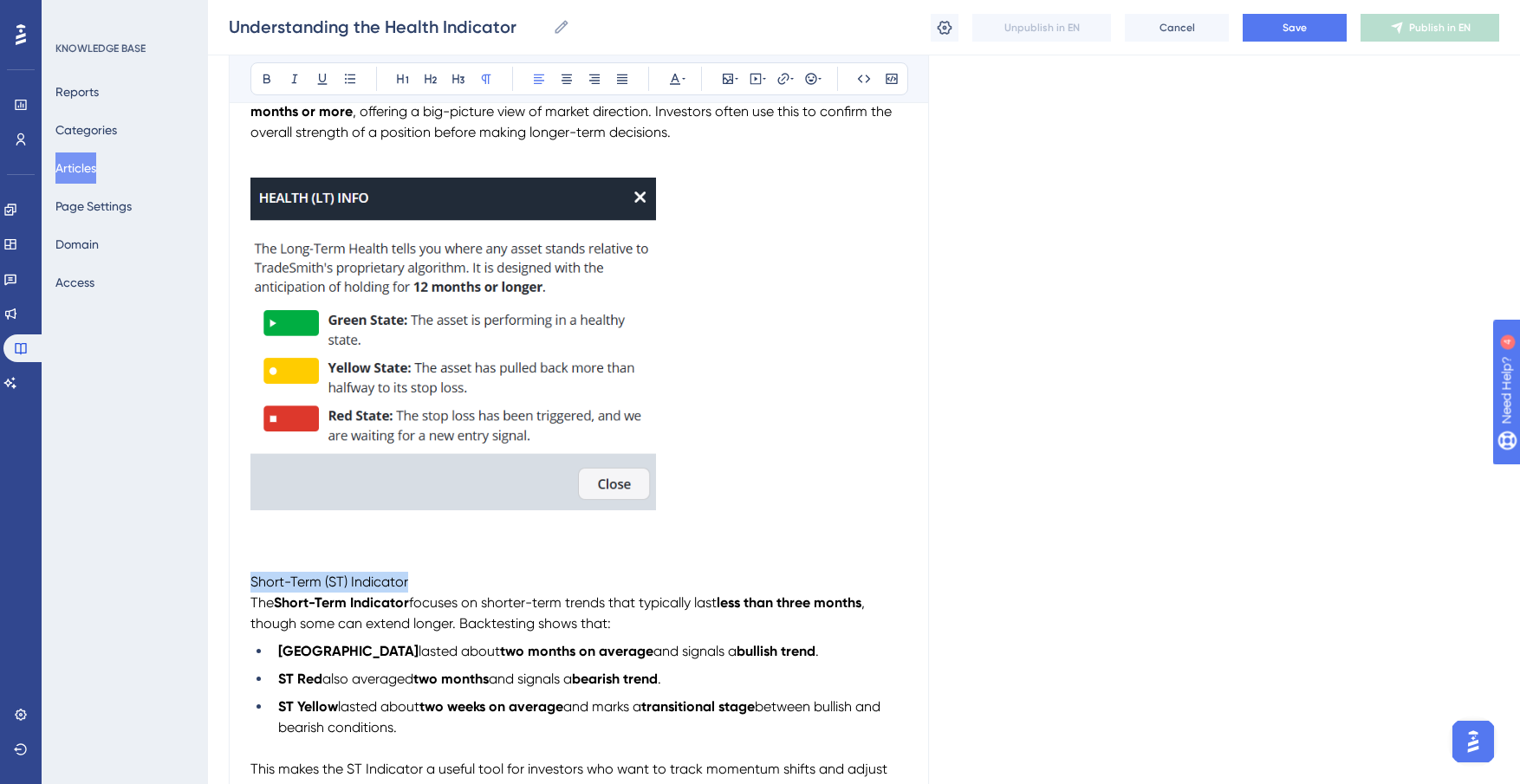
drag, startPoint x: 427, startPoint y: 582, endPoint x: 220, endPoint y: 574, distance: 207.2
click at [220, 574] on div "Performance Users Engagement Widgets Feedback Product Updates Knowledge Base AI…" at bounding box center [863, 426] width 1312 height 1776
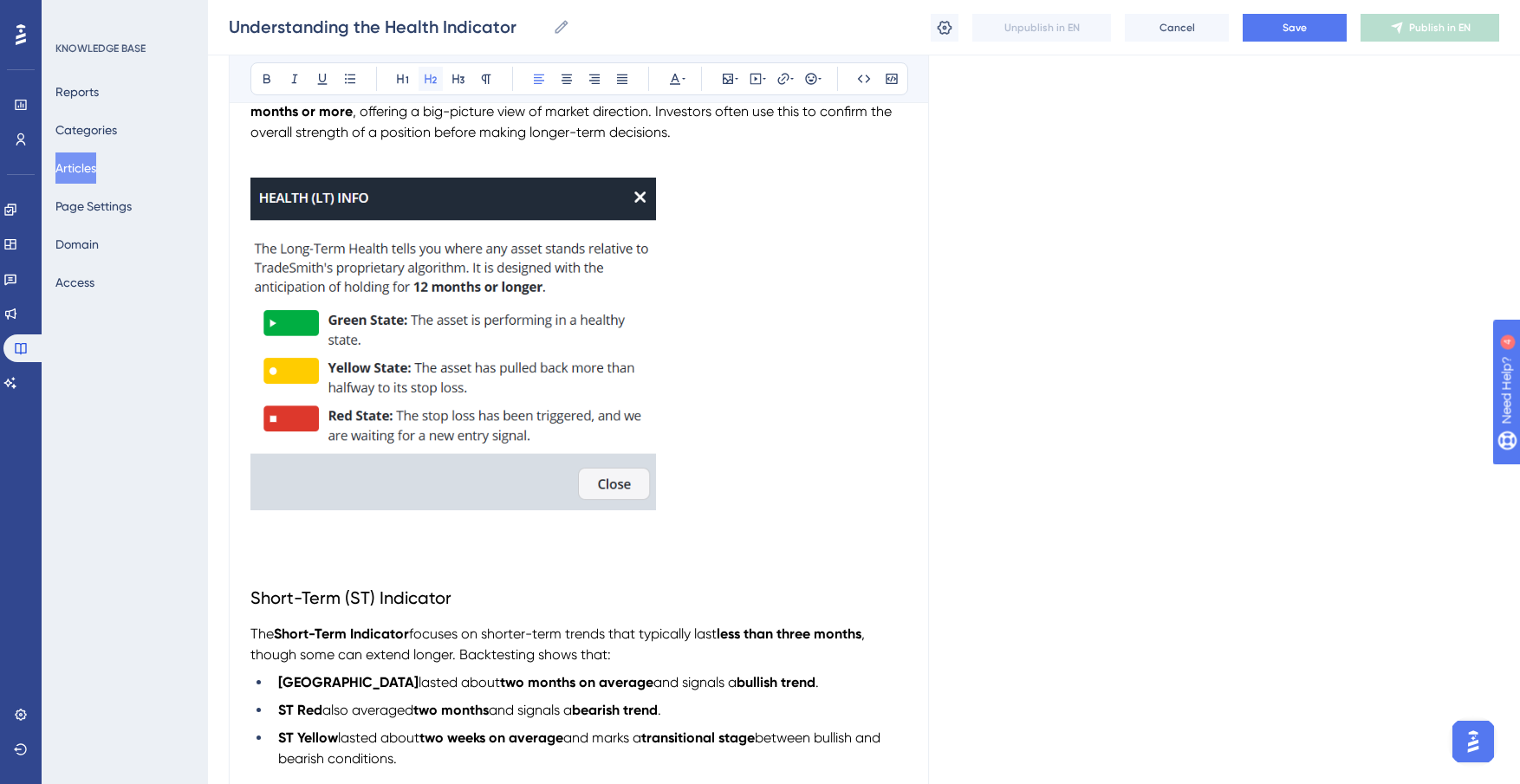
click at [427, 78] on icon at bounding box center [431, 79] width 14 height 14
click at [491, 577] on h2 "Short-Term (ST) Indicator" at bounding box center [579, 598] width 657 height 52
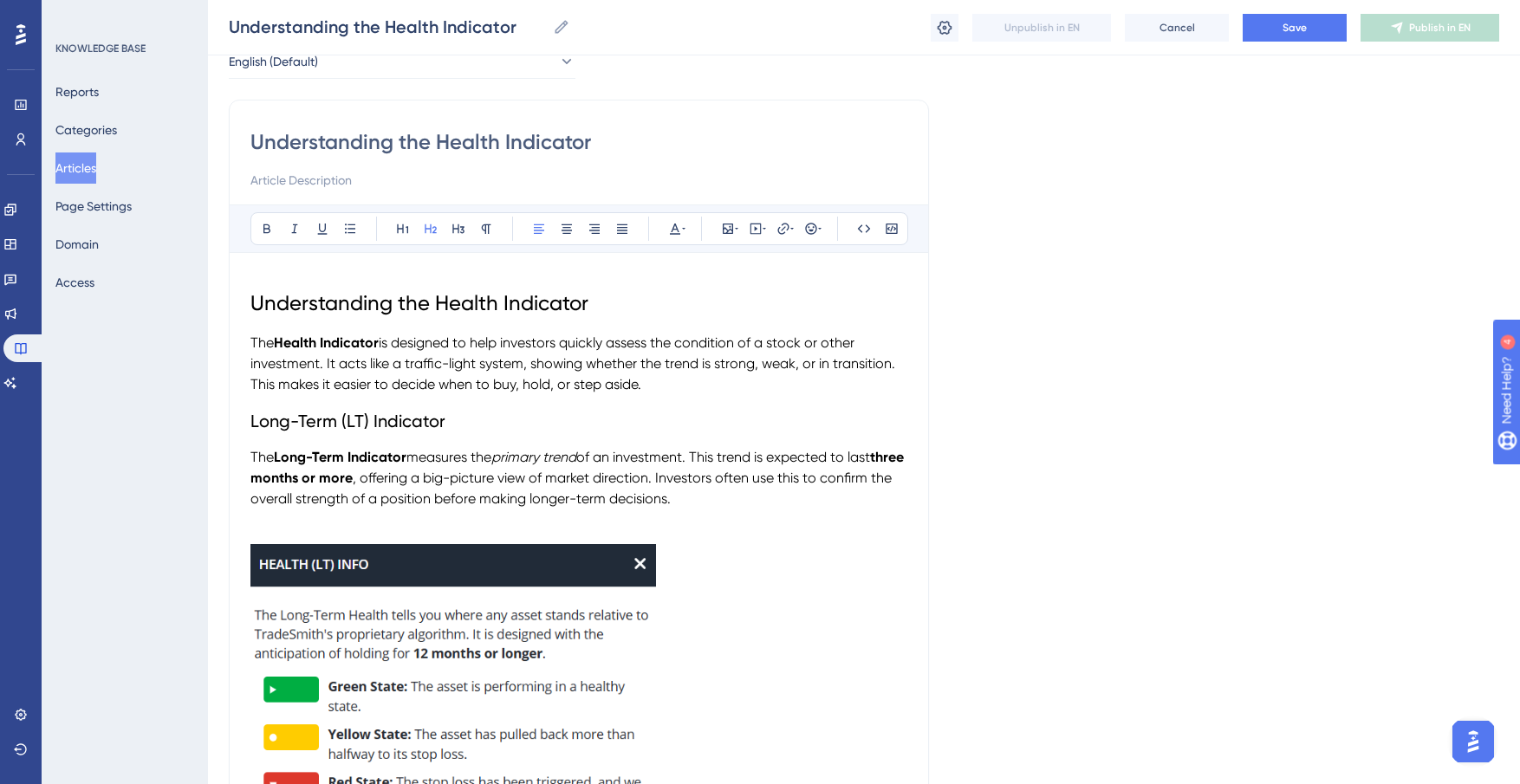
scroll to position [0, 0]
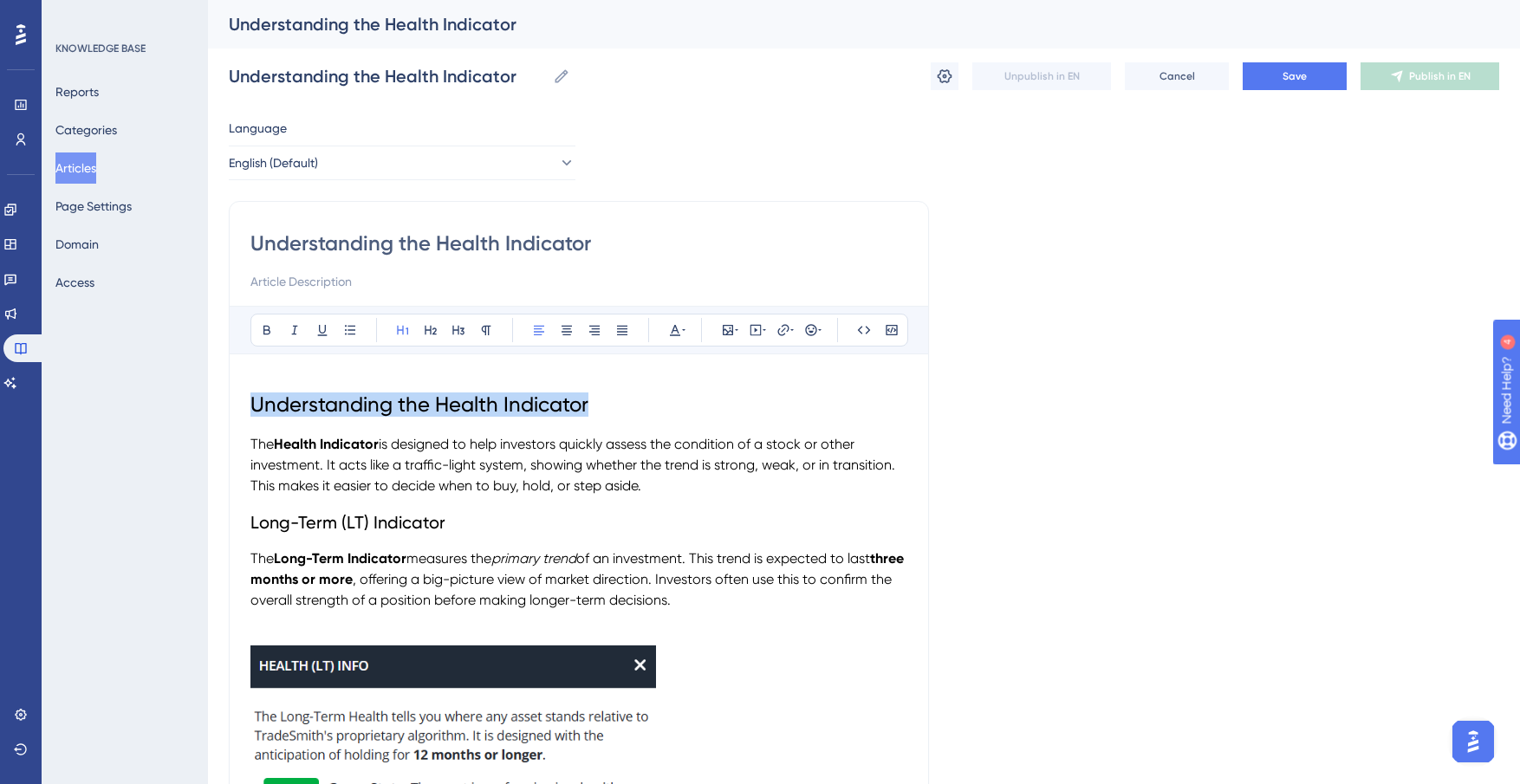
drag, startPoint x: 574, startPoint y: 402, endPoint x: 227, endPoint y: 406, distance: 347.0
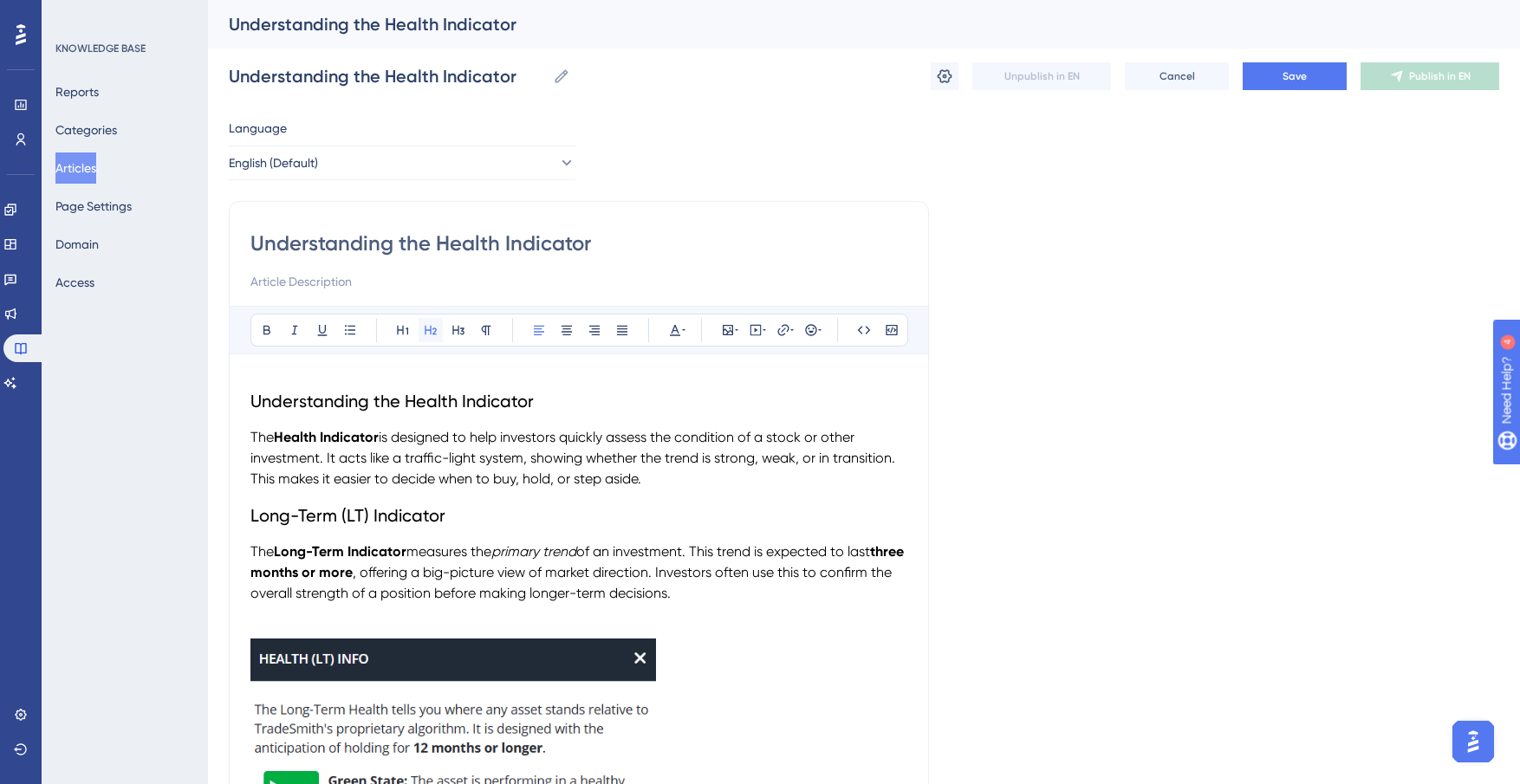
click at [431, 330] on icon at bounding box center [431, 330] width 14 height 14
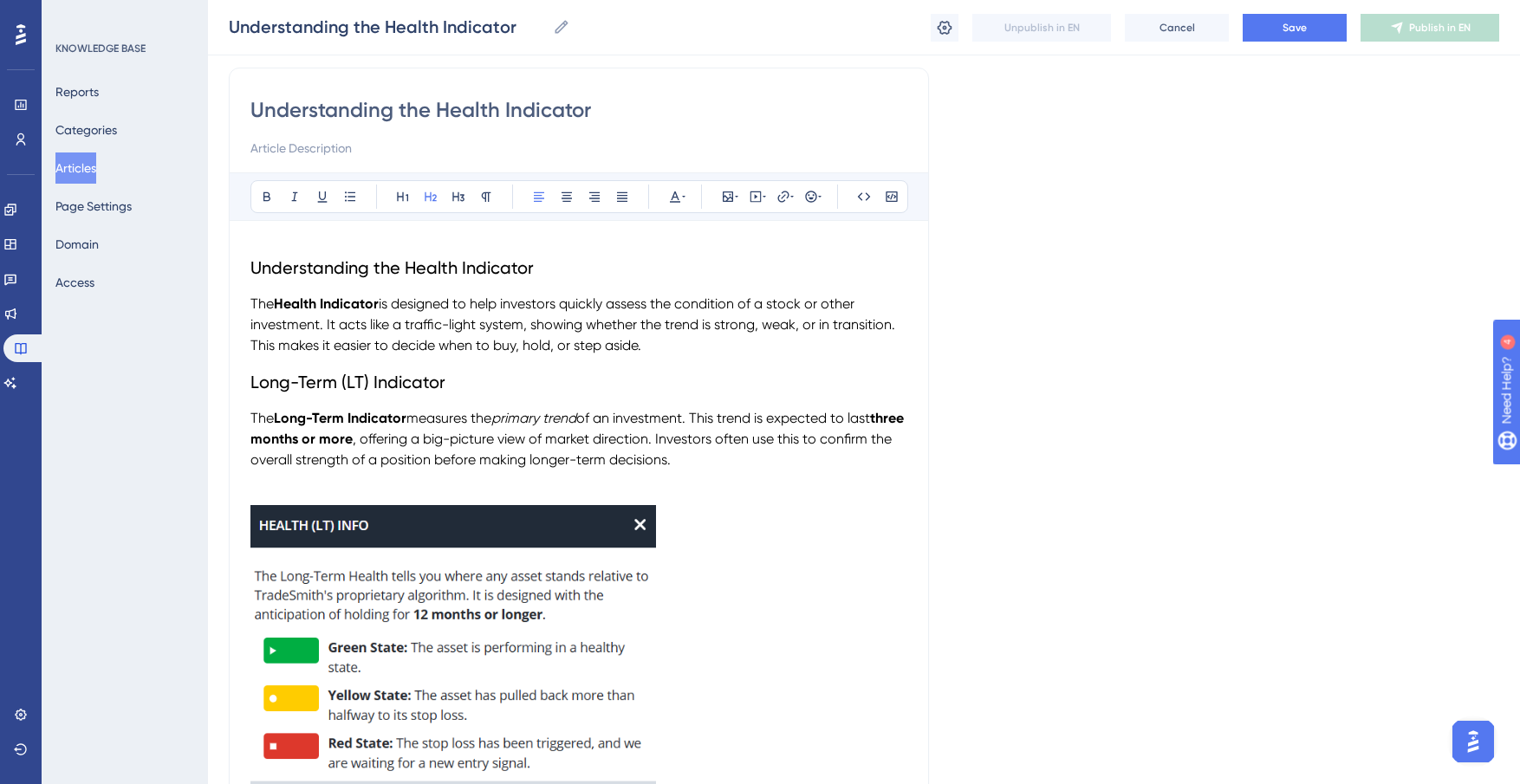
scroll to position [128, 0]
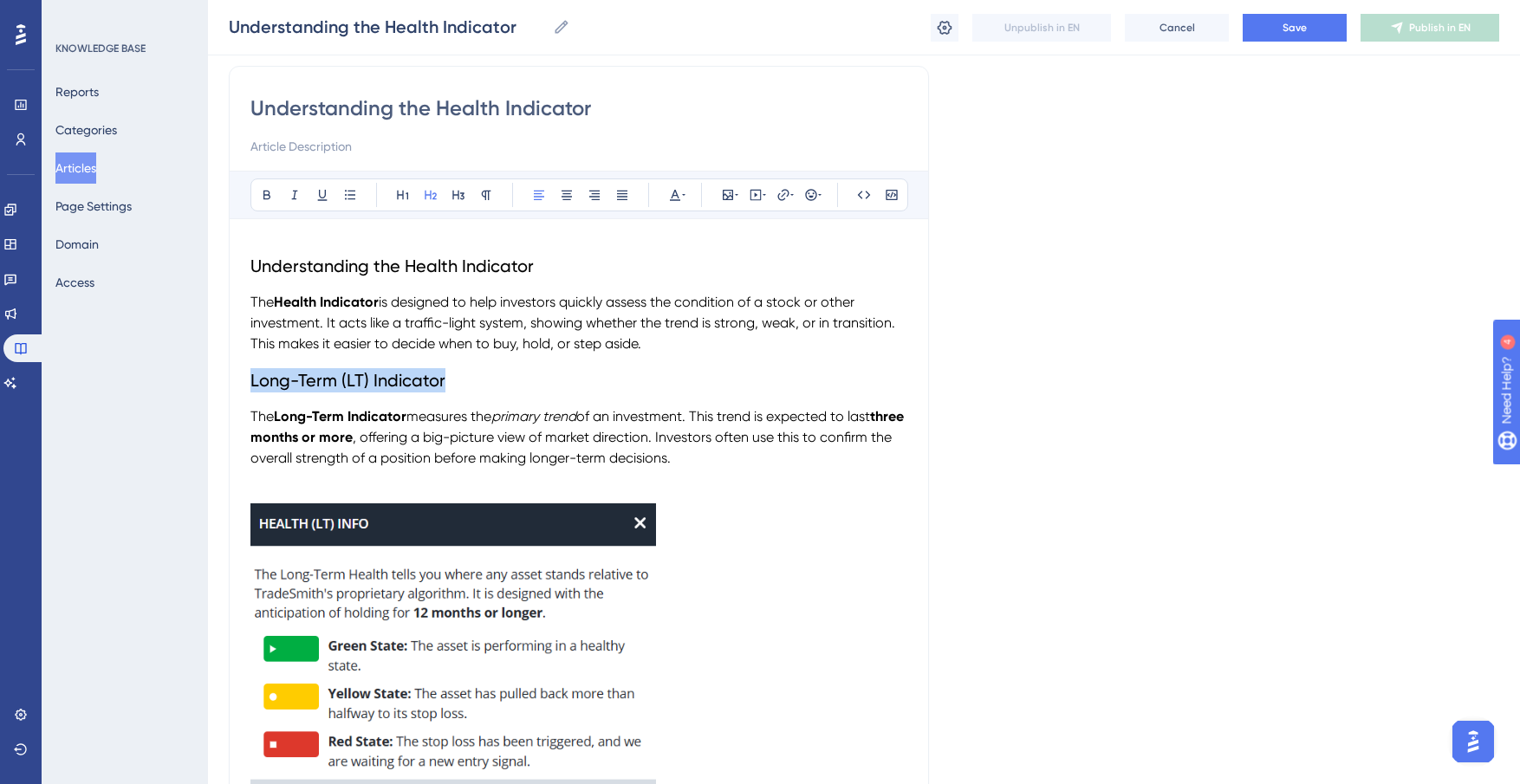
drag, startPoint x: 464, startPoint y: 383, endPoint x: 235, endPoint y: 379, distance: 229.0
click at [432, 190] on icon at bounding box center [431, 195] width 14 height 14
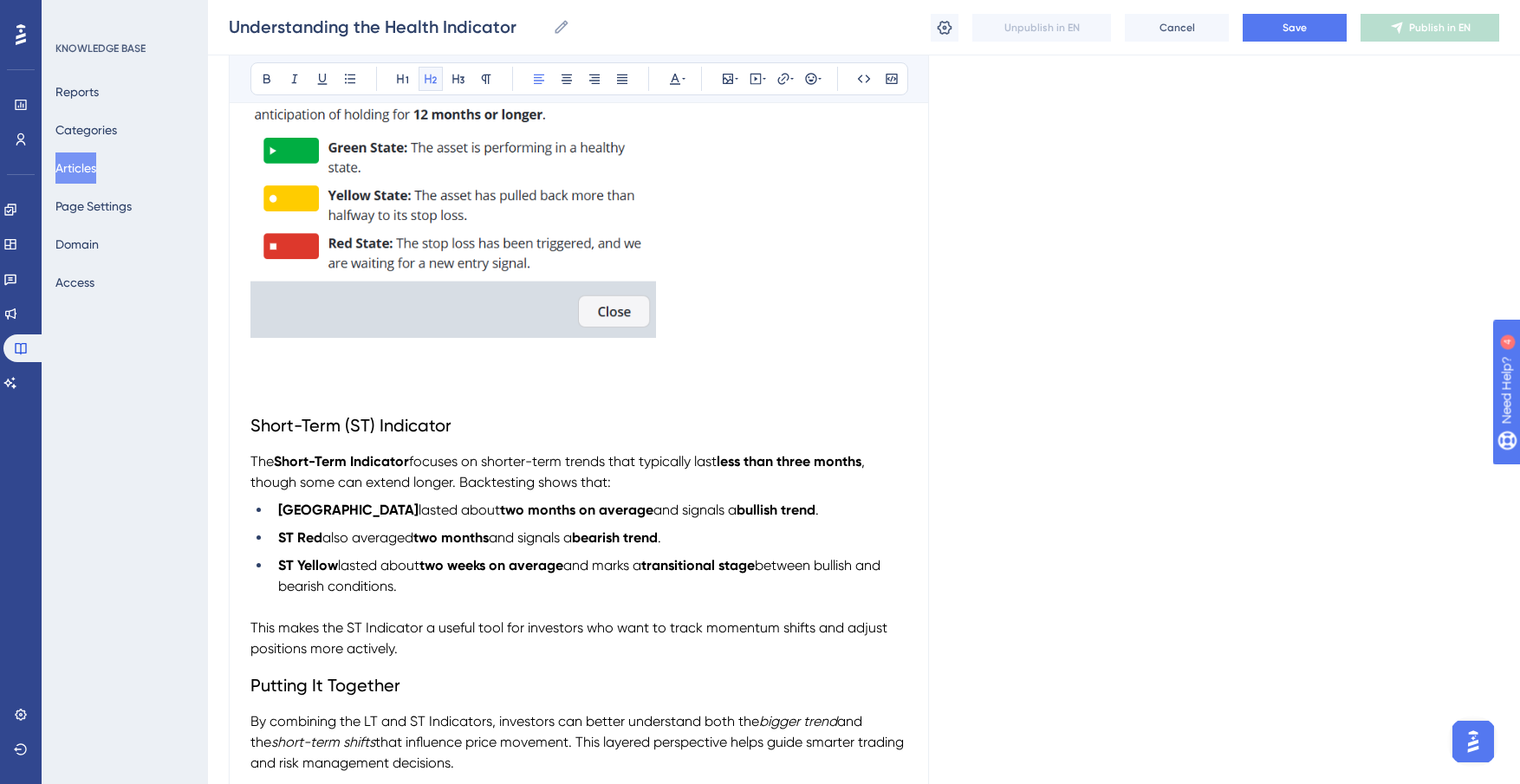
scroll to position [629, 0]
click at [251, 421] on span "Short-Term (ST) Indicator" at bounding box center [351, 422] width 201 height 21
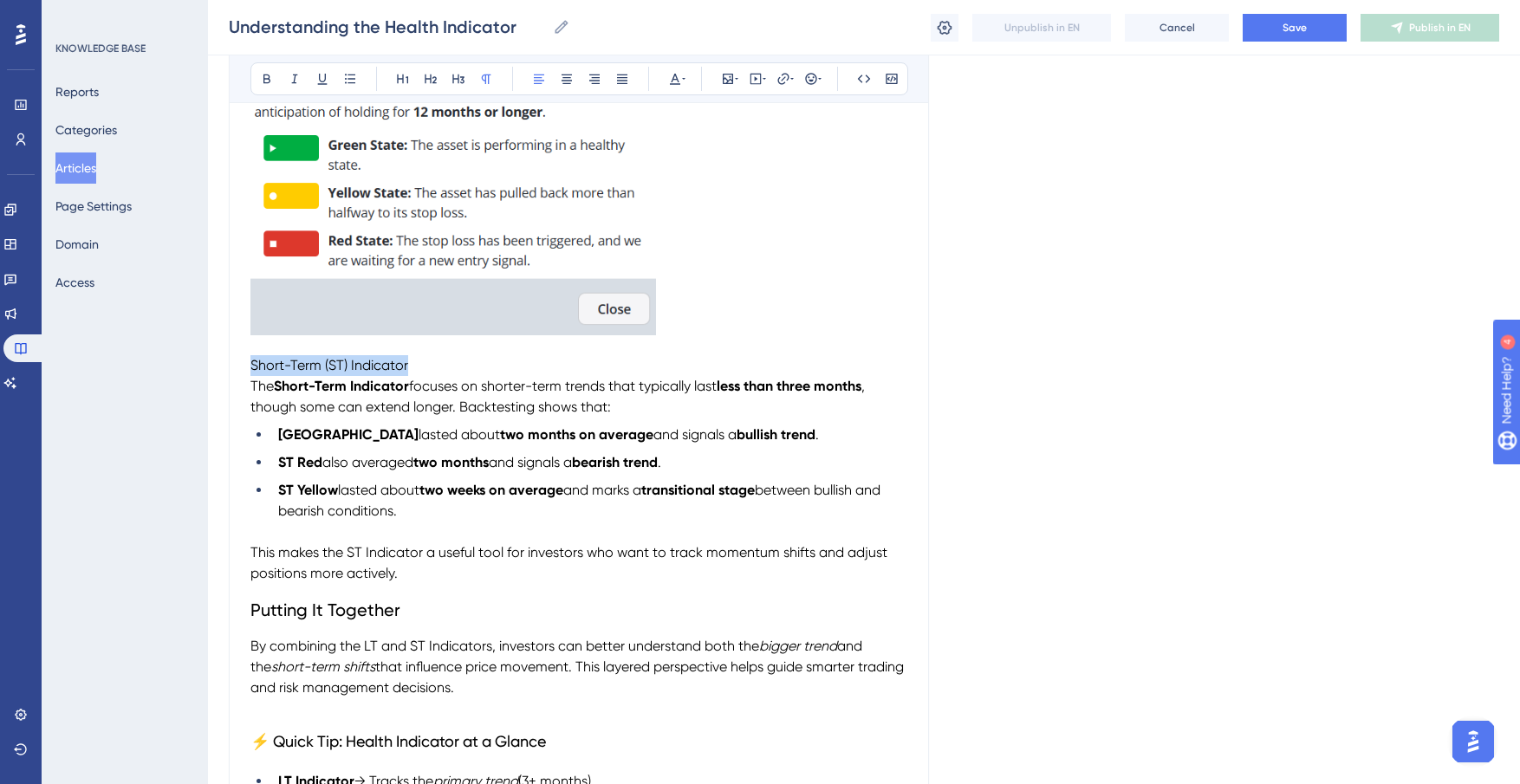
drag, startPoint x: 380, startPoint y: 365, endPoint x: 195, endPoint y: 357, distance: 185.2
click at [208, 357] on div "Performance Users Engagement Widgets Feedback Product Updates Knowledge Base AI…" at bounding box center [863, 235] width 1312 height 1727
click at [429, 74] on icon at bounding box center [431, 79] width 14 height 14
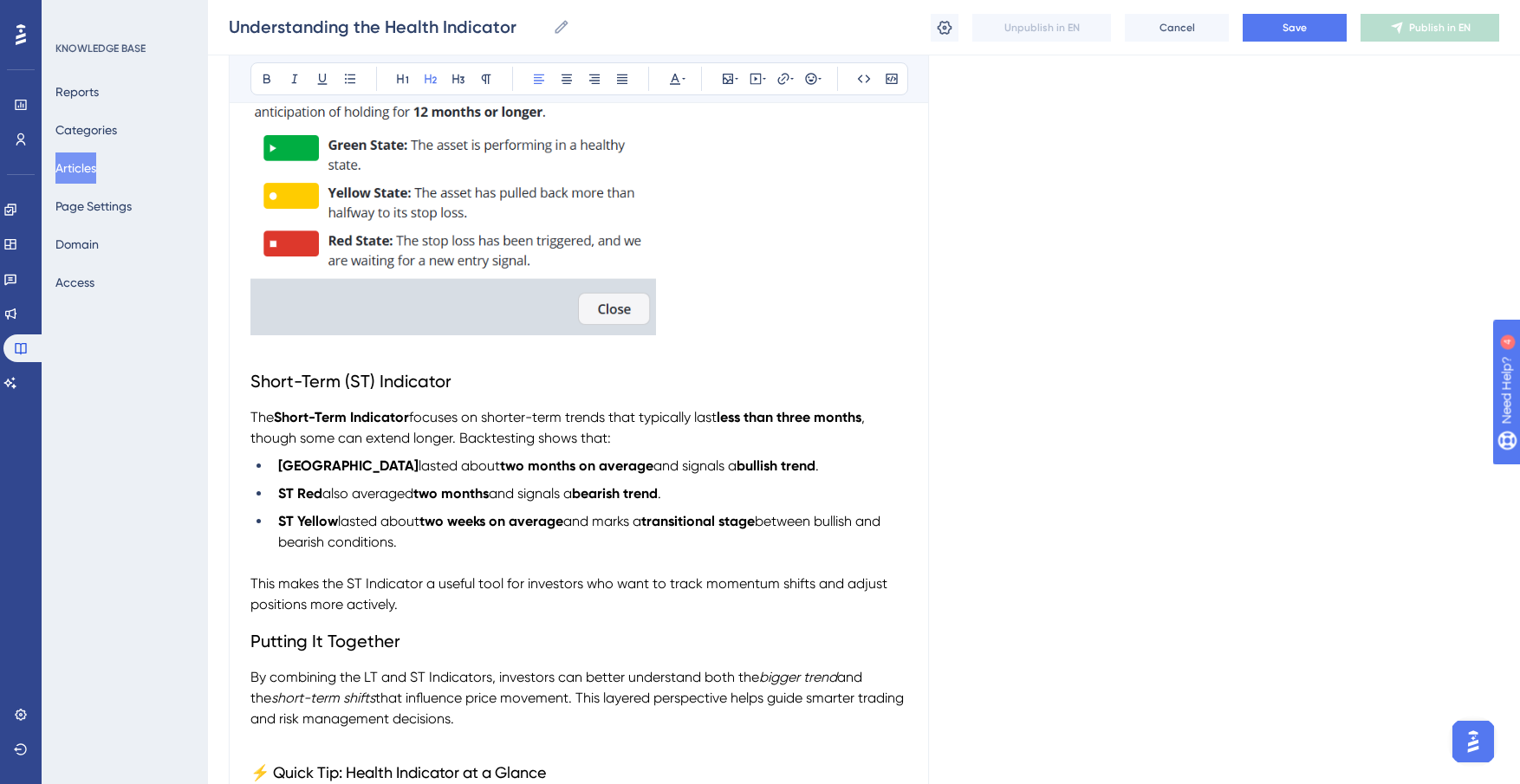
click at [466, 373] on h2 "Short-Term (ST) Indicator" at bounding box center [579, 381] width 657 height 52
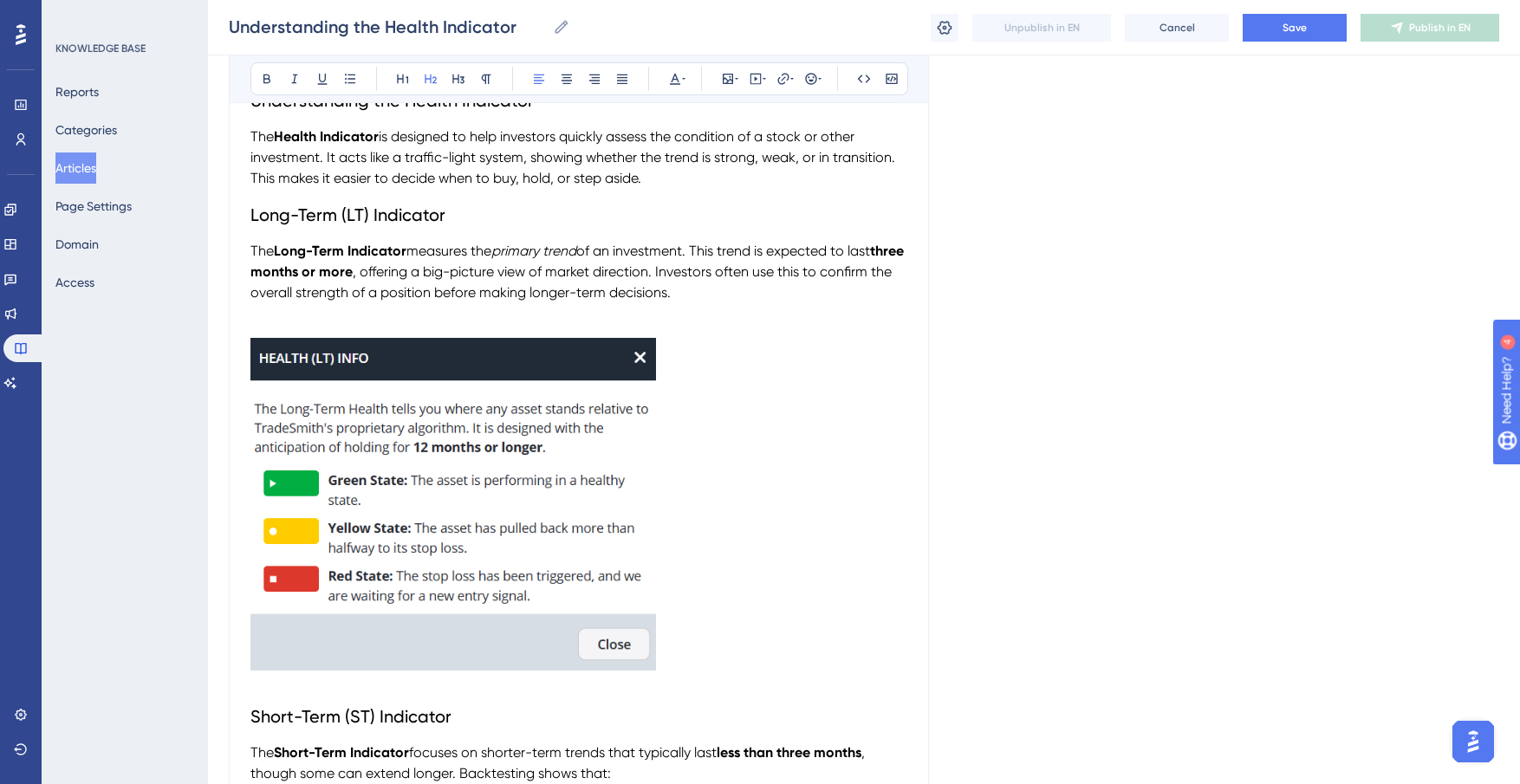
scroll to position [192, 0]
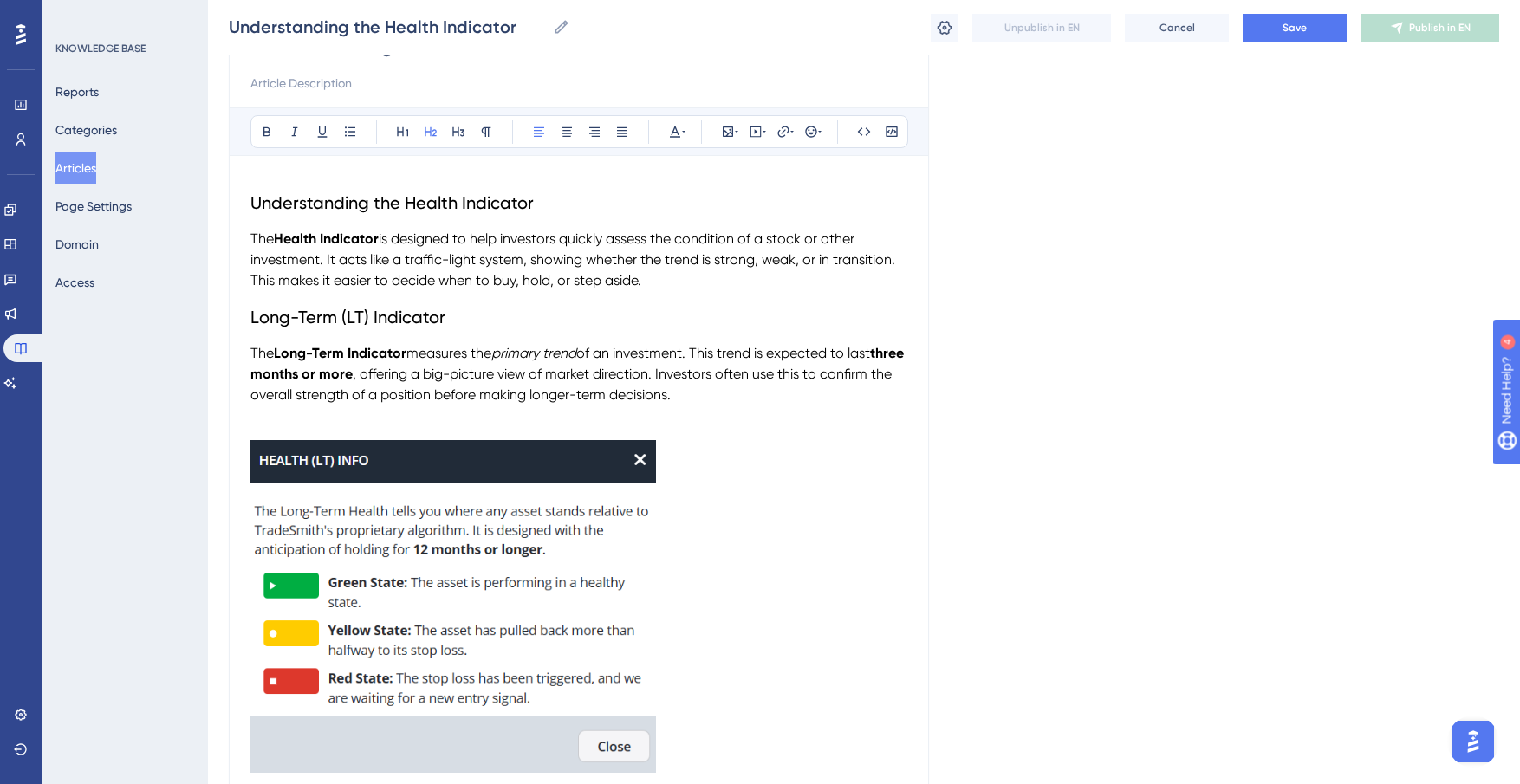
click at [443, 319] on h2 "Long-Term (LT) Indicator" at bounding box center [579, 317] width 657 height 52
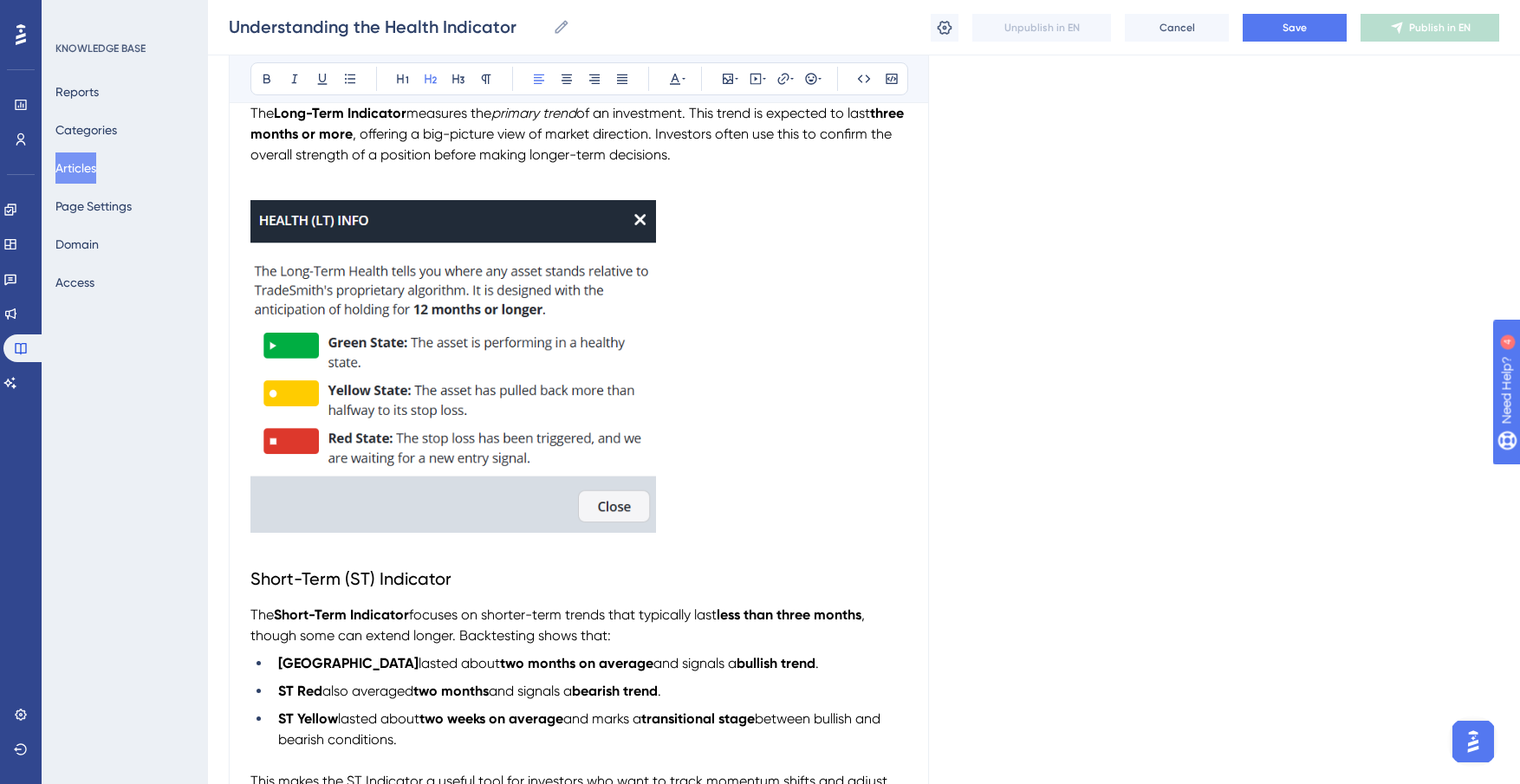
scroll to position [453, 0]
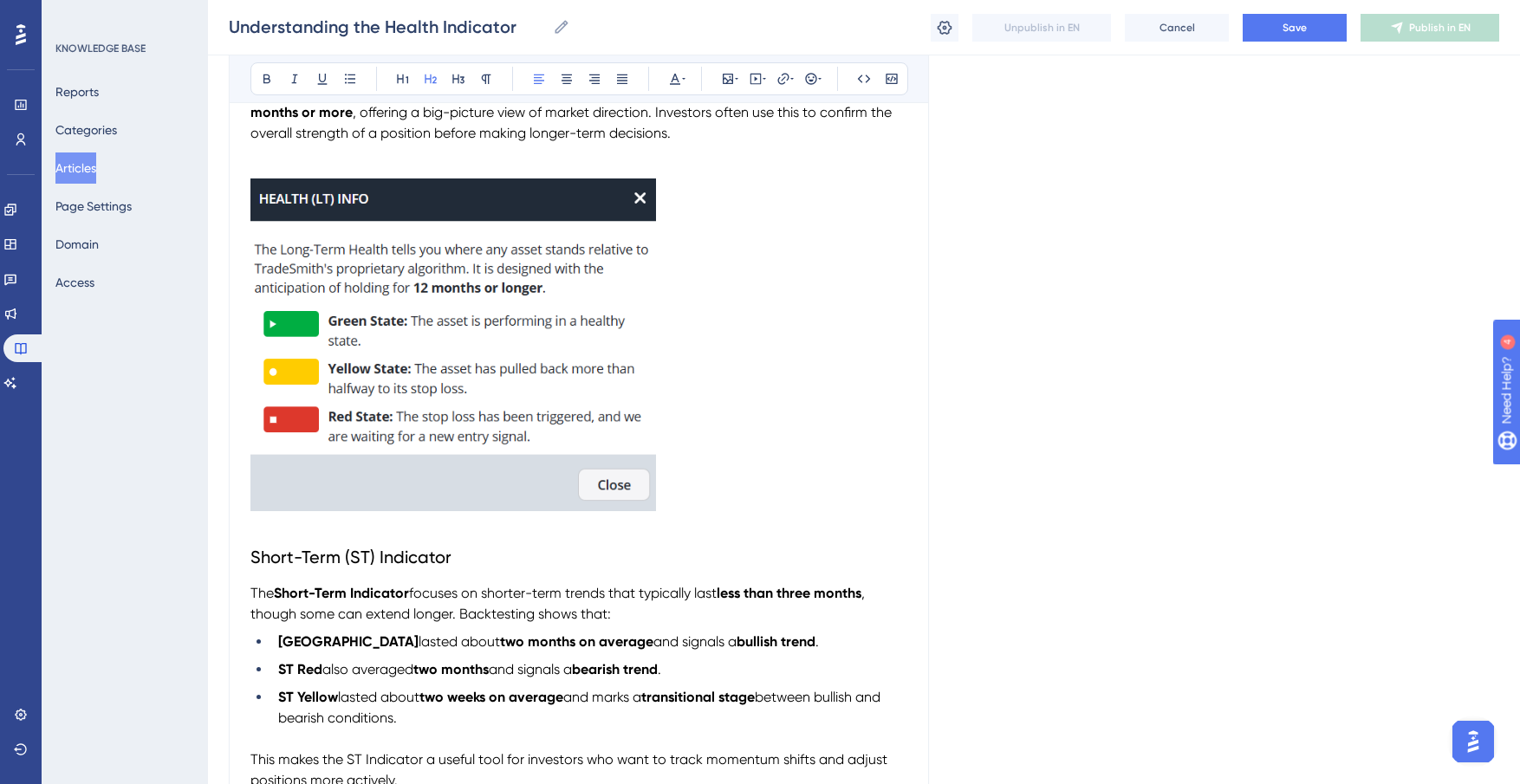
click at [446, 562] on span "Short-Term (ST) Indicator" at bounding box center [351, 557] width 201 height 21
click at [1289, 22] on span "Save" at bounding box center [1294, 28] width 24 height 14
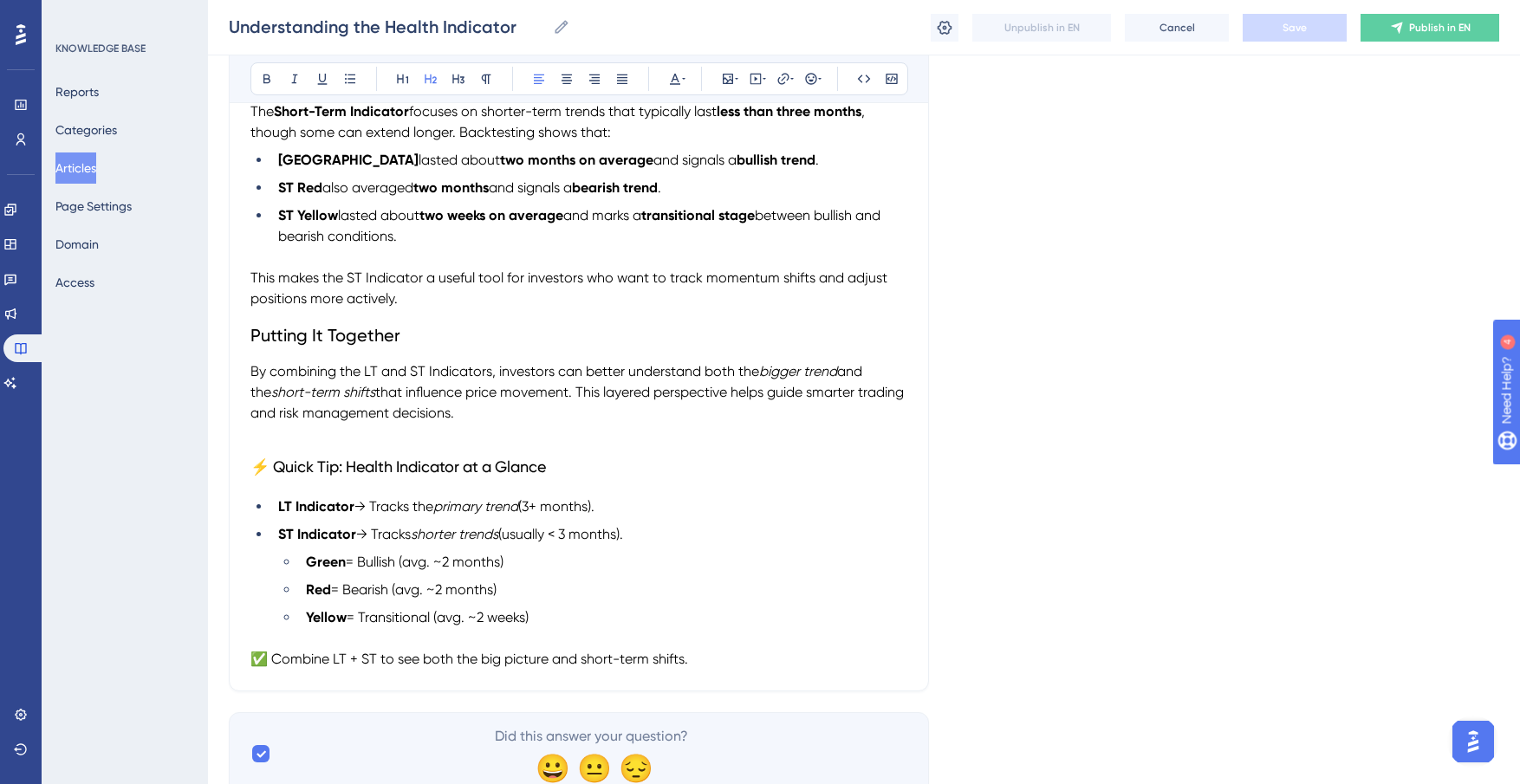
scroll to position [940, 0]
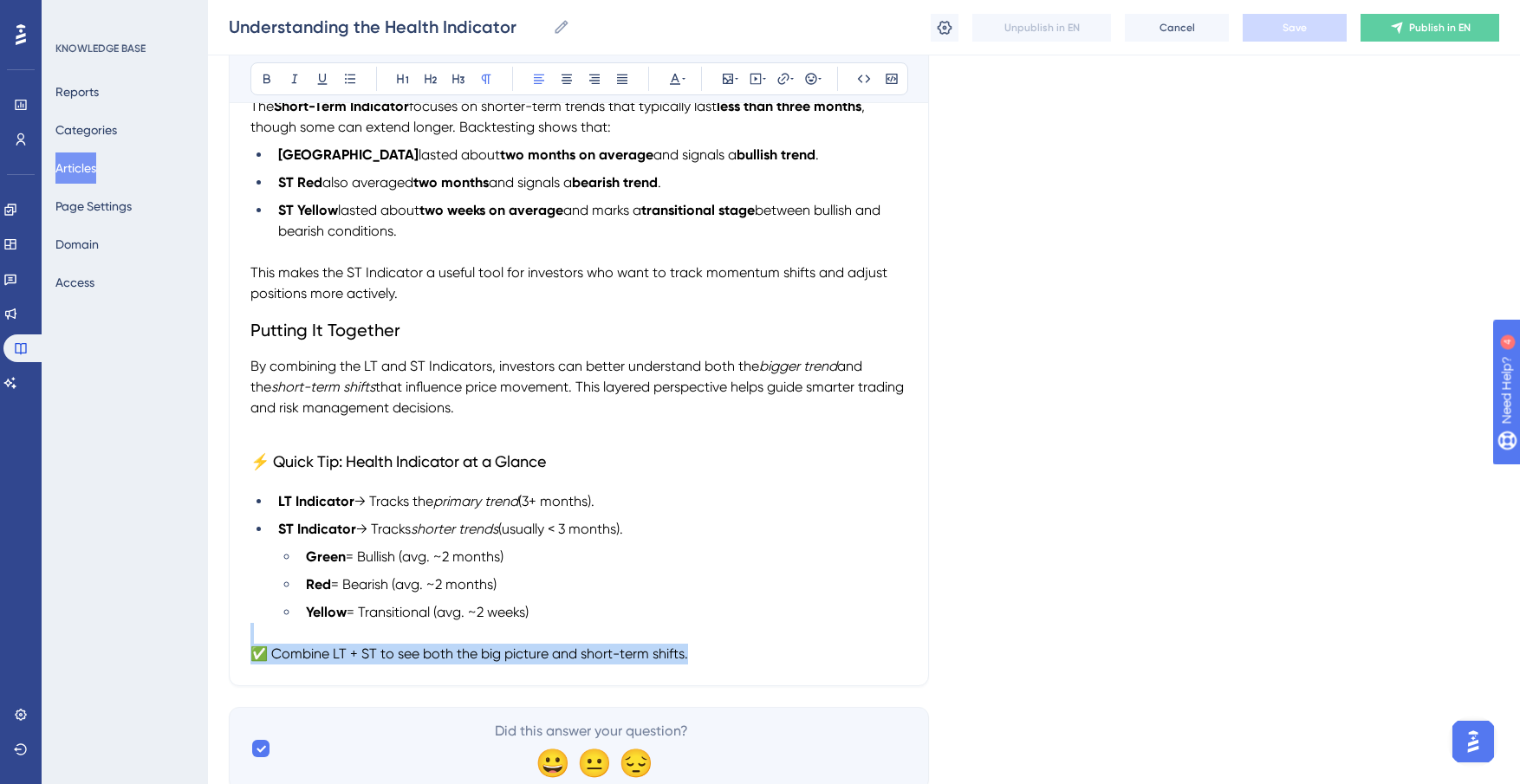
drag, startPoint x: 699, startPoint y: 661, endPoint x: 218, endPoint y: 644, distance: 481.3
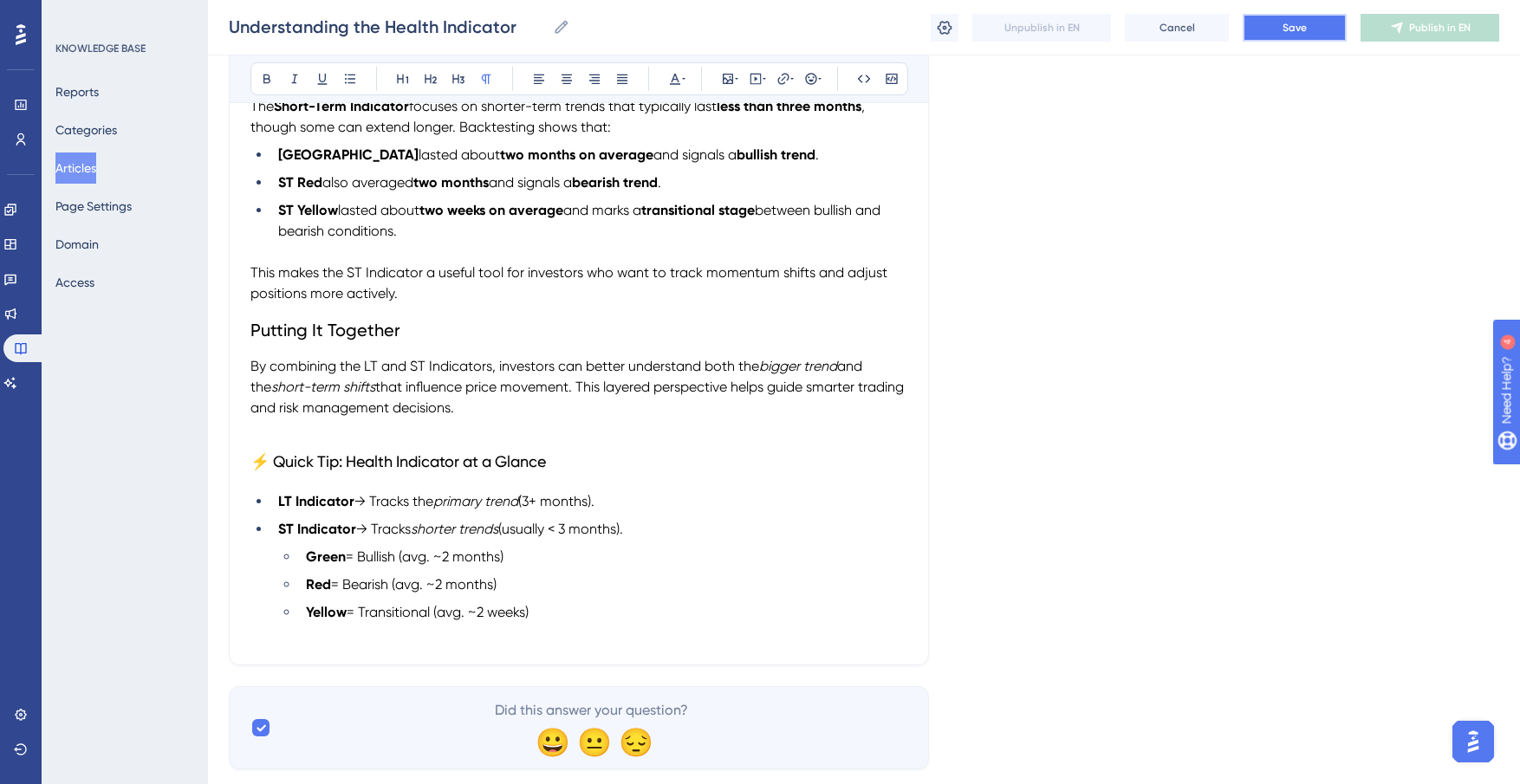
click at [1299, 23] on span "Save" at bounding box center [1294, 28] width 24 height 14
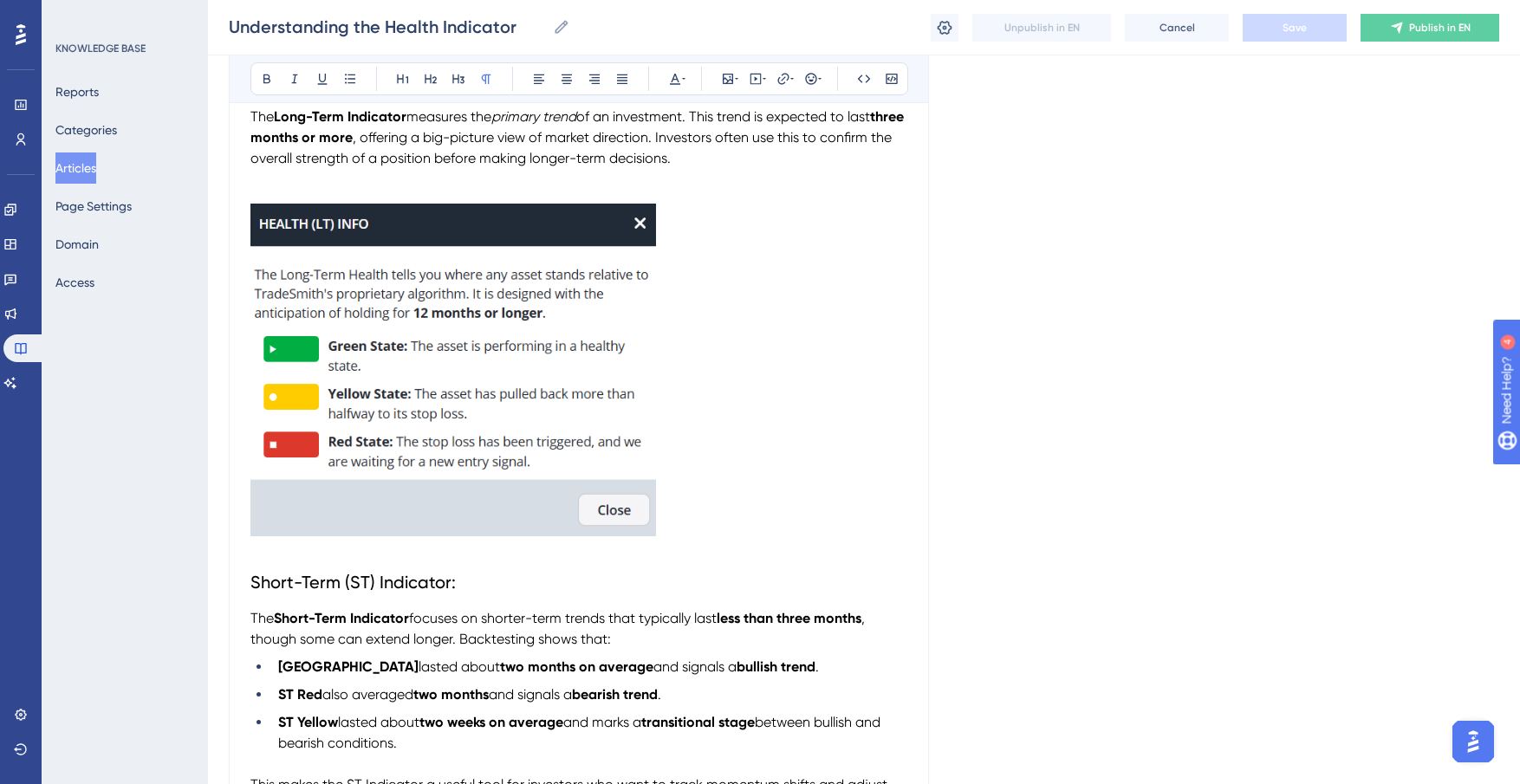
scroll to position [0, 0]
